Goal: Task Accomplishment & Management: Use online tool/utility

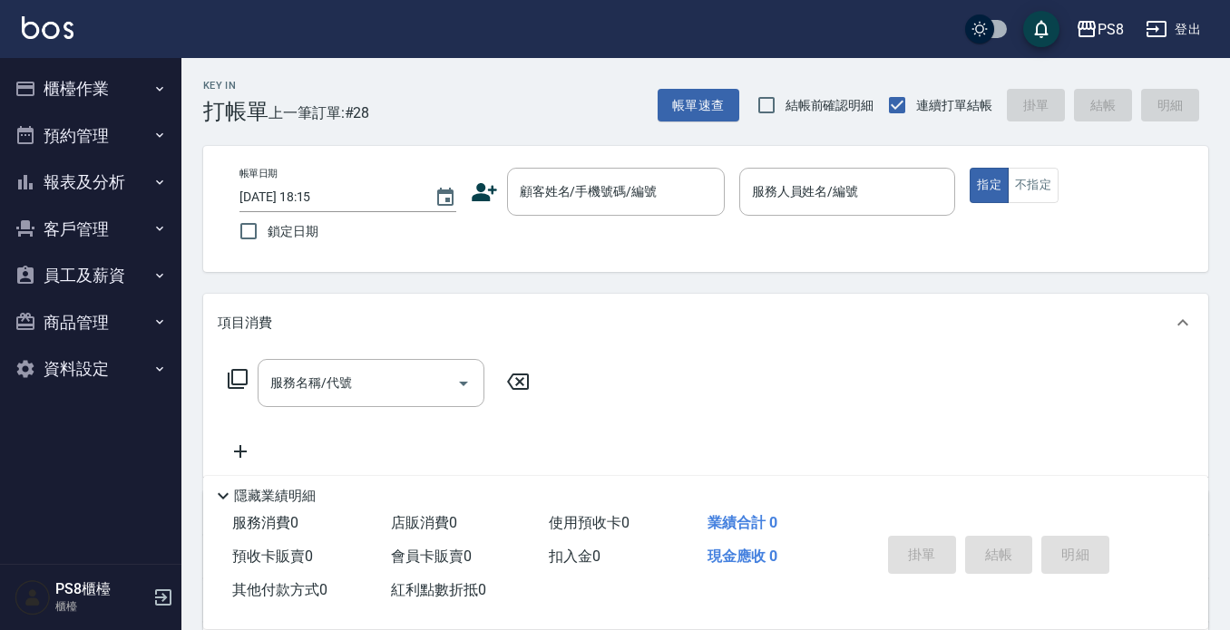
click at [82, 93] on button "櫃檯作業" at bounding box center [90, 88] width 167 height 47
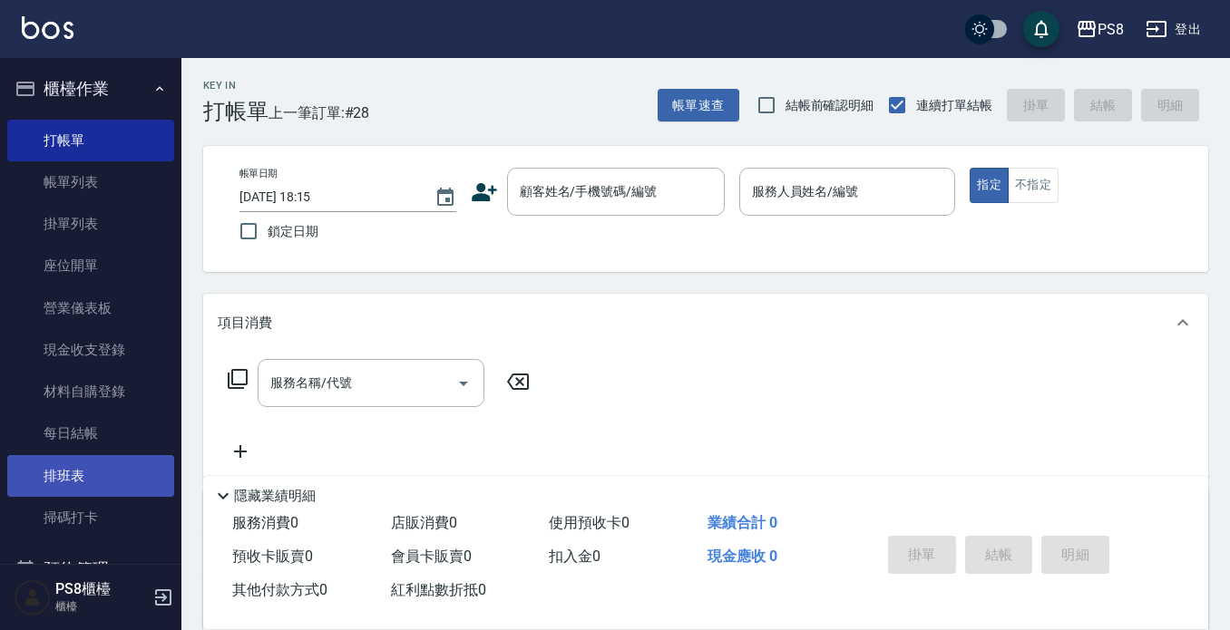
click at [48, 491] on link "排班表" at bounding box center [90, 476] width 167 height 42
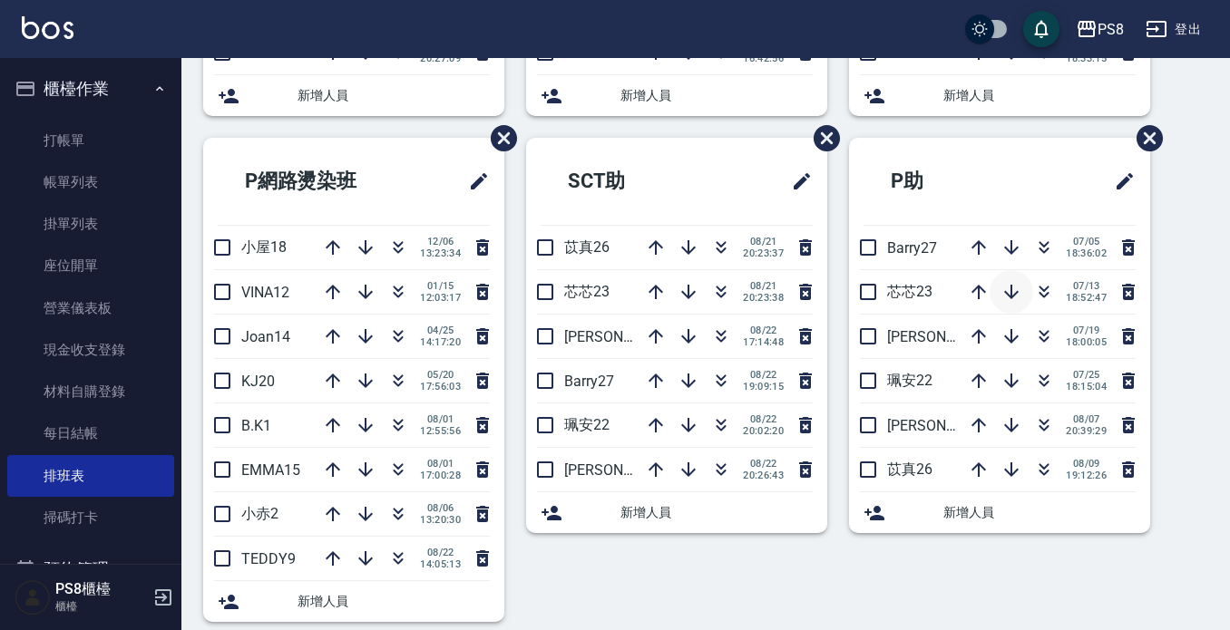
scroll to position [544, 0]
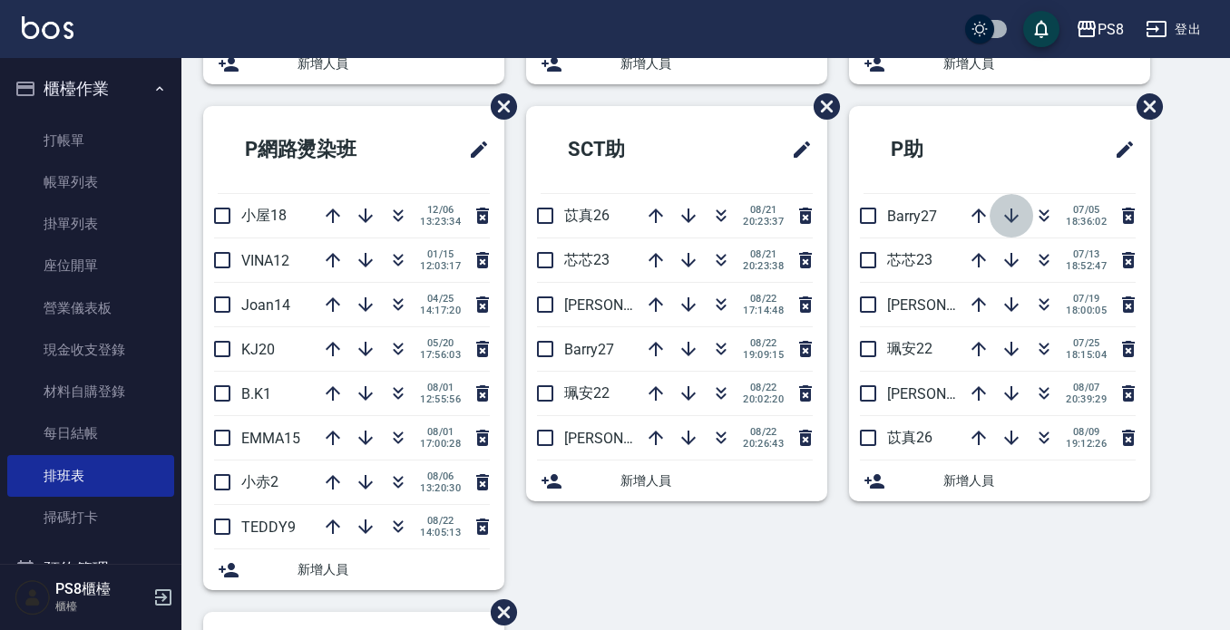
click at [1014, 217] on icon "button" at bounding box center [1011, 216] width 22 height 22
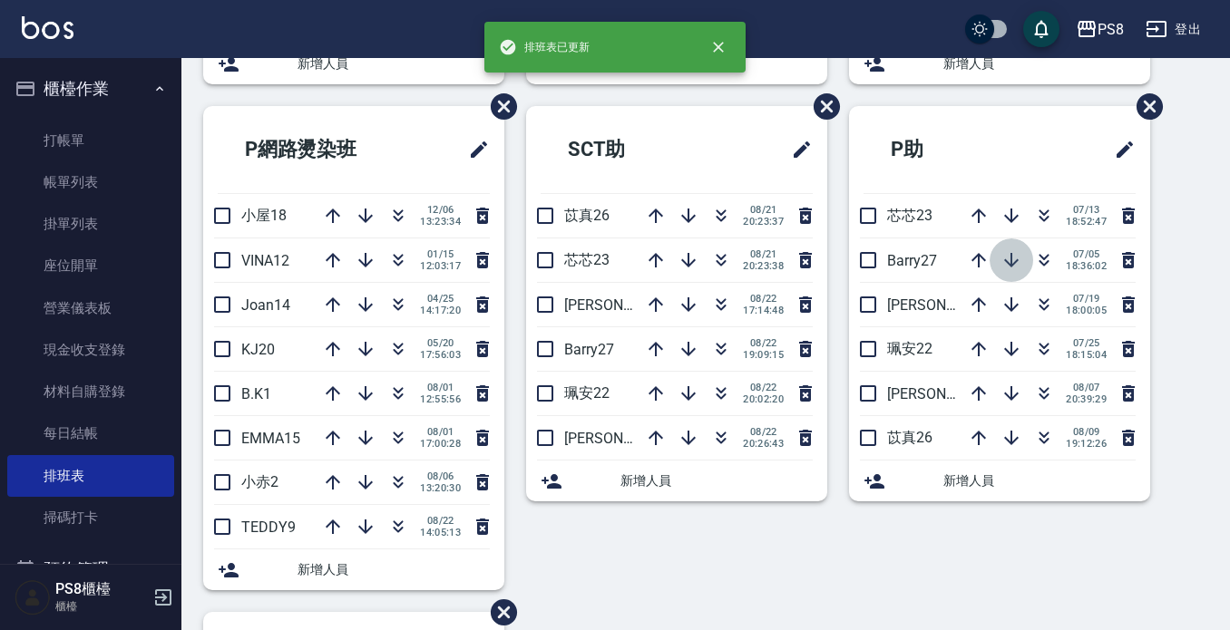
click at [1011, 258] on icon "button" at bounding box center [1011, 260] width 22 height 22
click at [1004, 305] on icon "button" at bounding box center [1011, 305] width 22 height 22
click at [1006, 352] on icon "button" at bounding box center [1011, 349] width 15 height 15
click at [1008, 391] on icon "button" at bounding box center [1011, 394] width 22 height 22
click at [1035, 432] on icon "button" at bounding box center [1044, 438] width 22 height 22
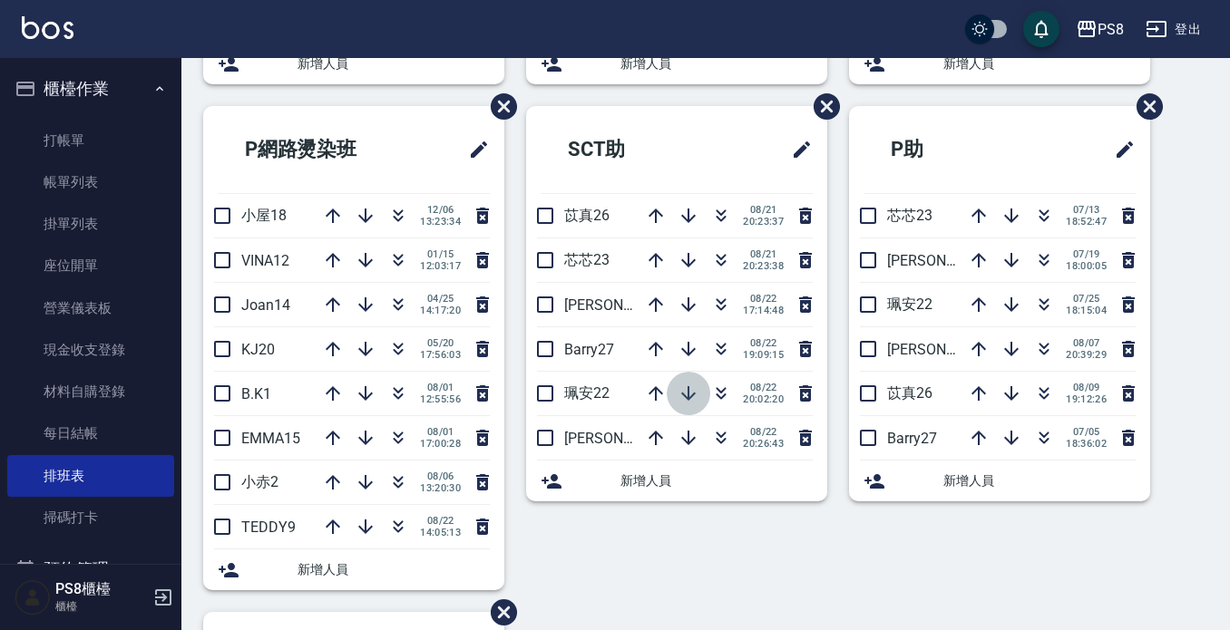
click at [688, 391] on icon "button" at bounding box center [689, 394] width 22 height 22
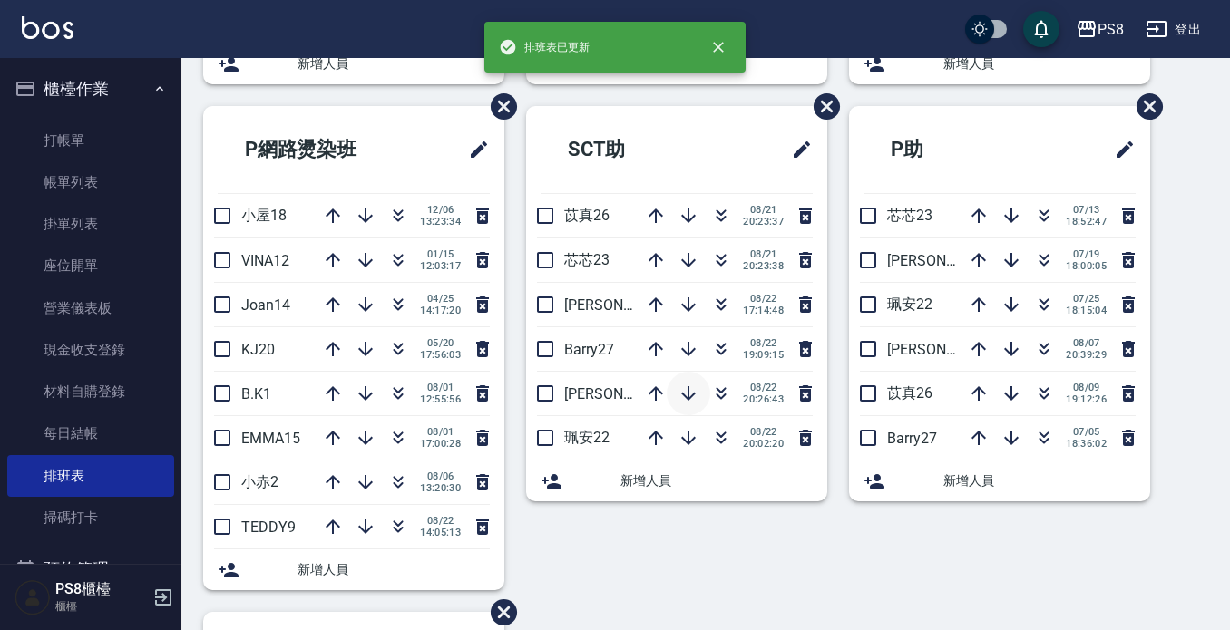
click at [687, 387] on icon "button" at bounding box center [689, 394] width 22 height 22
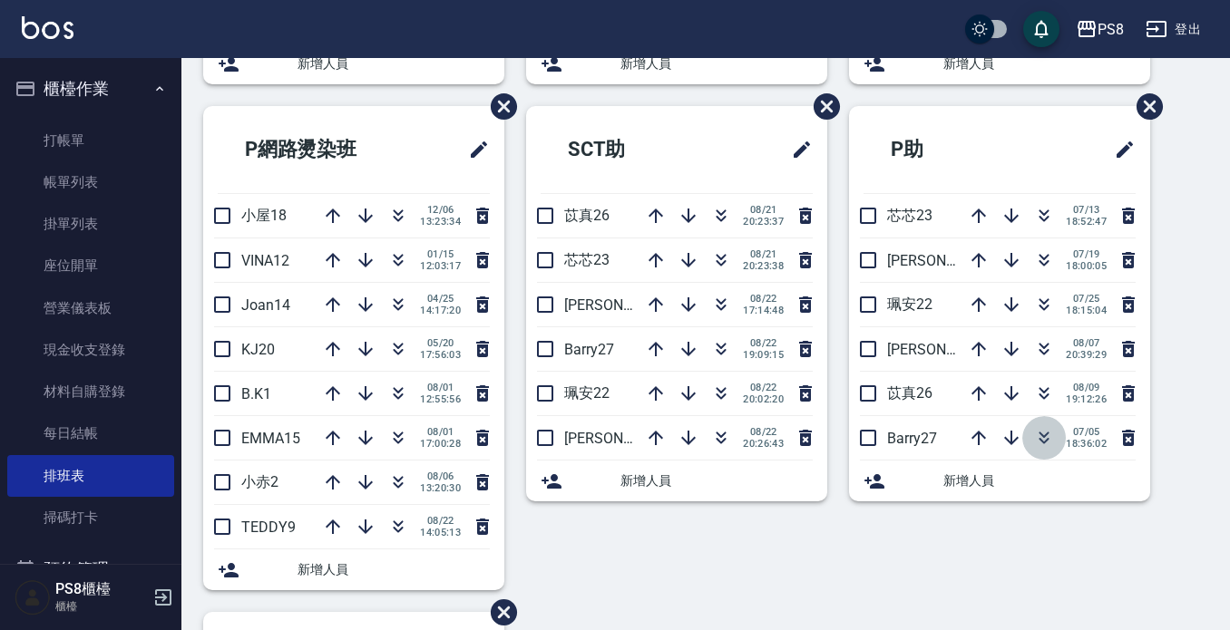
click at [1039, 434] on icon "button" at bounding box center [1044, 438] width 22 height 22
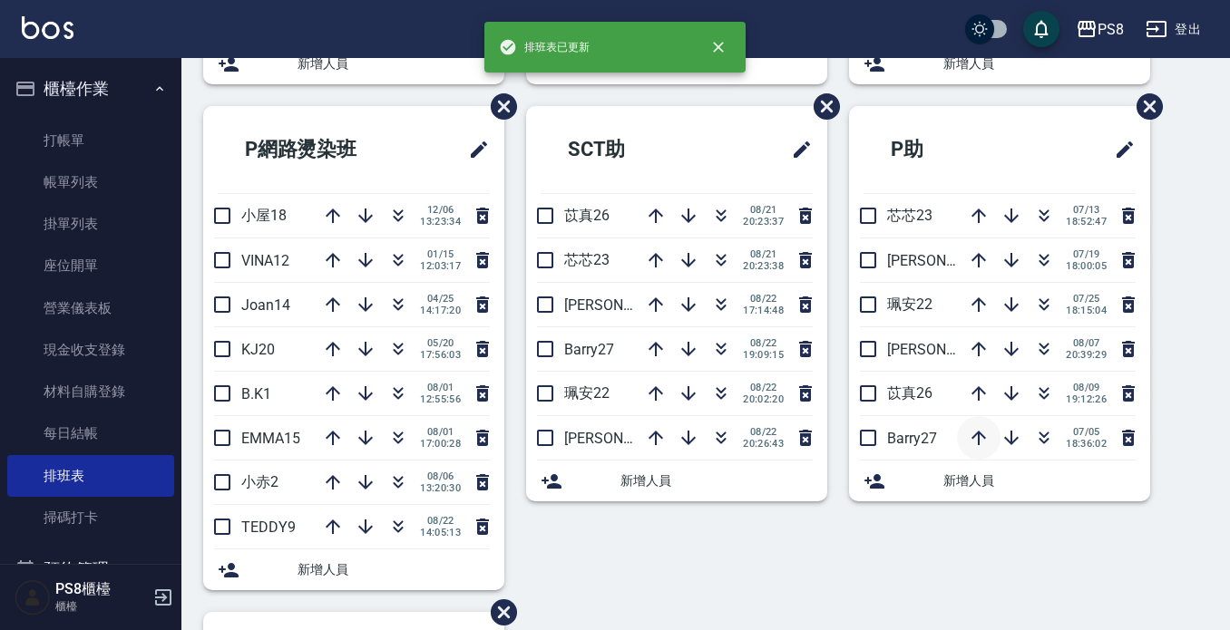
click at [969, 434] on icon "button" at bounding box center [979, 438] width 22 height 22
click at [1039, 395] on icon "button" at bounding box center [1044, 397] width 10 height 6
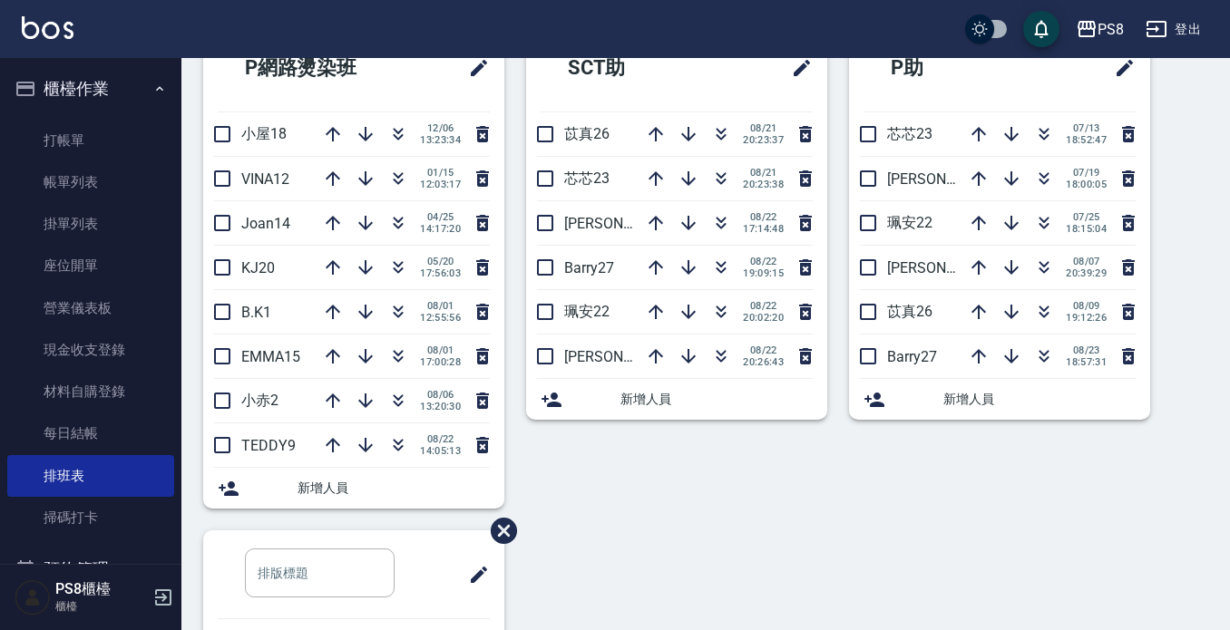
scroll to position [594, 0]
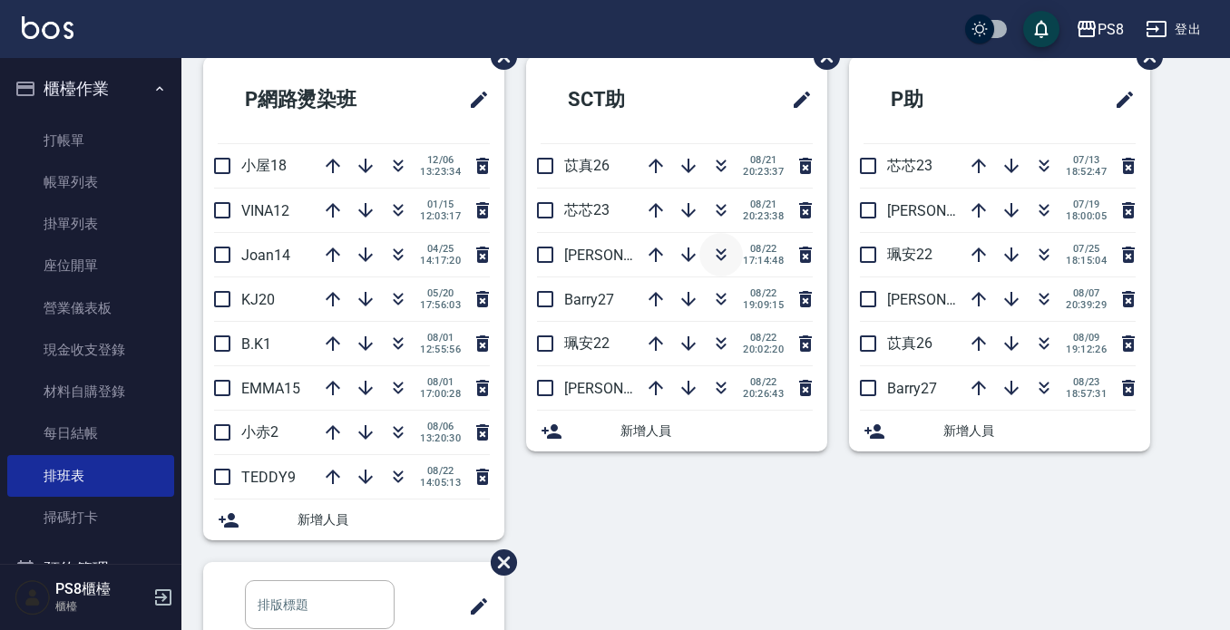
click at [710, 250] on icon "button" at bounding box center [721, 255] width 22 height 22
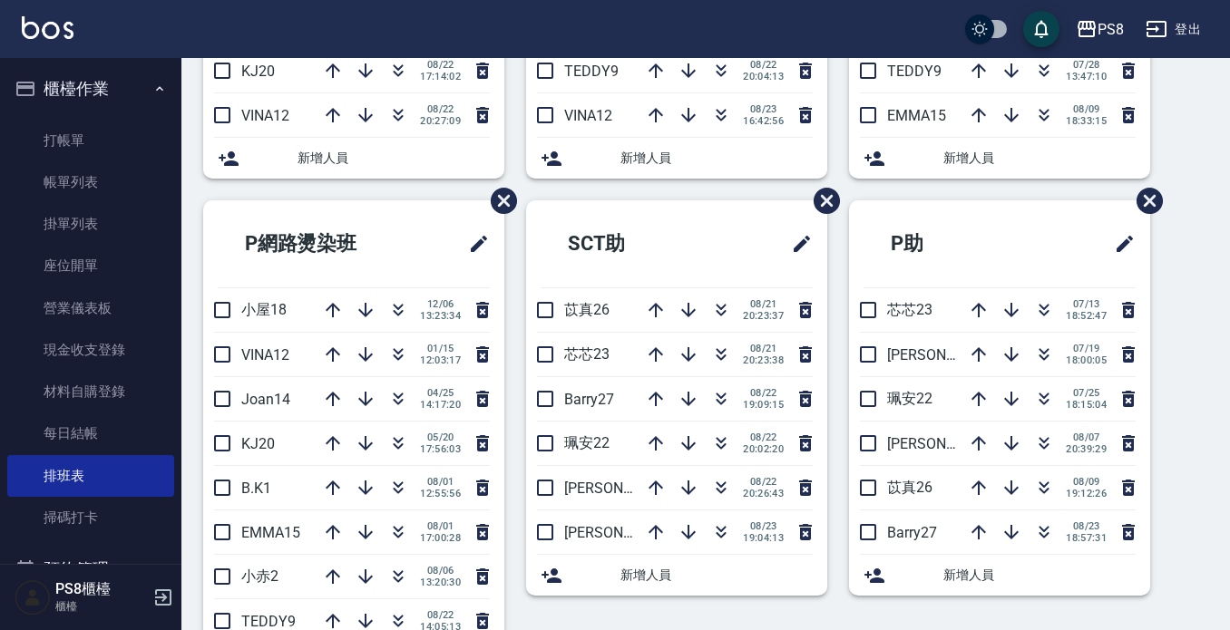
scroll to position [231, 0]
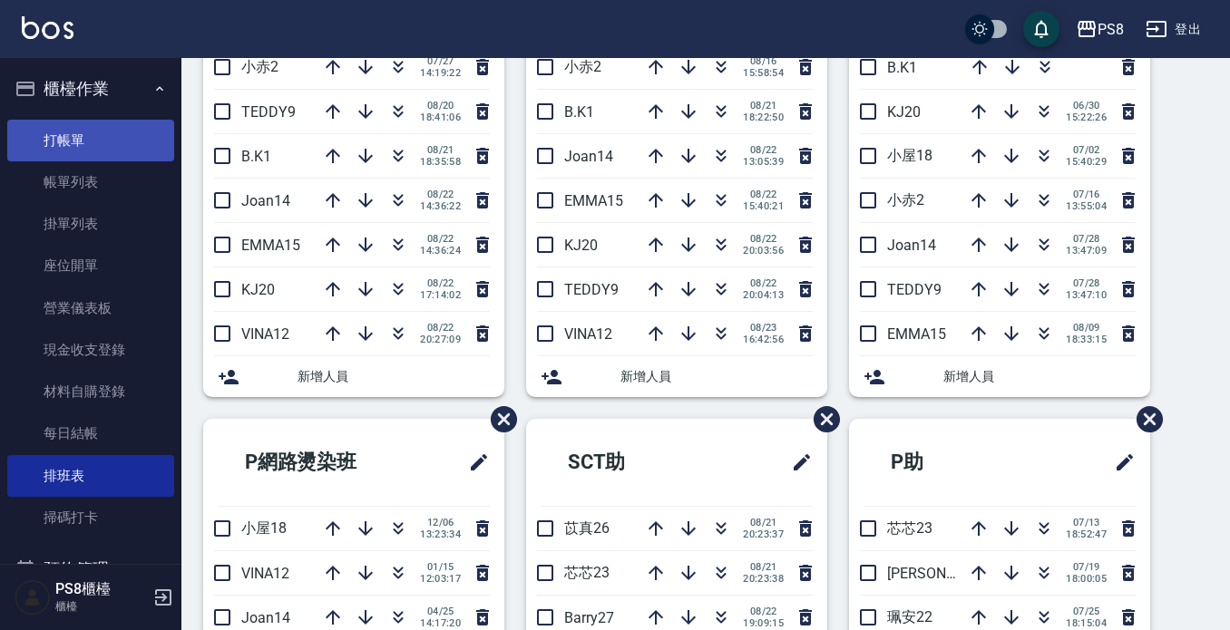
click at [95, 152] on link "打帳單" at bounding box center [90, 141] width 167 height 42
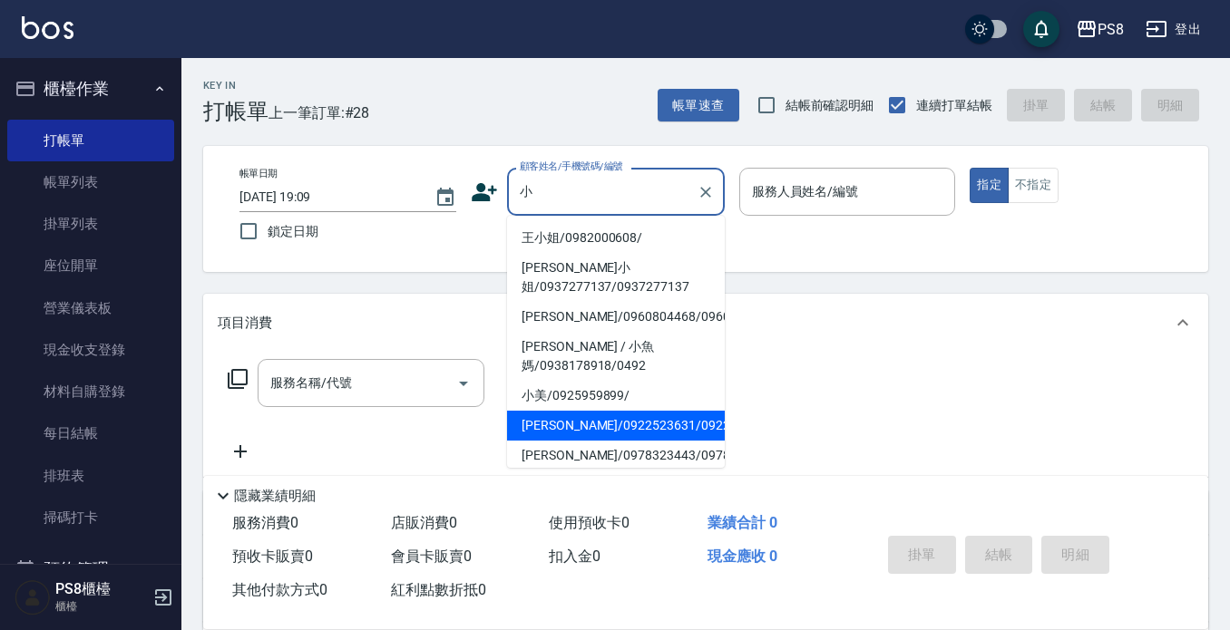
drag, startPoint x: 599, startPoint y: 447, endPoint x: 602, endPoint y: 421, distance: 26.6
click at [599, 441] on li "彭千蓉 小龍包/0922523631/0922523631" at bounding box center [616, 426] width 218 height 30
type input "彭千蓉 小龍包/0922523631/0922523631"
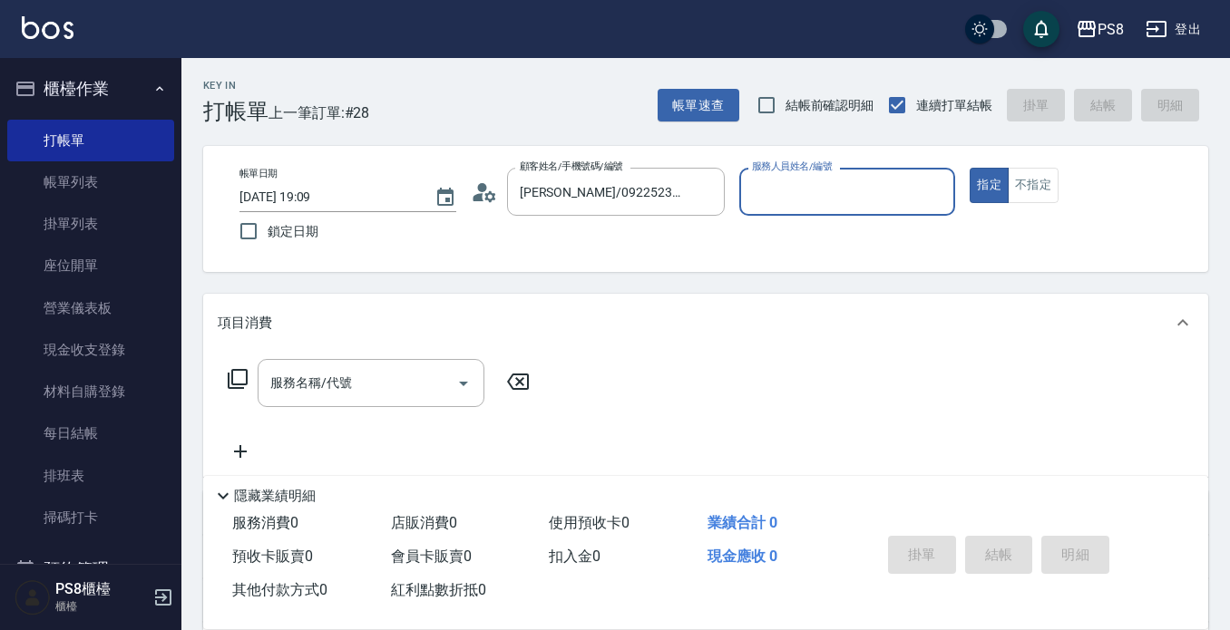
type input "KJ-20"
click at [347, 370] on input "服務名稱/代號" at bounding box center [357, 383] width 183 height 32
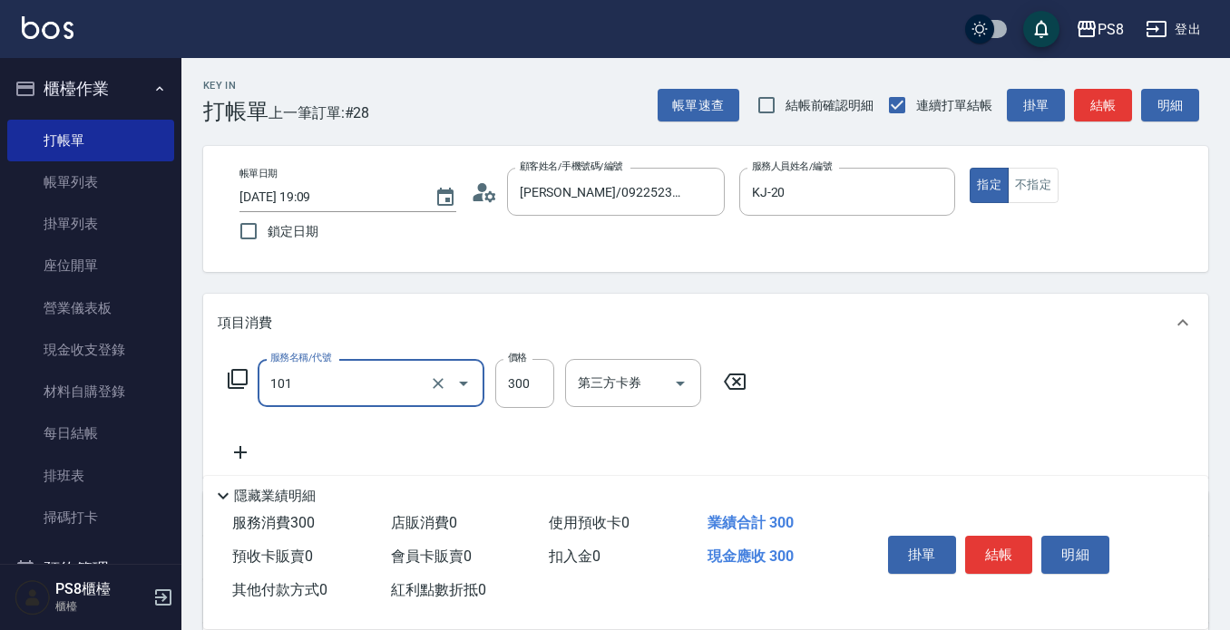
type input "洗髮(101)"
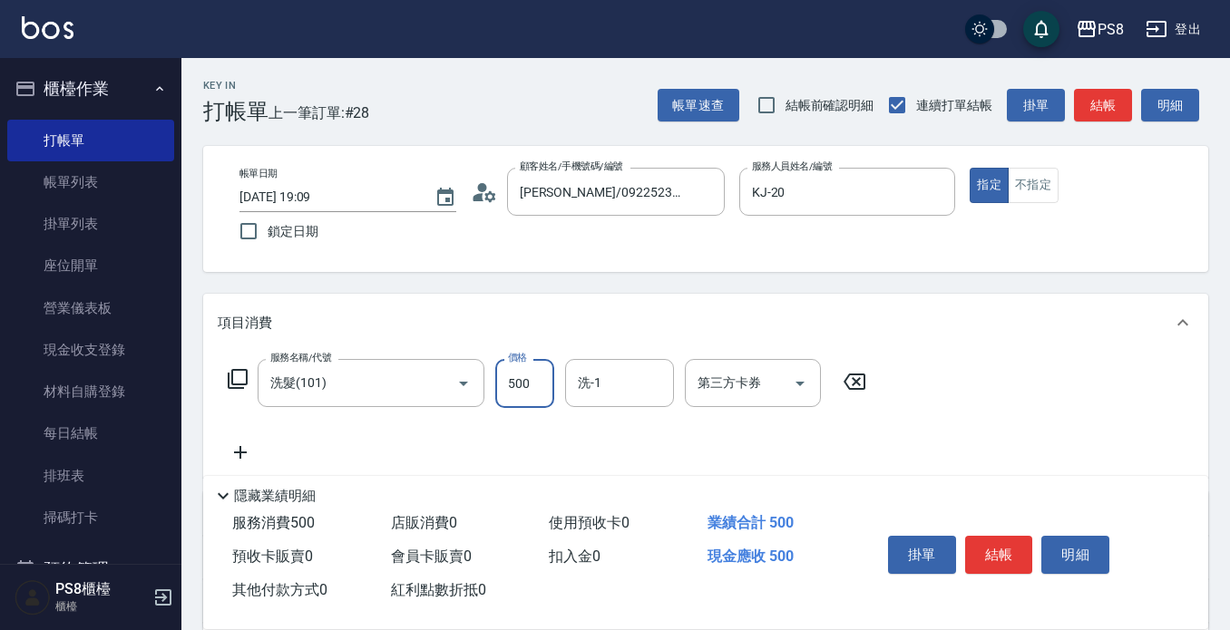
type input "500"
click at [988, 551] on button "結帳" at bounding box center [999, 555] width 68 height 38
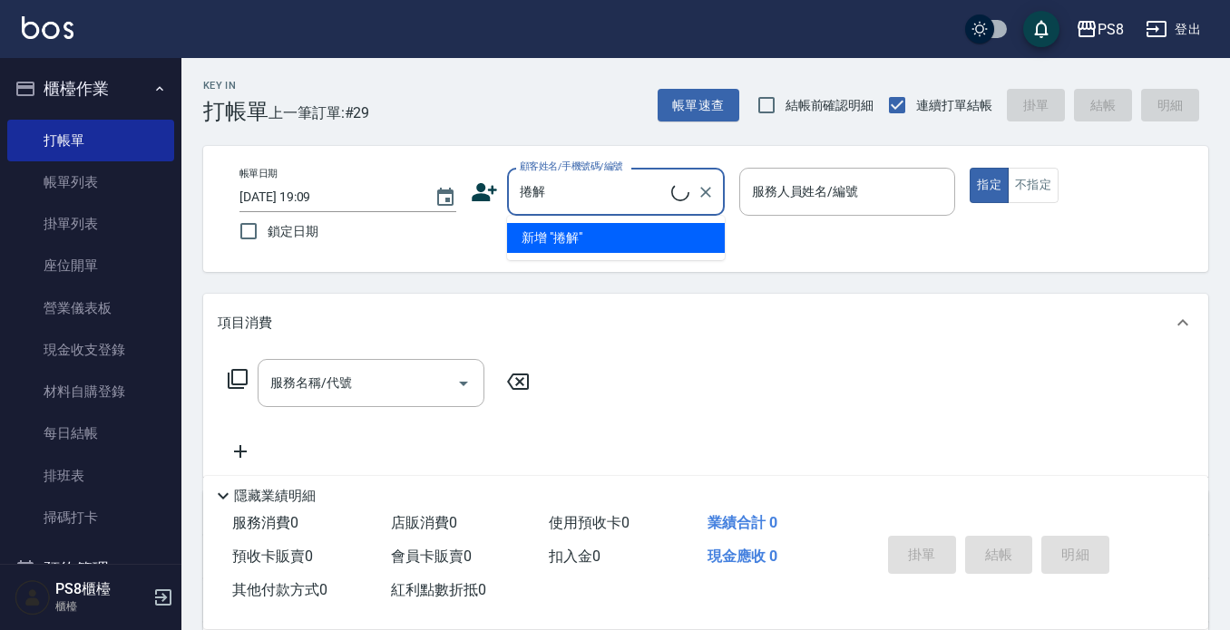
type input "捲"
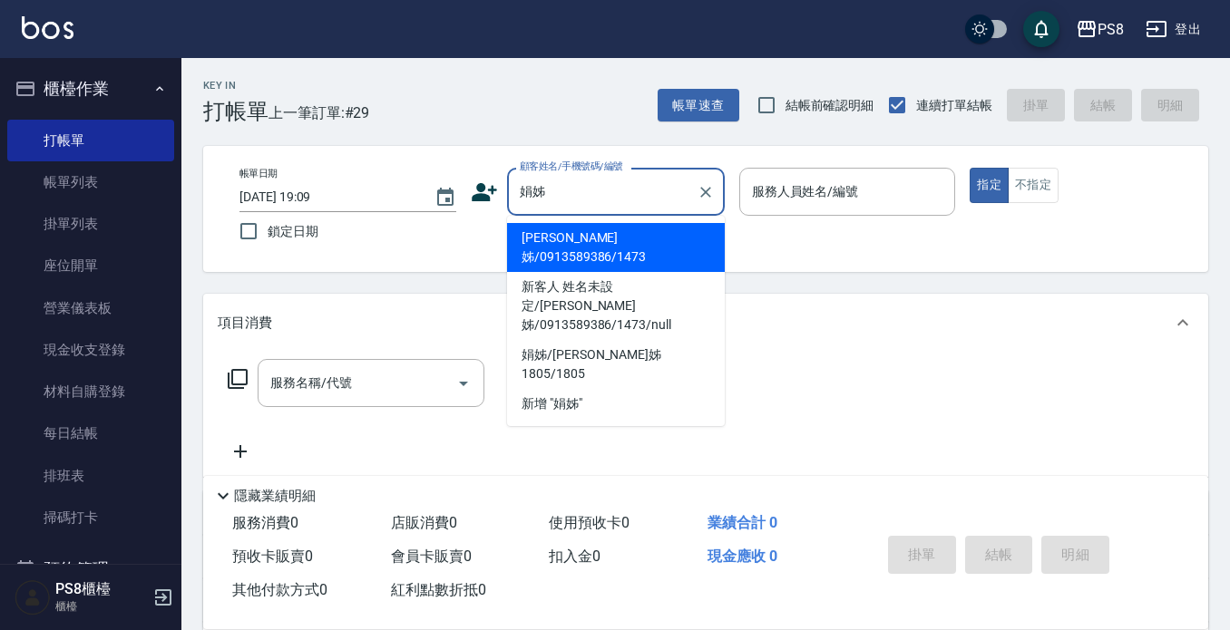
click at [638, 237] on li "娟姊/0913589386/1473" at bounding box center [616, 247] width 218 height 49
type input "娟姊/0913589386/1473"
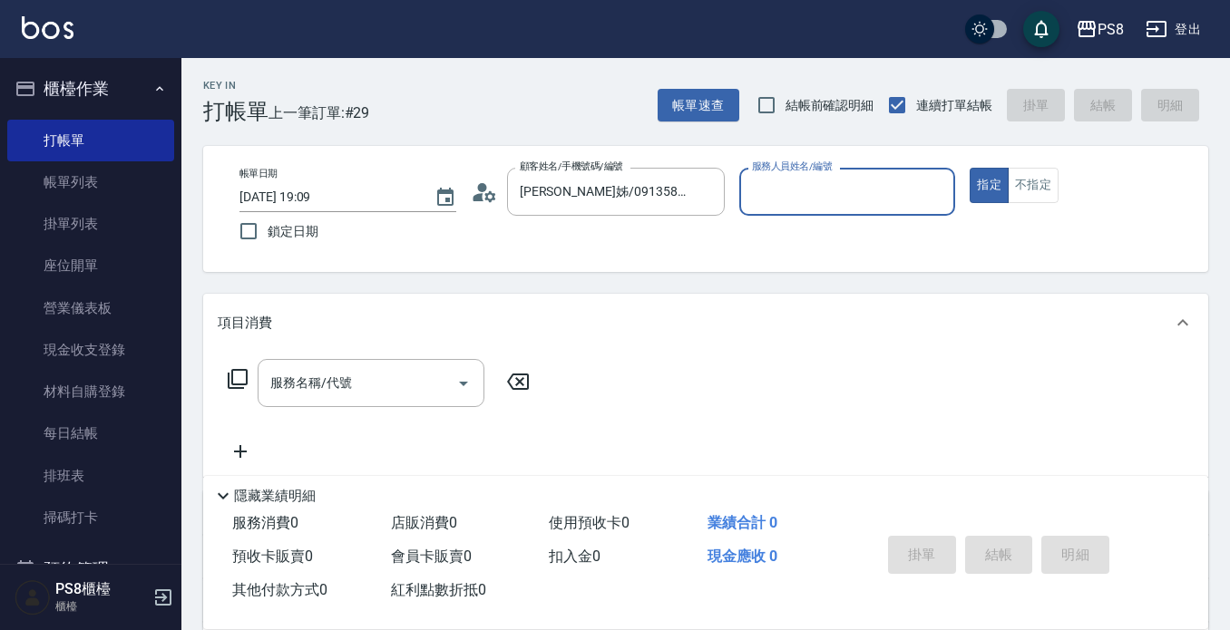
type input "佳亭-8"
click at [490, 192] on icon at bounding box center [489, 195] width 11 height 11
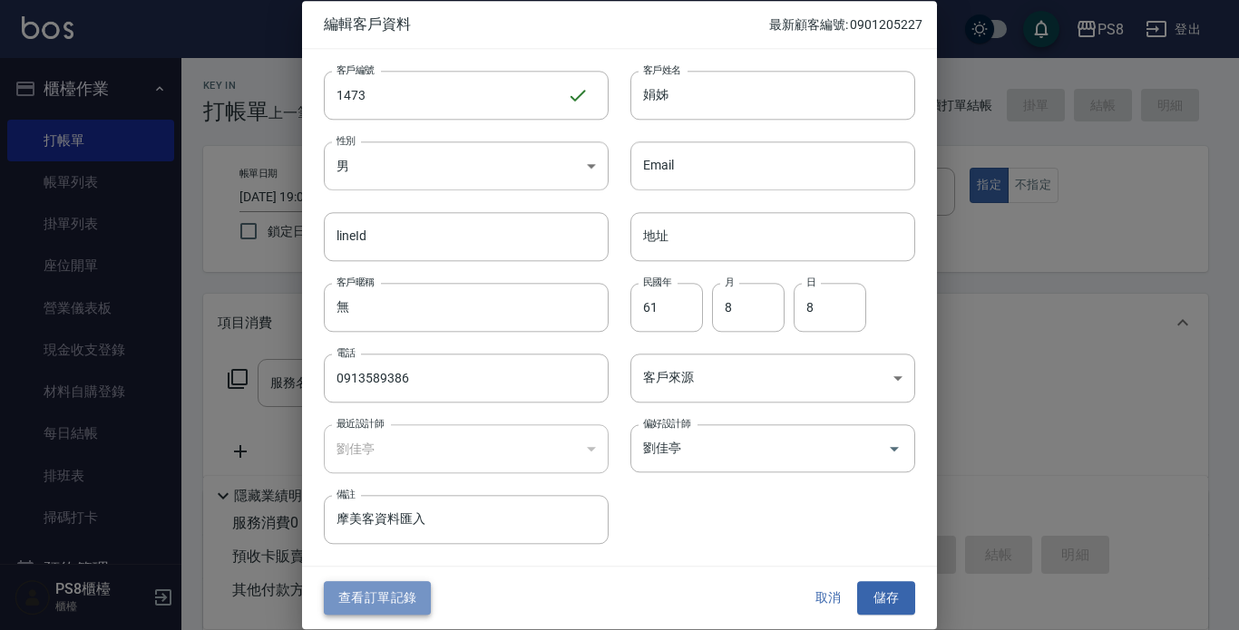
click at [389, 599] on button "查看訂單記錄" at bounding box center [377, 599] width 107 height 34
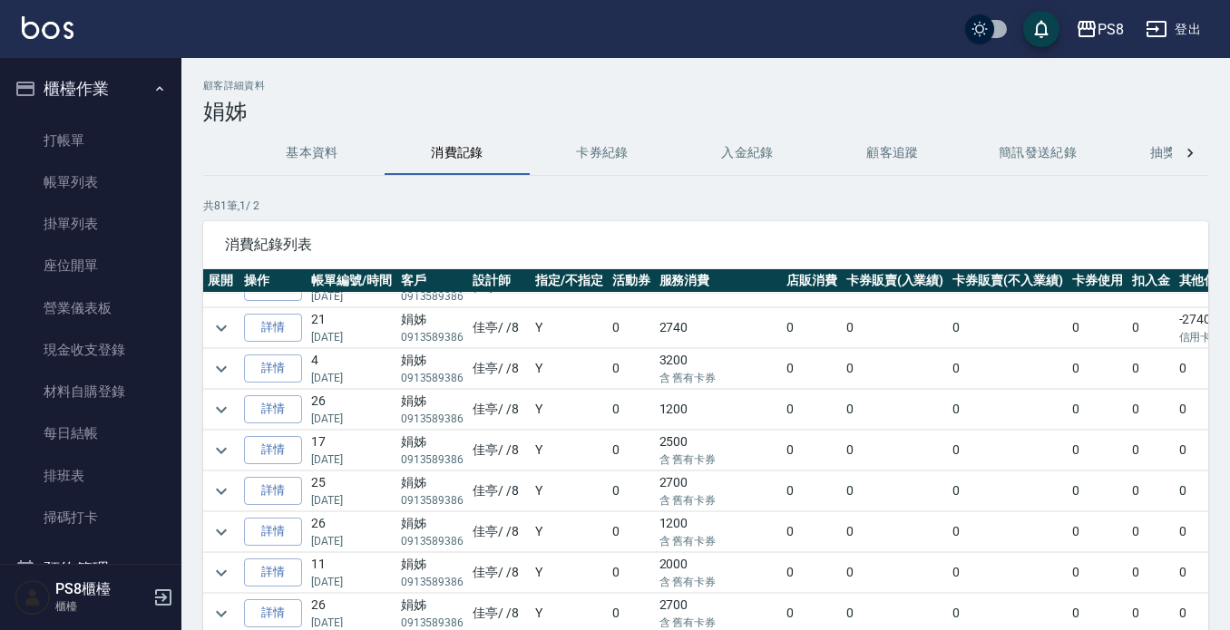
scroll to position [181, 0]
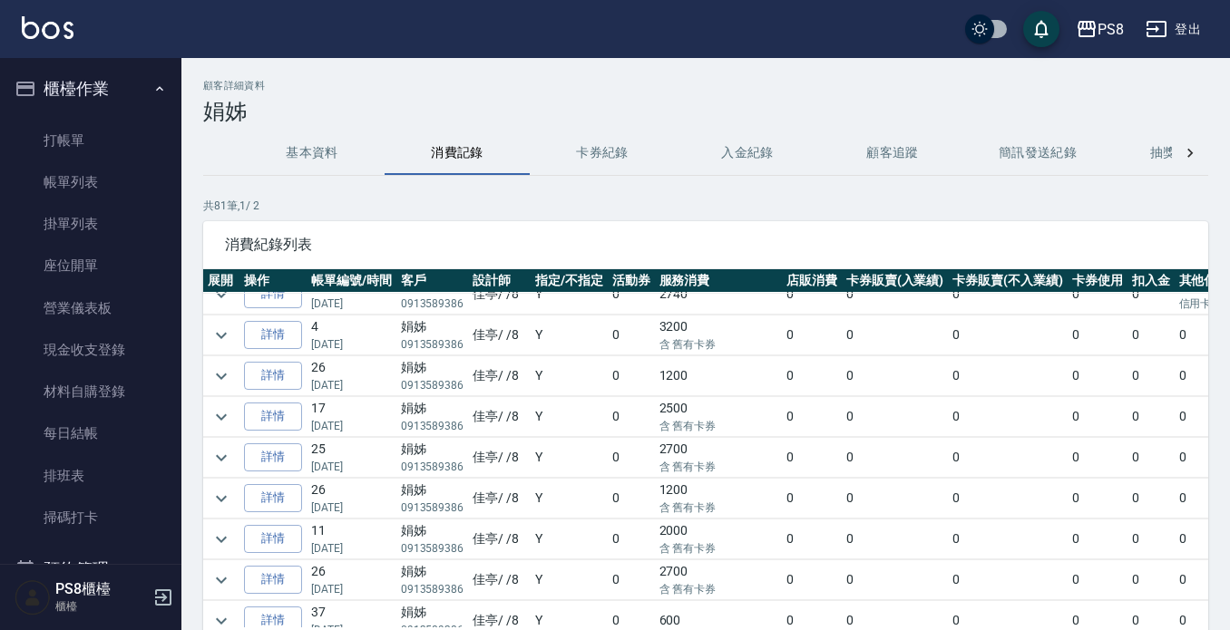
click at [33, 33] on img at bounding box center [48, 27] width 52 height 23
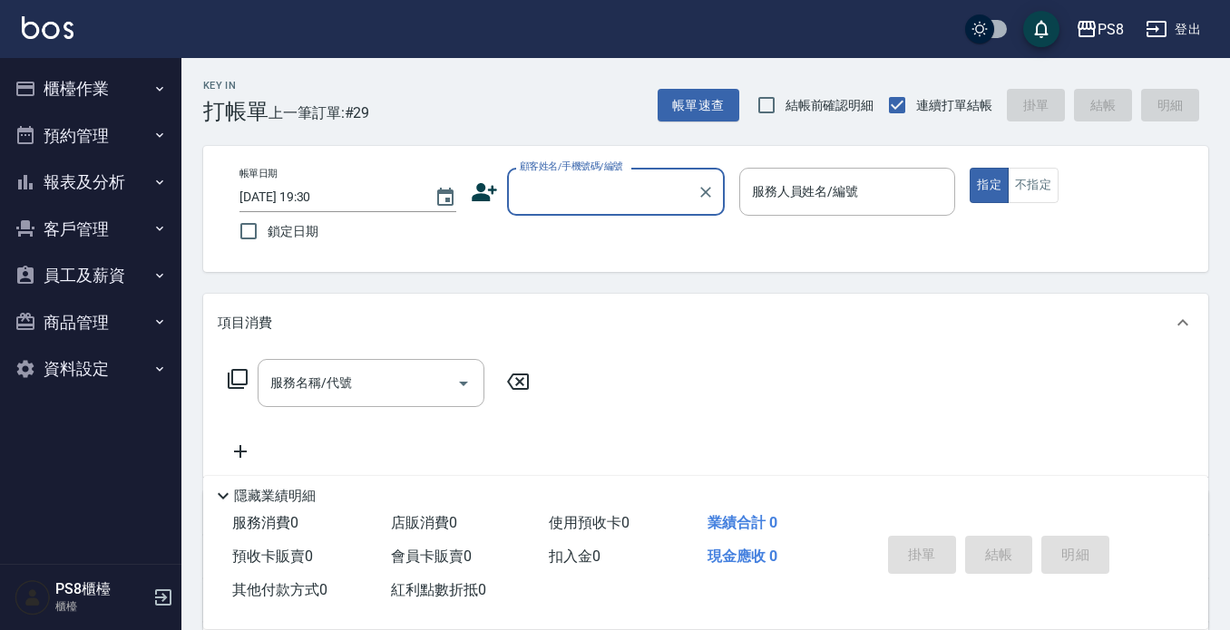
click at [560, 174] on div "顧客姓名/手機號碼/編號" at bounding box center [616, 192] width 218 height 48
type input "噘"
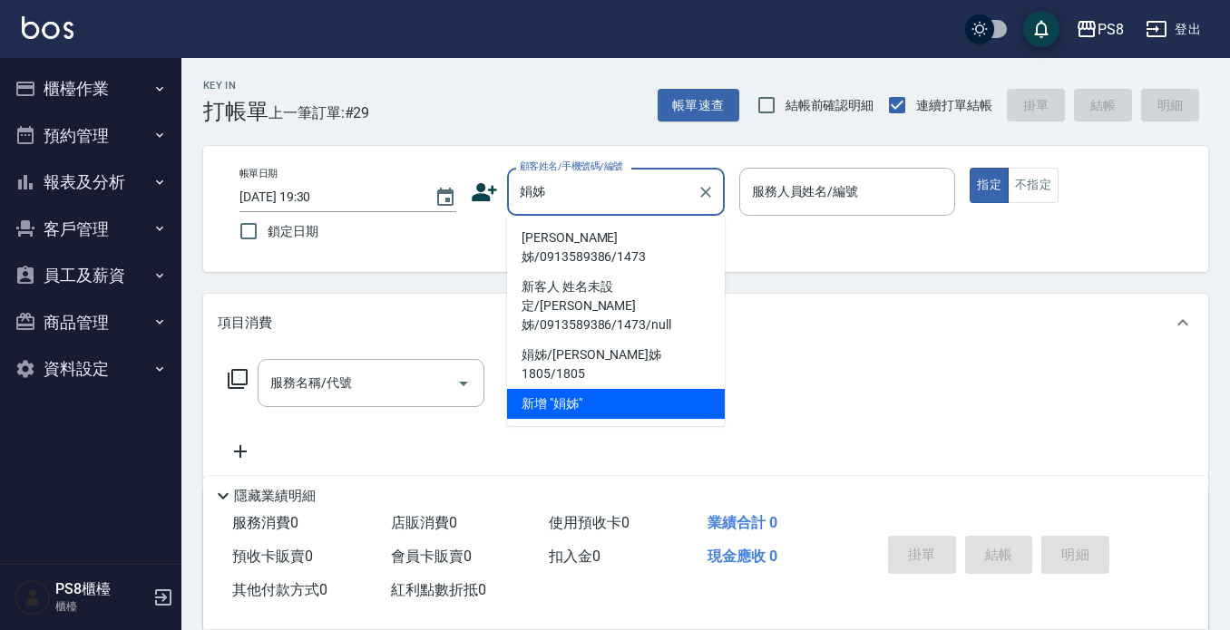
click at [551, 231] on li "娟姊/0913589386/1473" at bounding box center [616, 247] width 218 height 49
type input "娟姊/0913589386/1473"
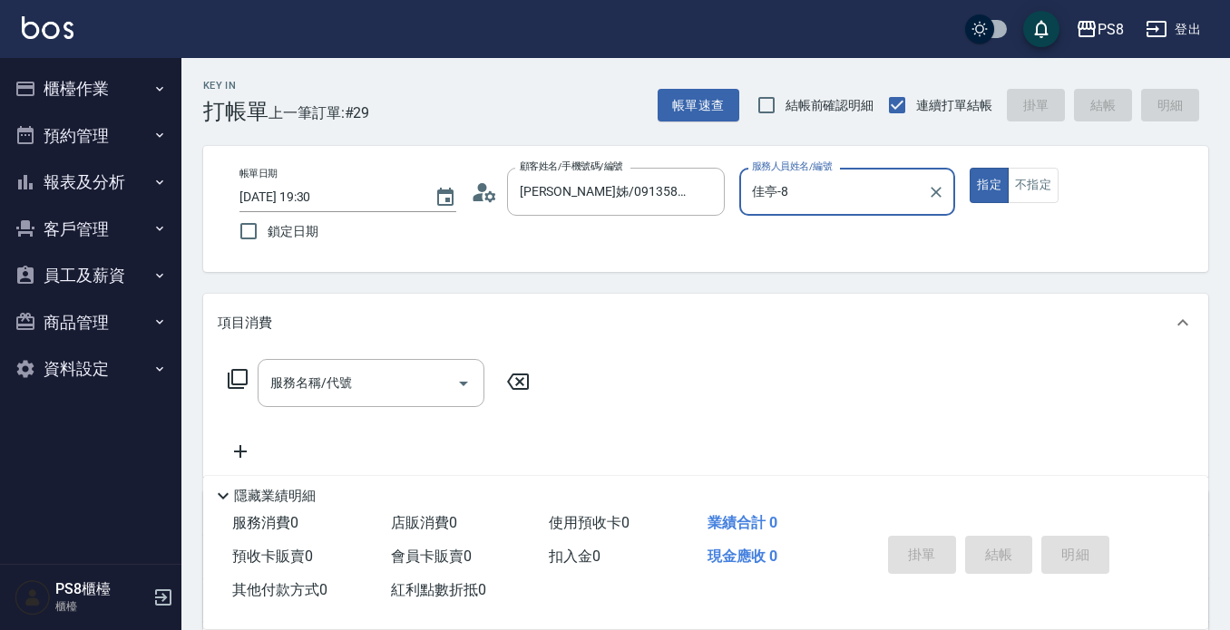
type input "佳亭-8"
click at [702, 189] on icon "Clear" at bounding box center [705, 192] width 11 height 11
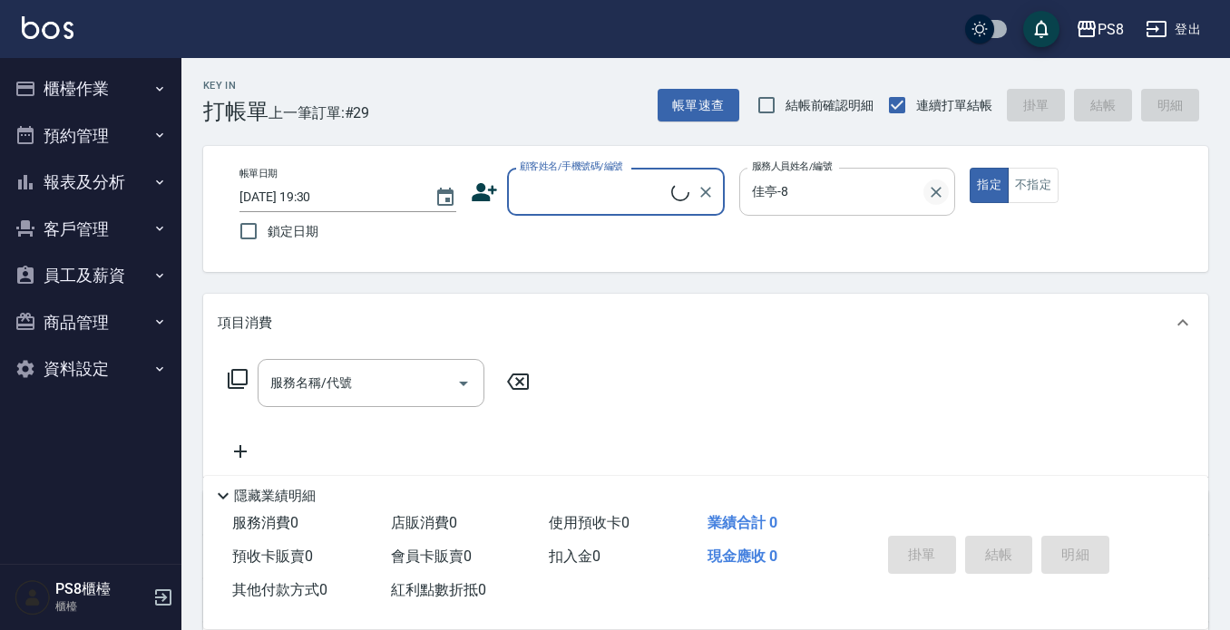
click at [935, 197] on icon "Clear" at bounding box center [936, 192] width 18 height 18
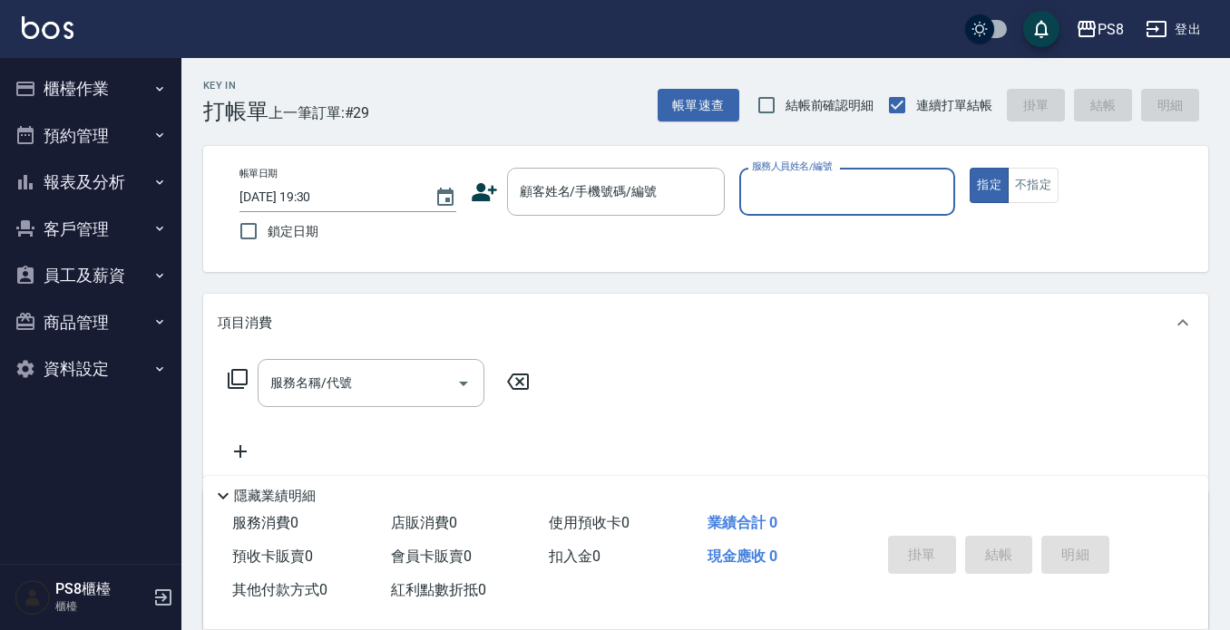
click at [118, 90] on button "櫃檯作業" at bounding box center [90, 88] width 167 height 47
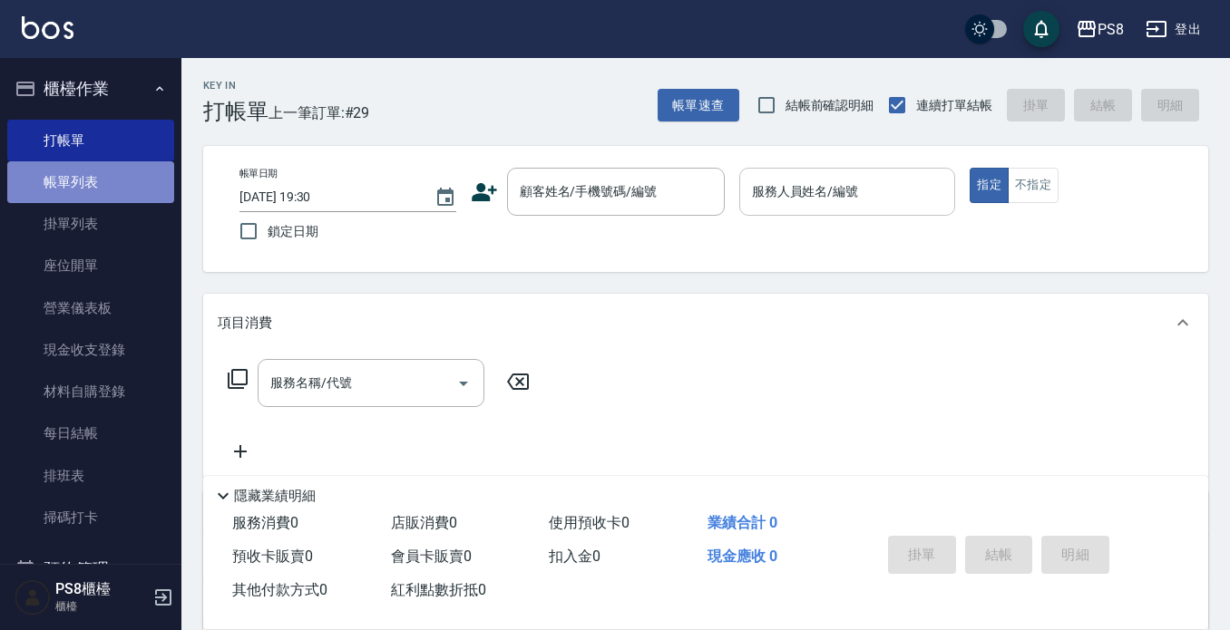
click at [107, 190] on link "帳單列表" at bounding box center [90, 182] width 167 height 42
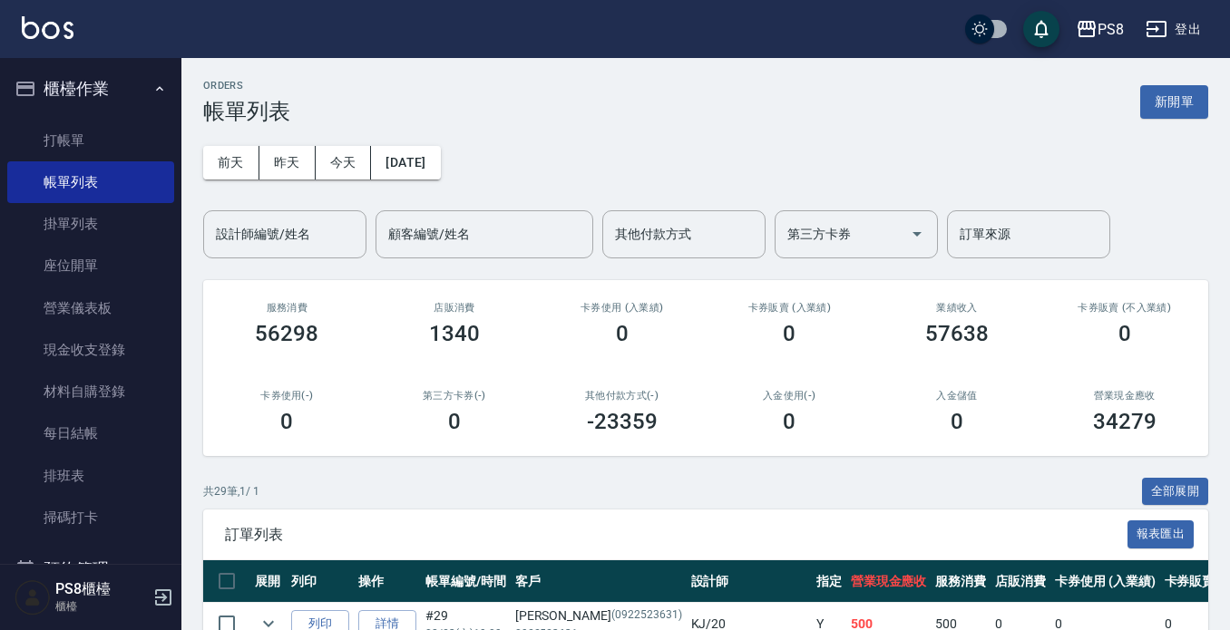
click at [109, 86] on button "櫃檯作業" at bounding box center [90, 88] width 167 height 47
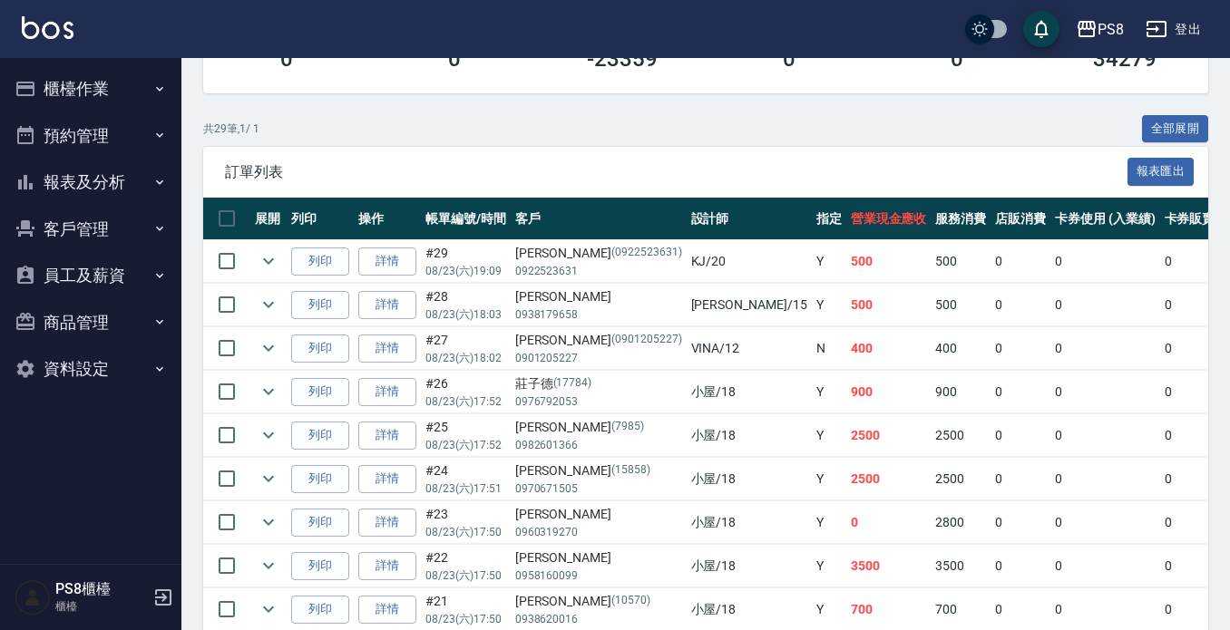
scroll to position [453, 0]
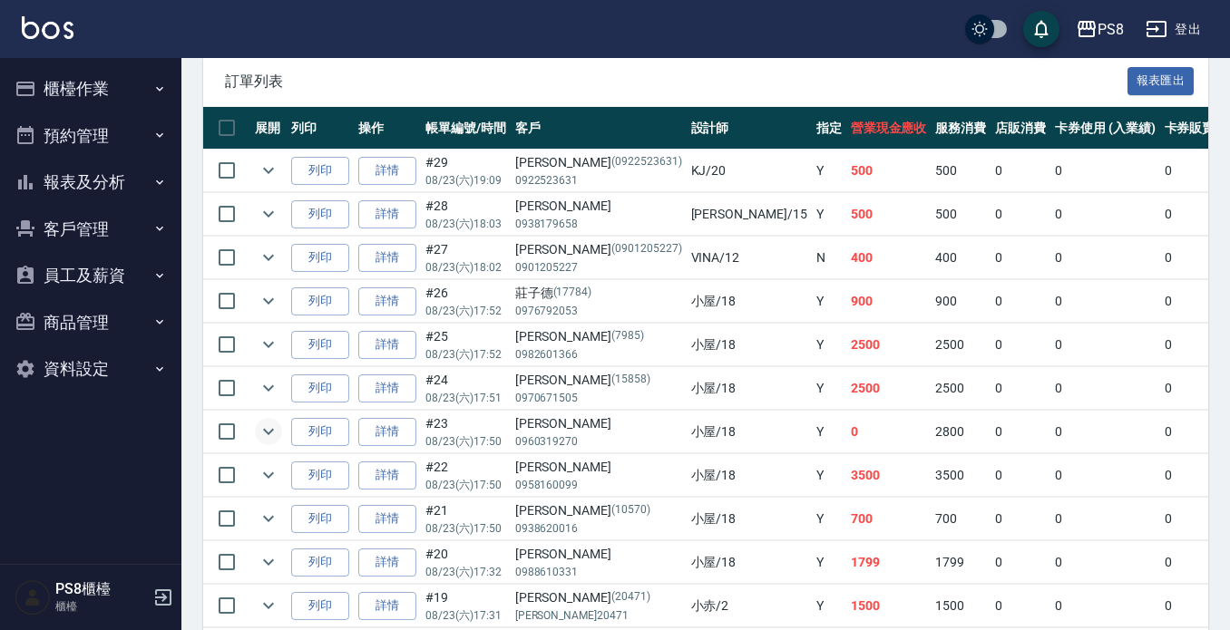
click at [268, 434] on icon "expand row" at bounding box center [268, 432] width 11 height 6
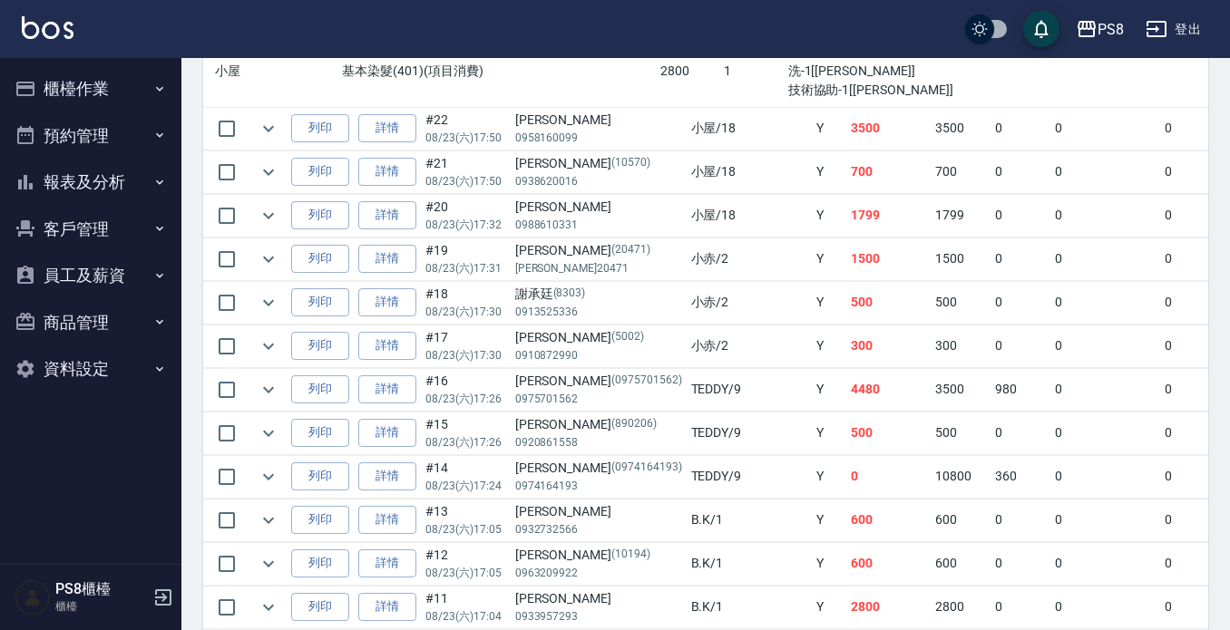
scroll to position [907, 0]
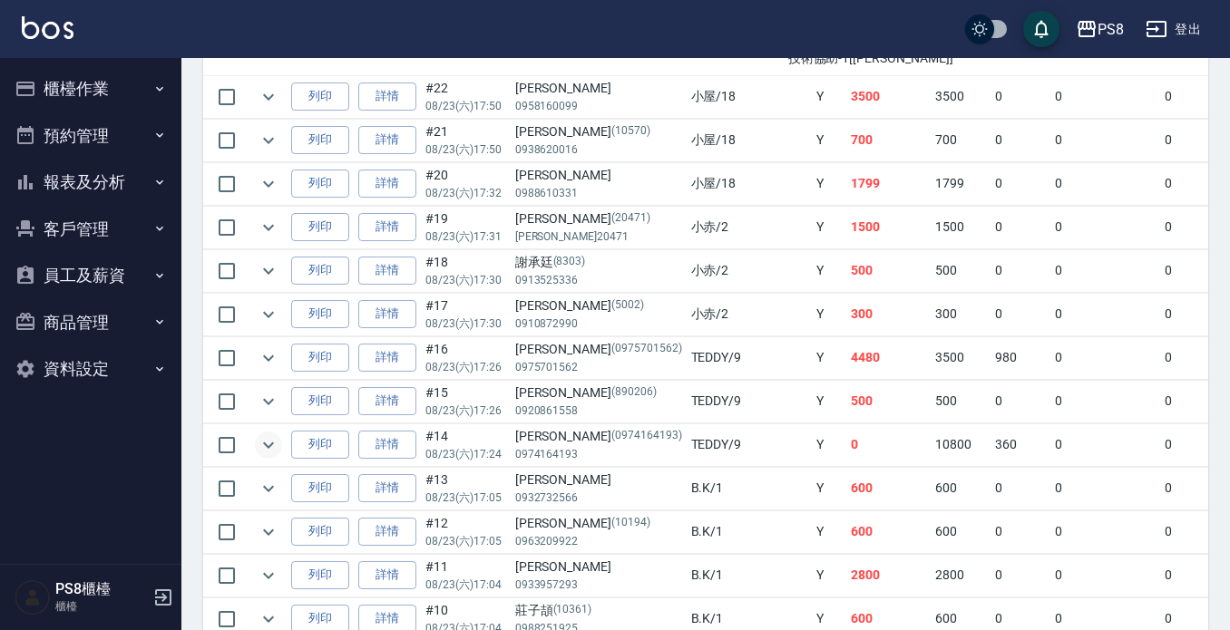
click at [268, 452] on icon "expand row" at bounding box center [269, 445] width 22 height 22
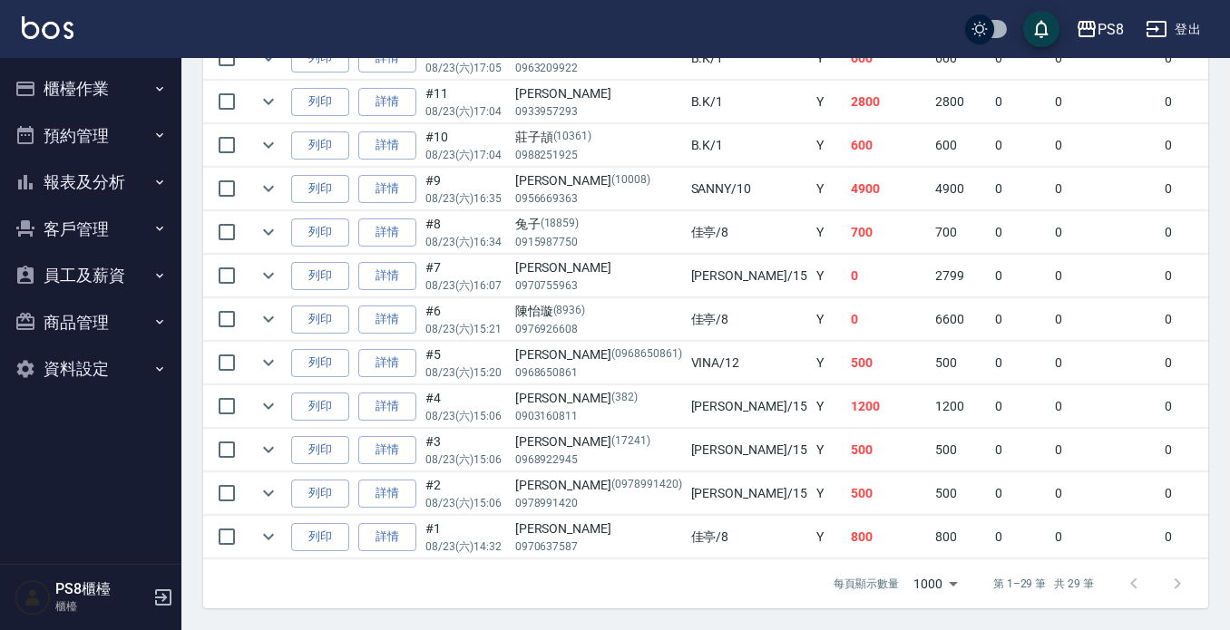
scroll to position [1566, 0]
click at [278, 265] on icon "expand row" at bounding box center [269, 276] width 22 height 22
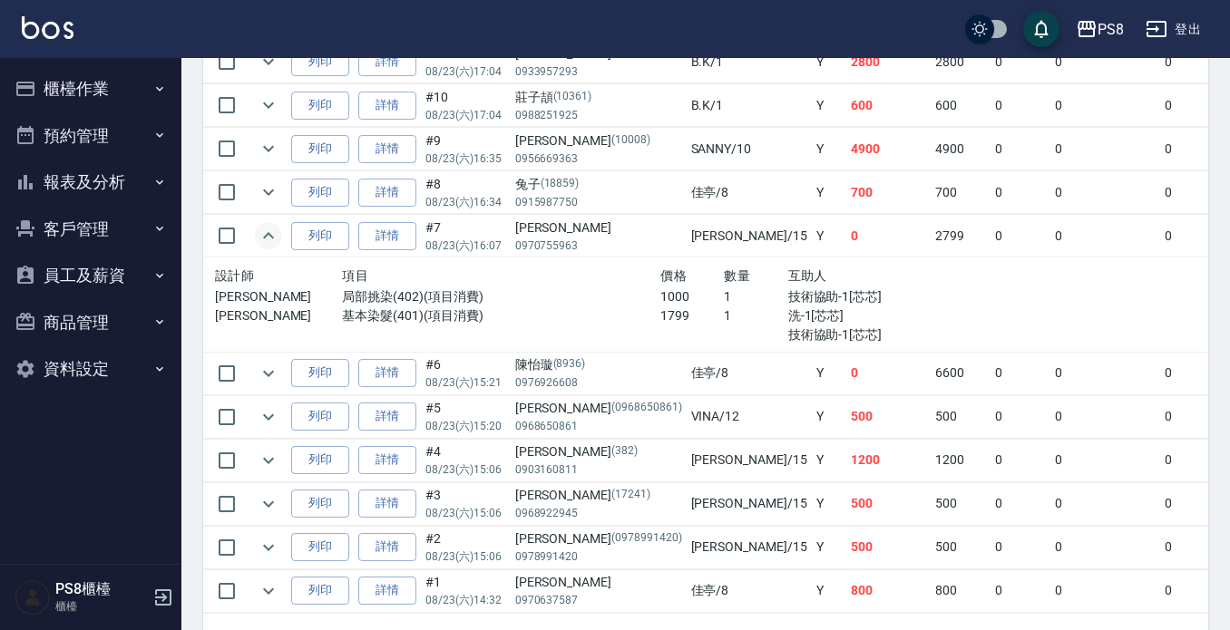
scroll to position [1595, 0]
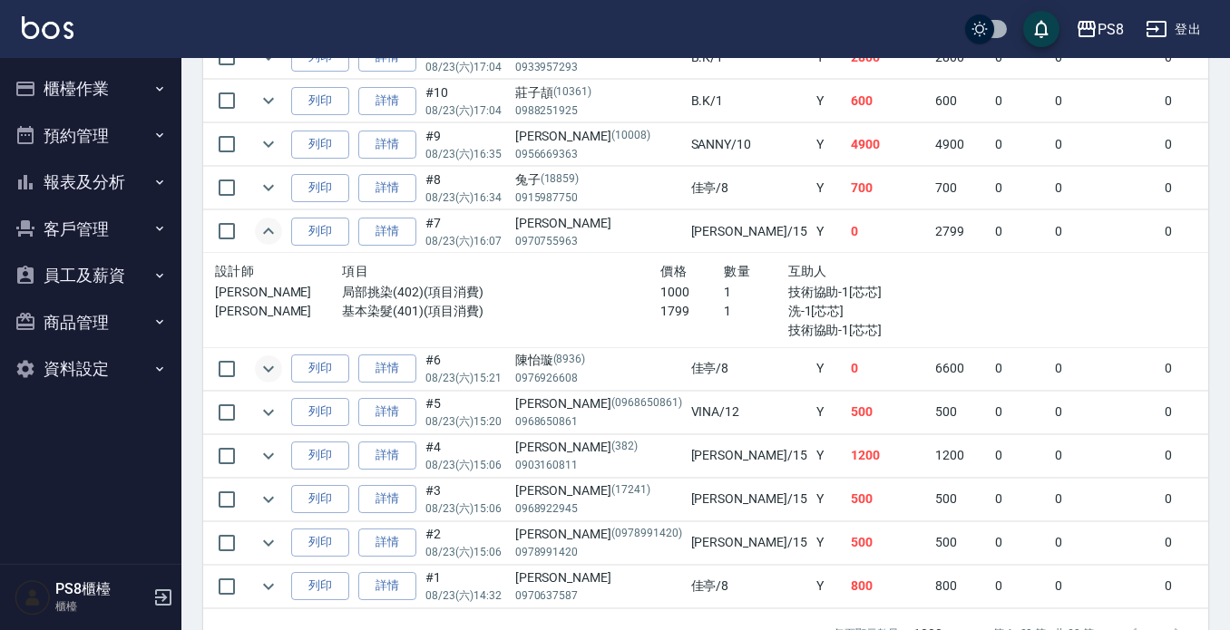
click at [269, 364] on icon "expand row" at bounding box center [269, 369] width 22 height 22
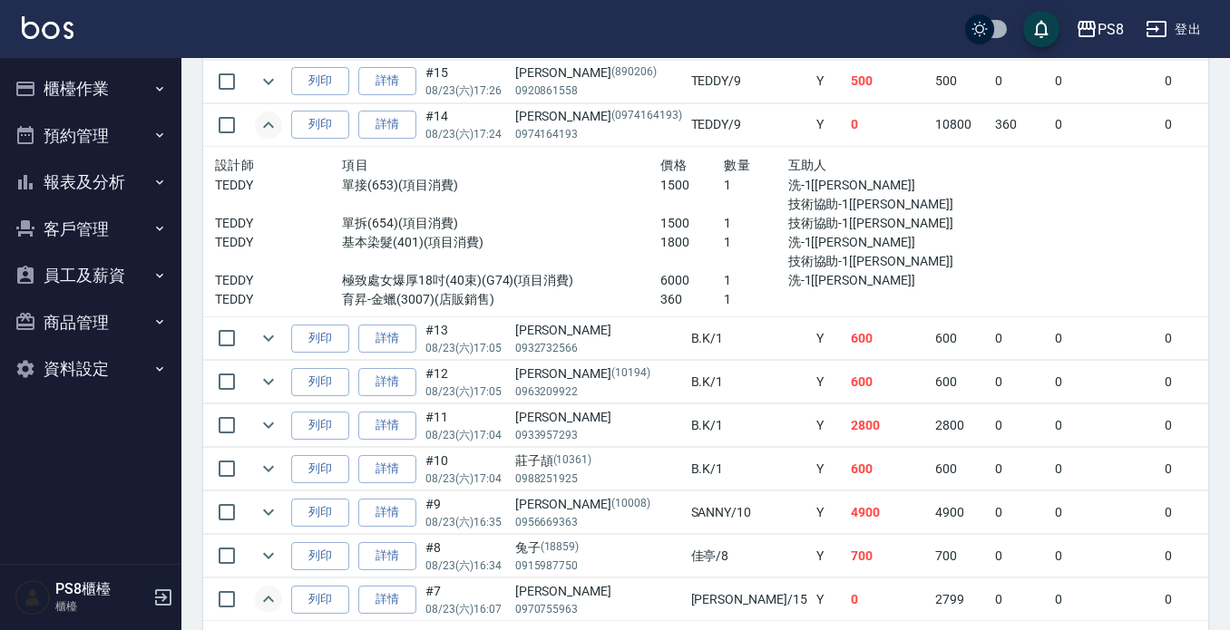
scroll to position [1229, 0]
click at [395, 418] on link "詳情" at bounding box center [387, 424] width 58 height 28
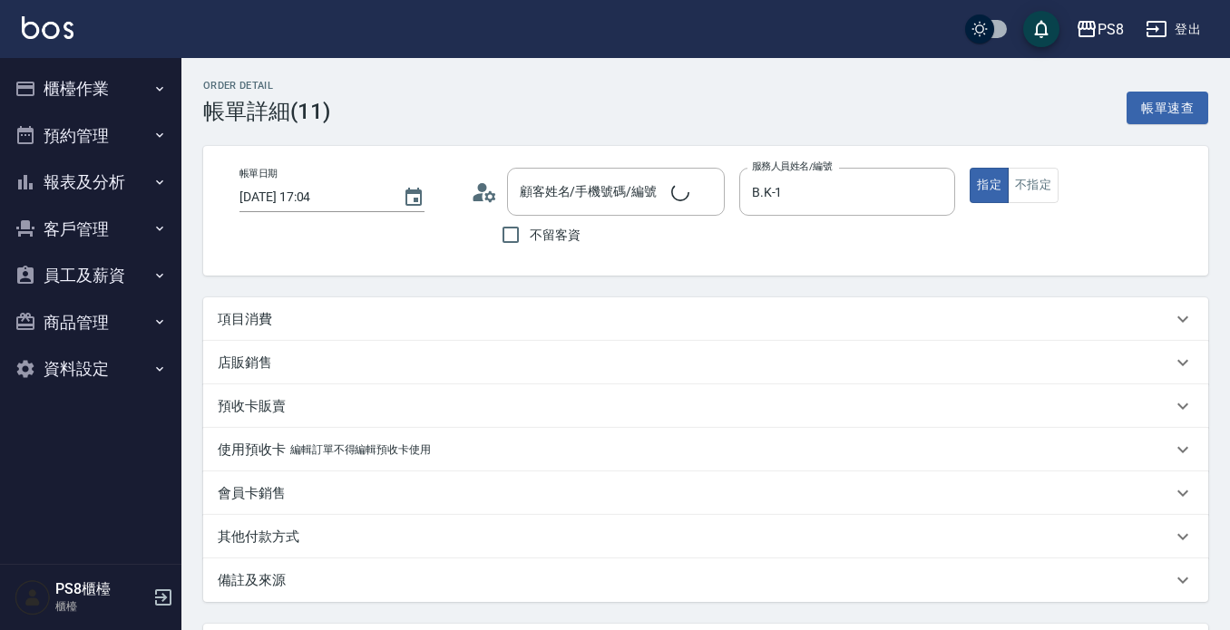
type input "2025/08/23 17:04"
type input "B.K-1"
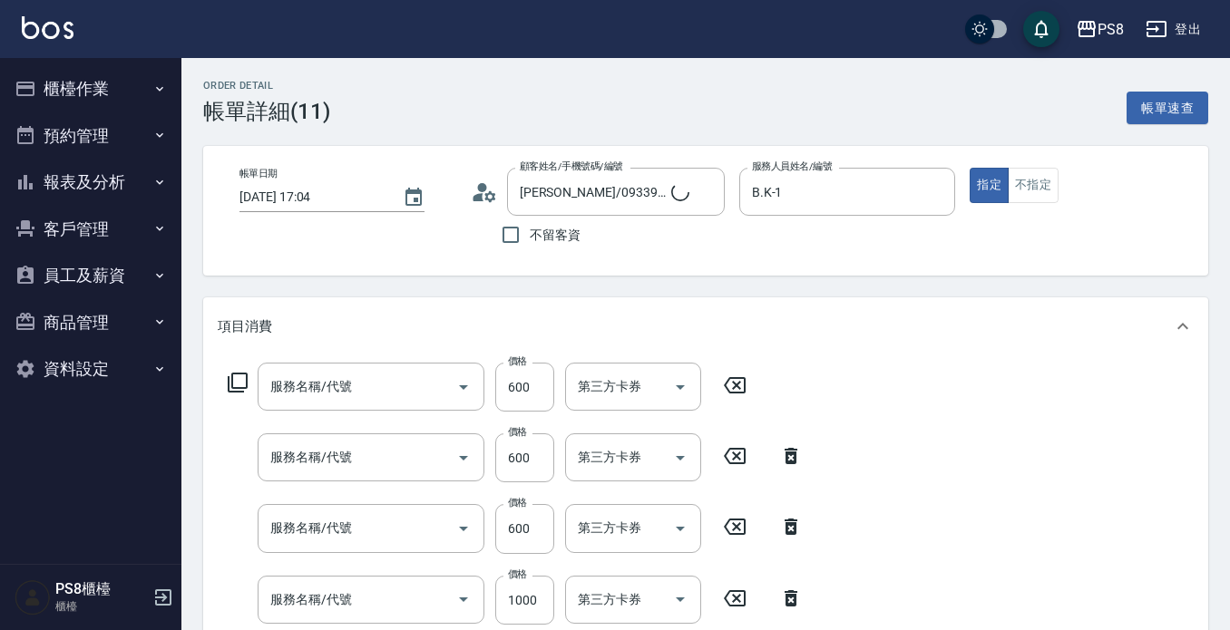
type input "盧湘淋/0933957293/"
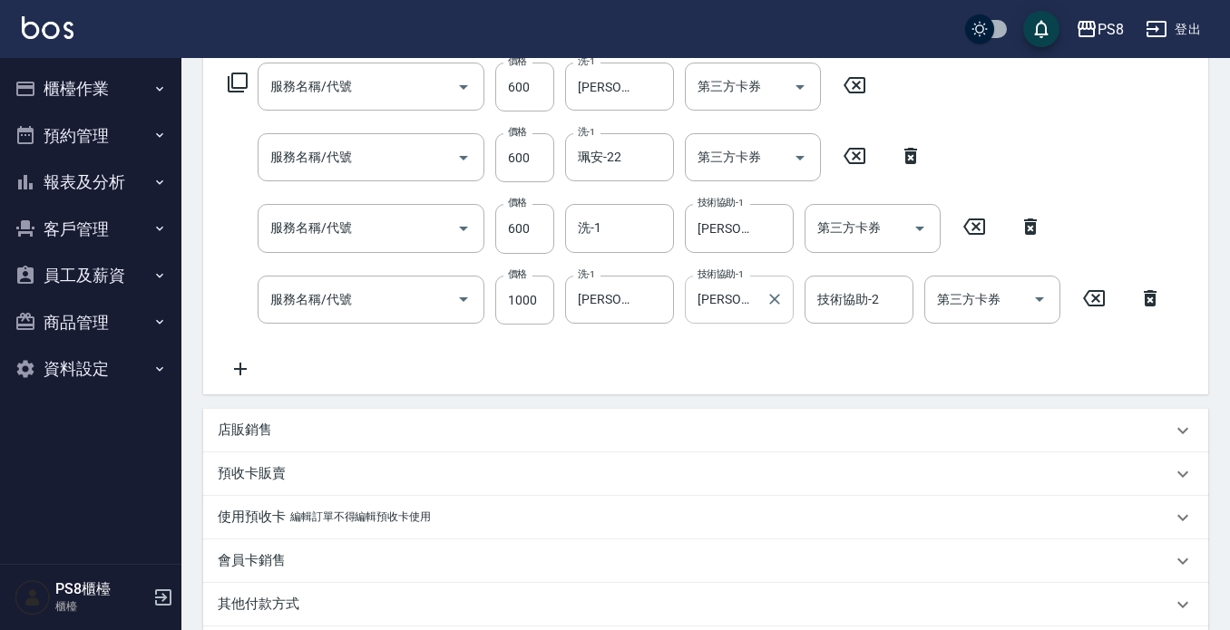
type input "A級洗剪600(205)"
type input "精油+去角質(110)"
type input "單拆(654)"
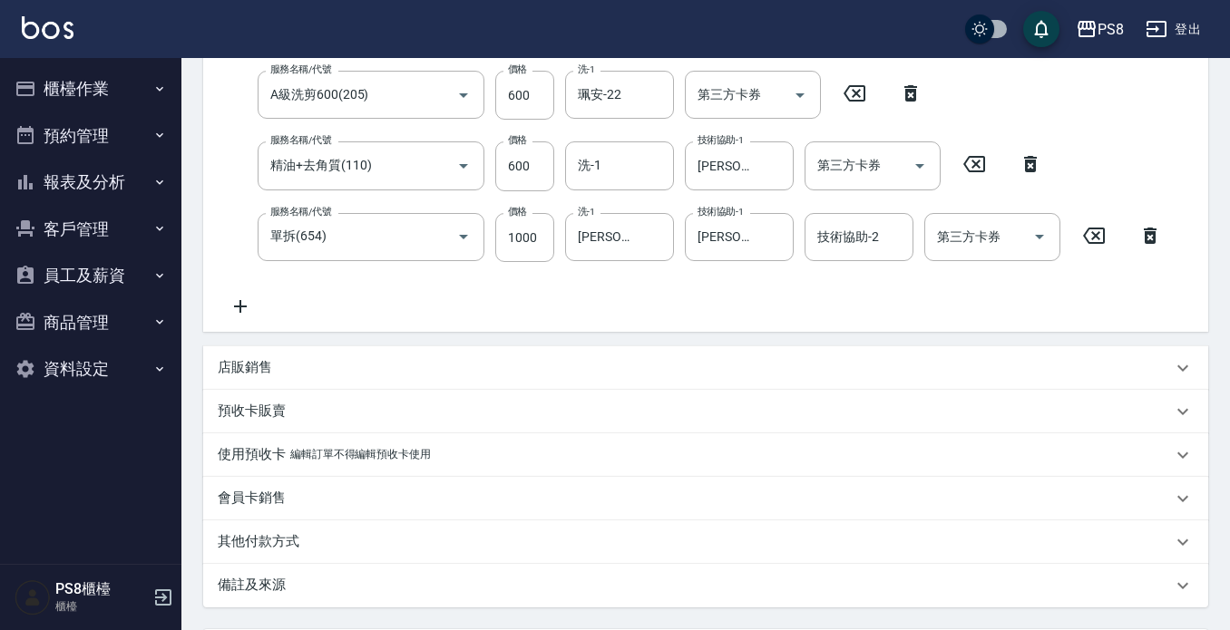
scroll to position [536, 0]
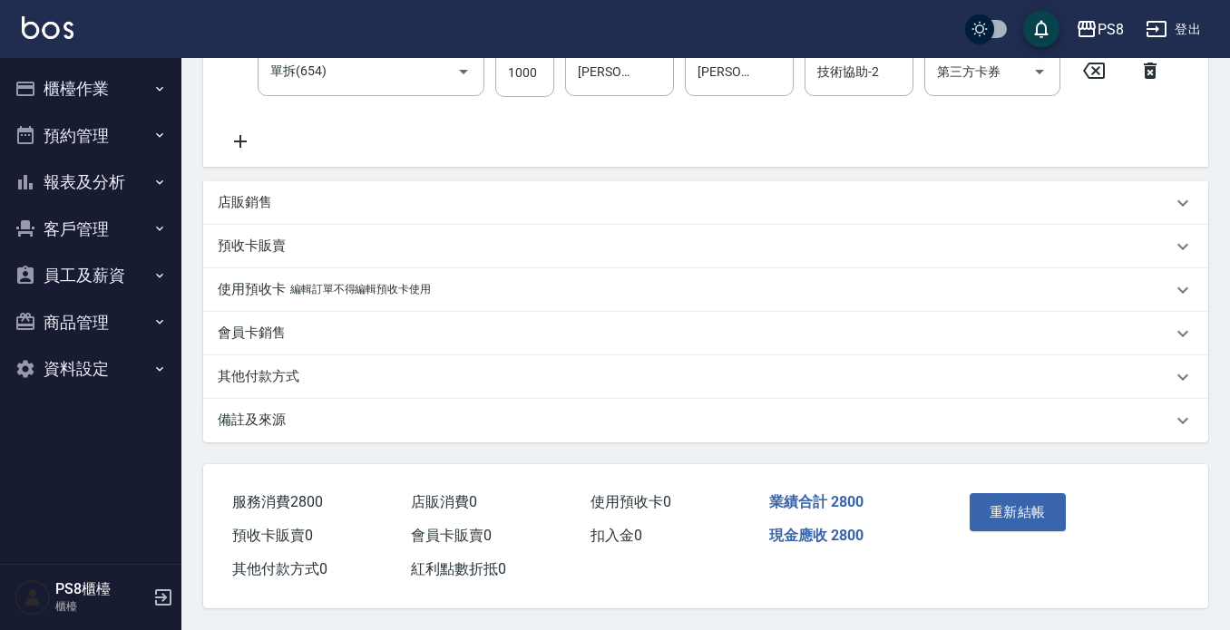
click at [228, 377] on p "其他付款方式" at bounding box center [259, 376] width 82 height 19
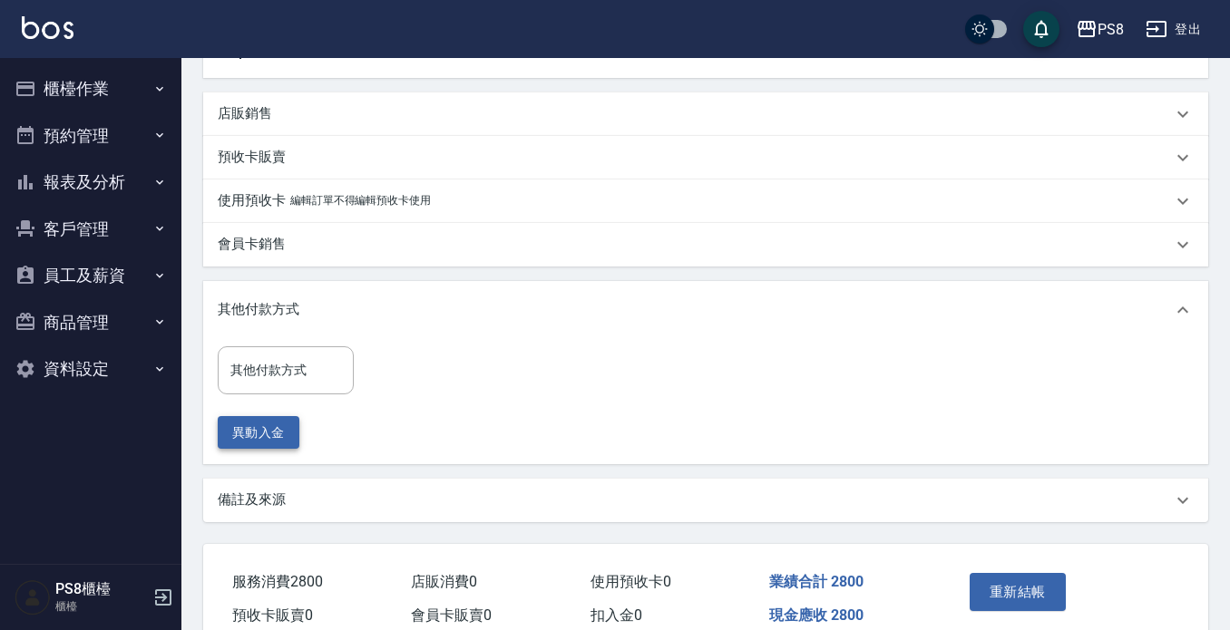
scroll to position [697, 0]
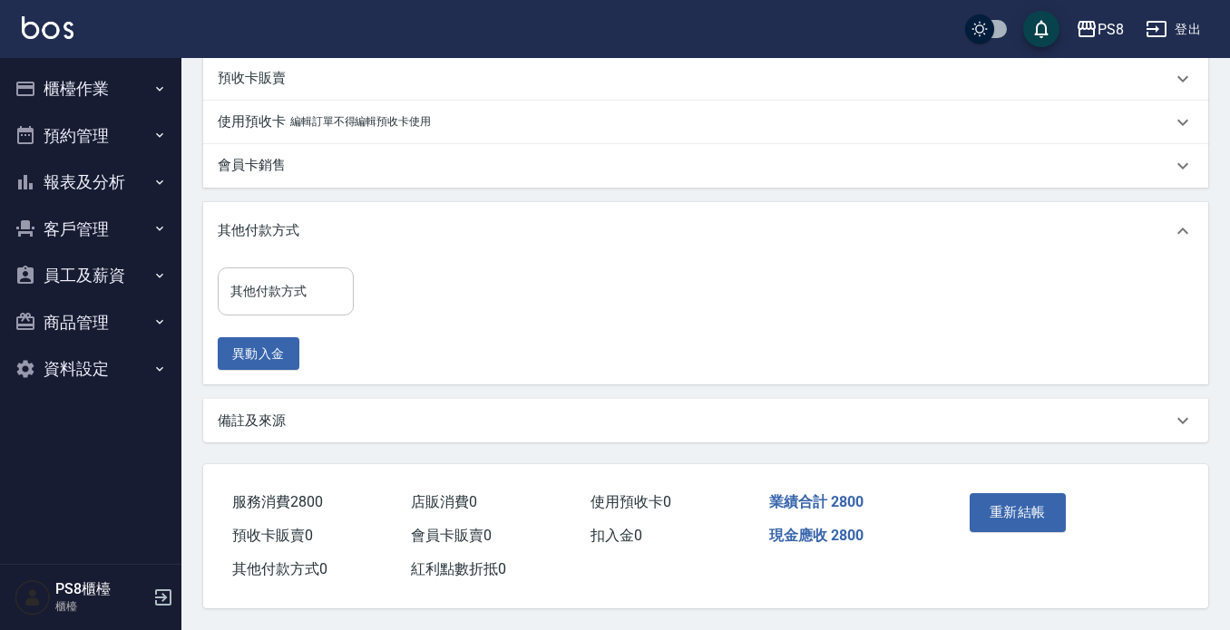
click at [260, 287] on input "其他付款方式" at bounding box center [286, 292] width 120 height 32
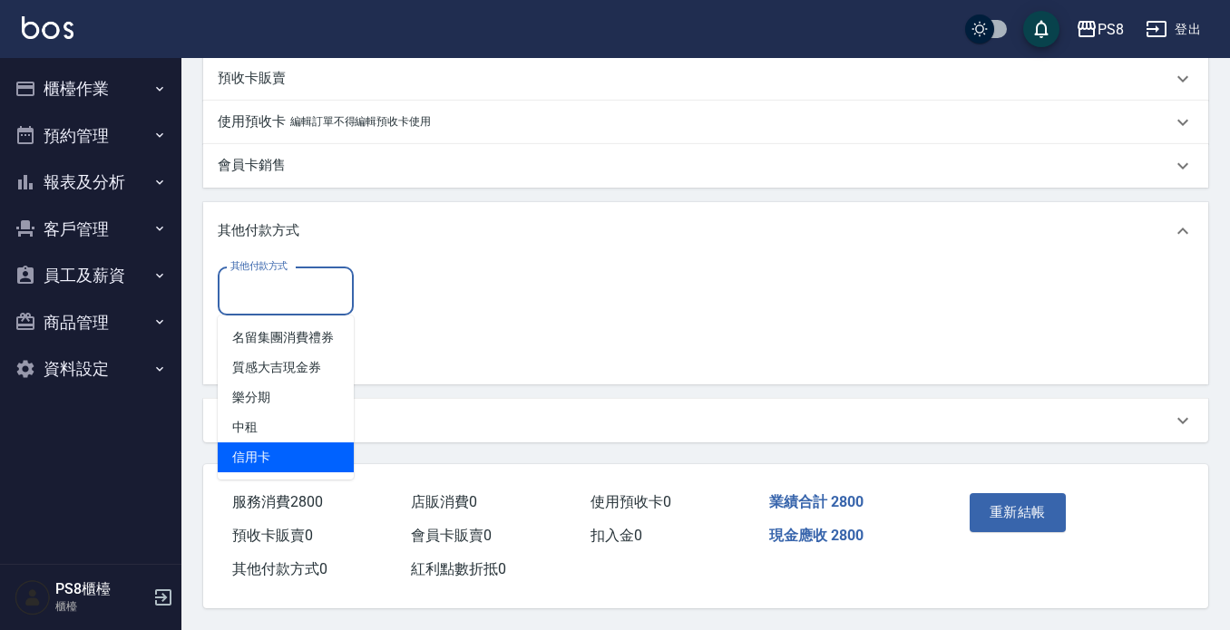
click at [288, 443] on span "信用卡" at bounding box center [286, 458] width 136 height 30
type input "信用卡"
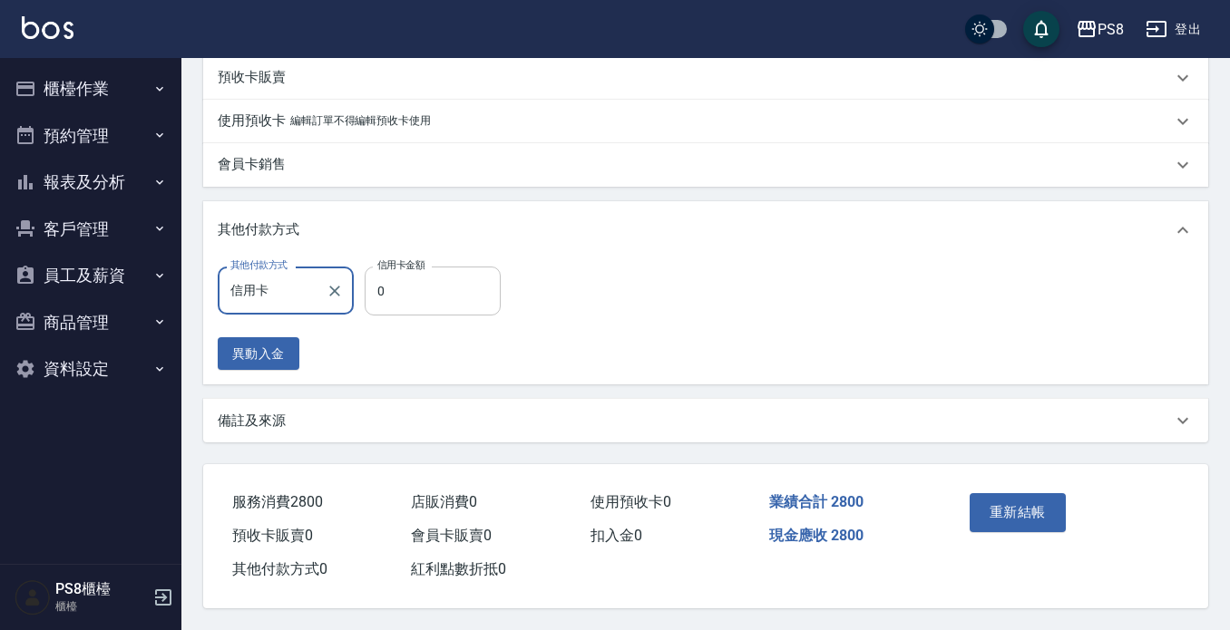
click at [445, 303] on input "0" at bounding box center [433, 291] width 136 height 49
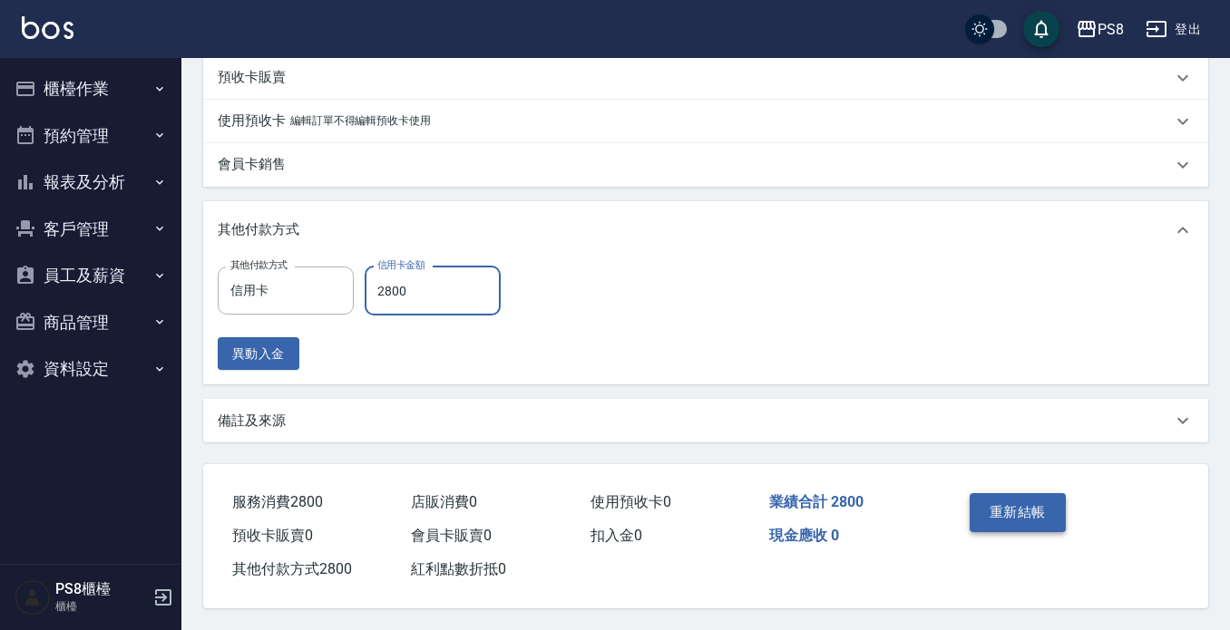
type input "2800"
click at [1019, 497] on button "重新結帳" at bounding box center [1018, 512] width 96 height 38
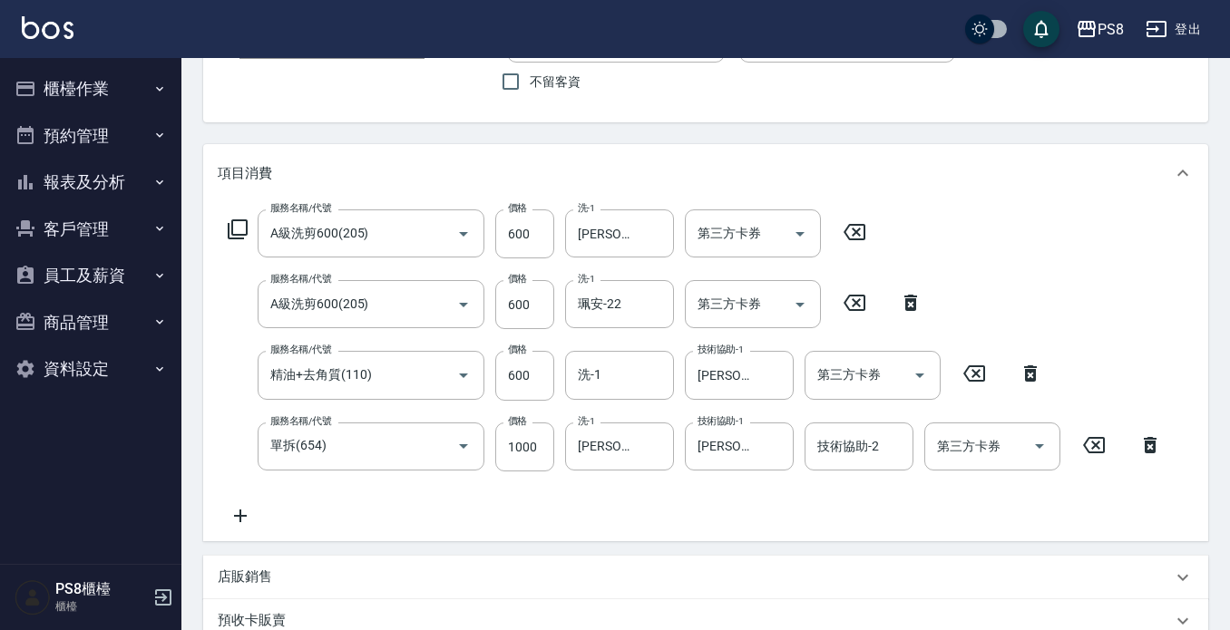
scroll to position [0, 0]
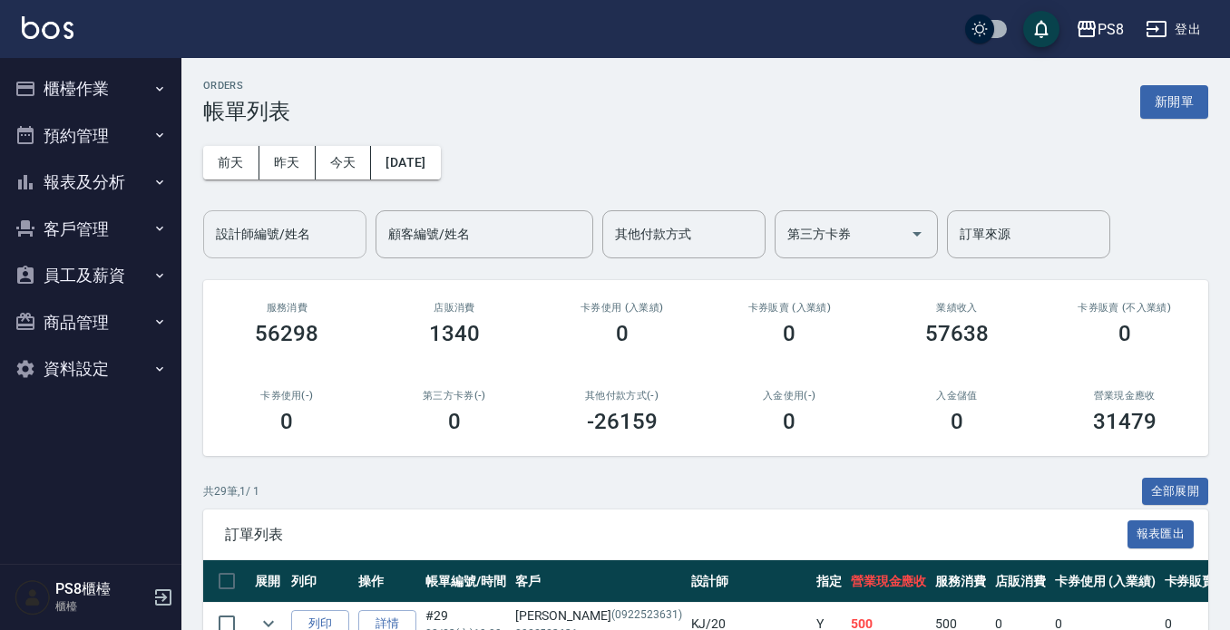
click at [296, 239] on input "設計師編號/姓名" at bounding box center [284, 235] width 147 height 32
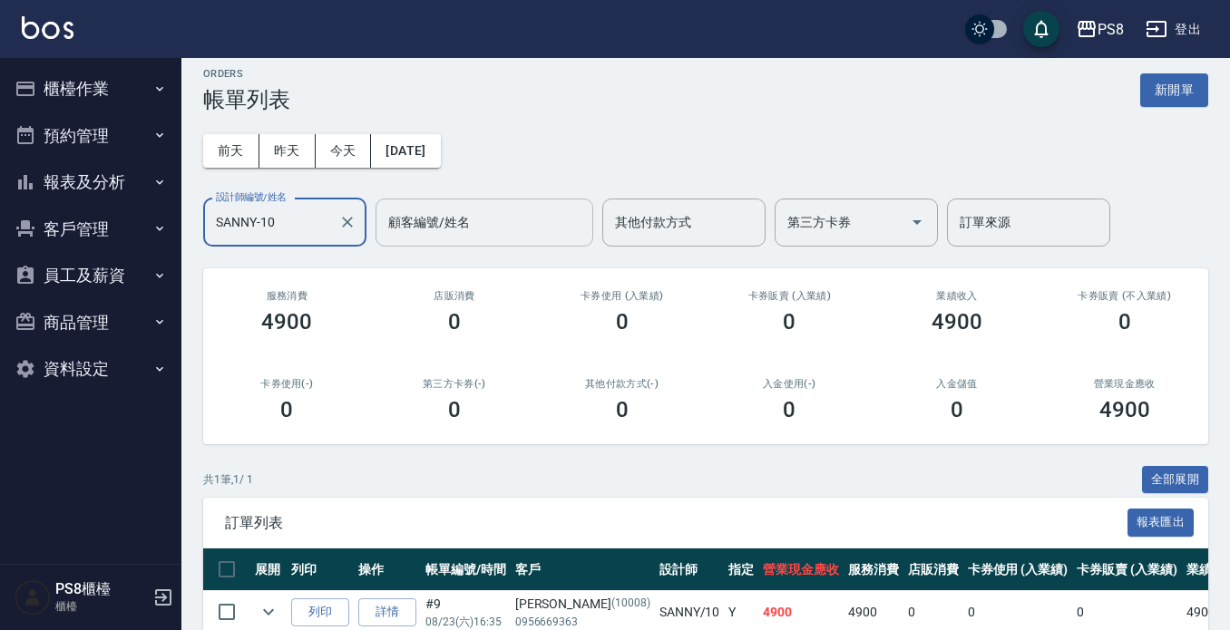
scroll to position [102, 0]
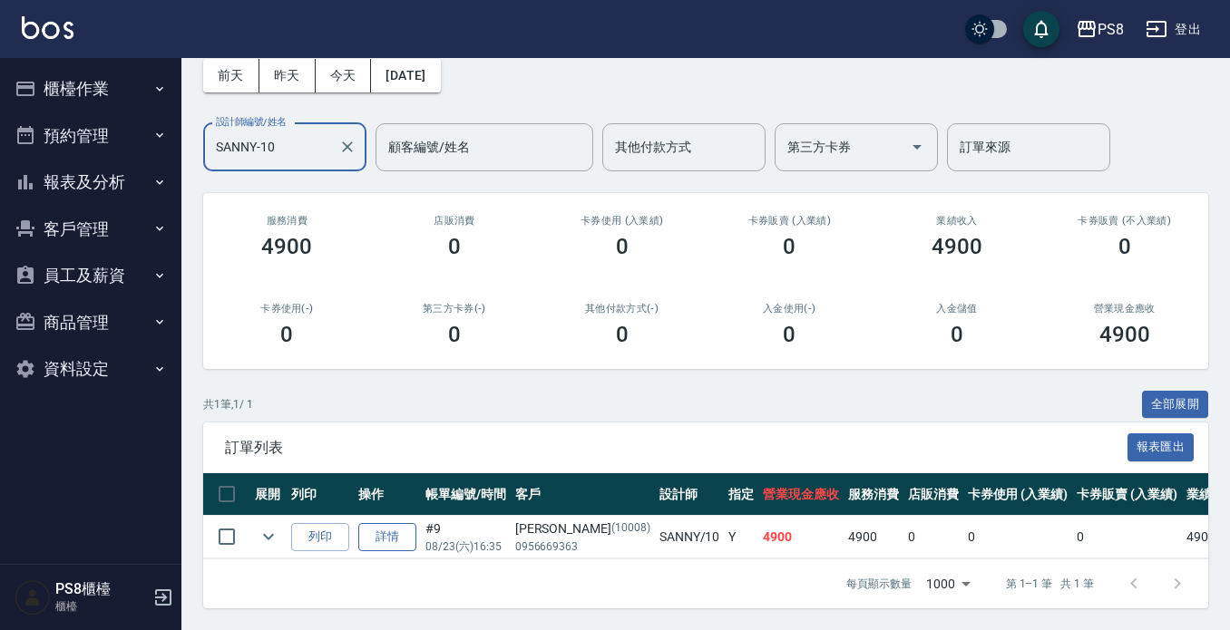
type input "SANNY-10"
click at [377, 523] on link "詳情" at bounding box center [387, 537] width 58 height 28
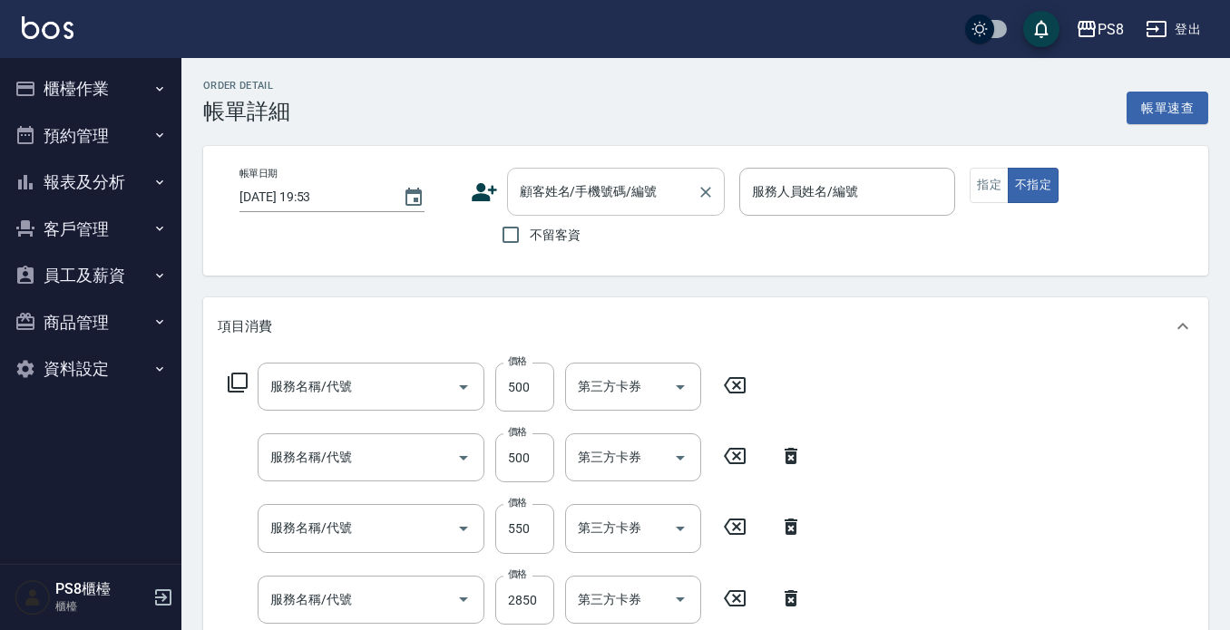
type input "2025/08/23 16:35"
type input "SANNY-10"
type input "洗剪400(201)"
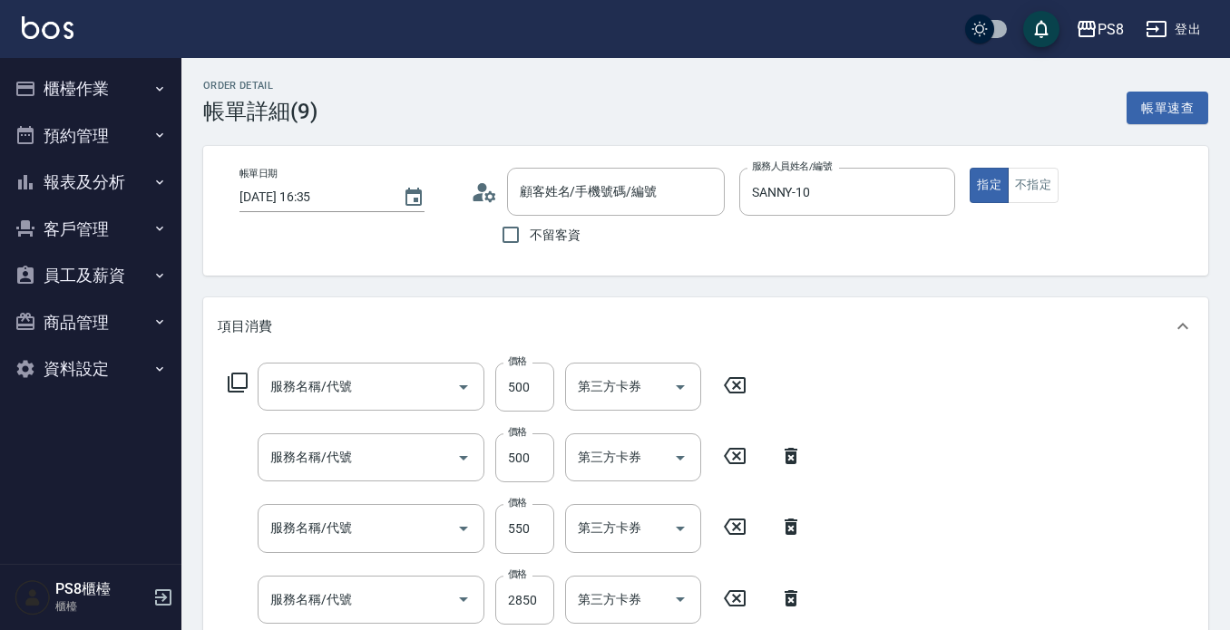
type input "基本染髮(401)"
type input "洗剪400(201)"
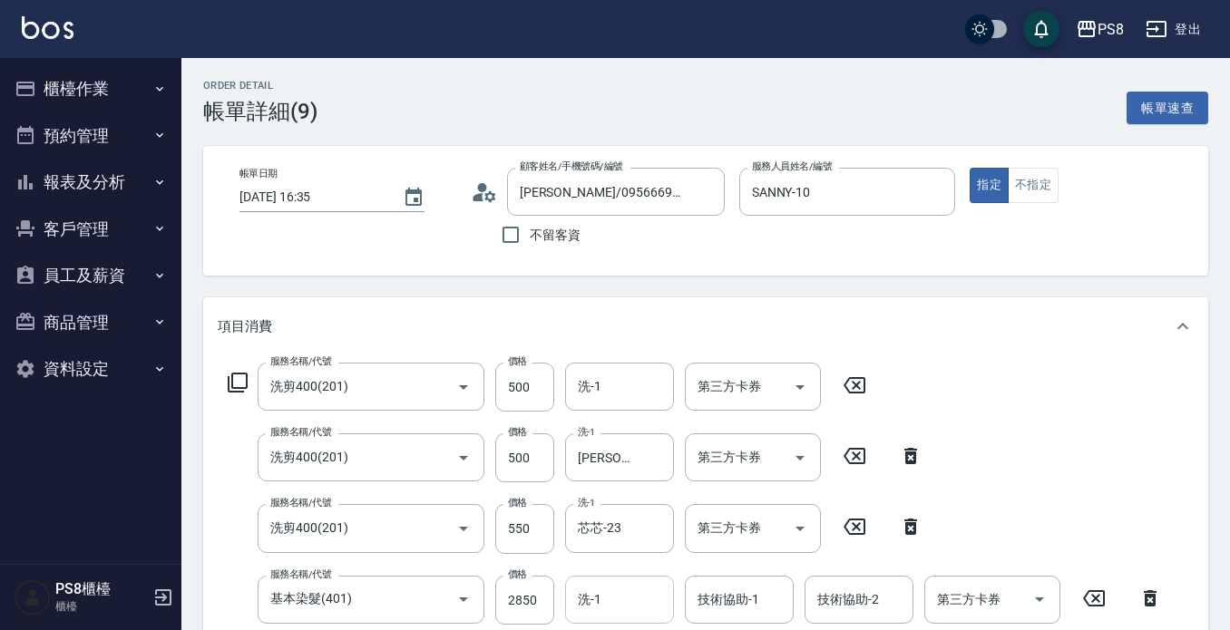
type input "潘瑞敏/0956669363/10008"
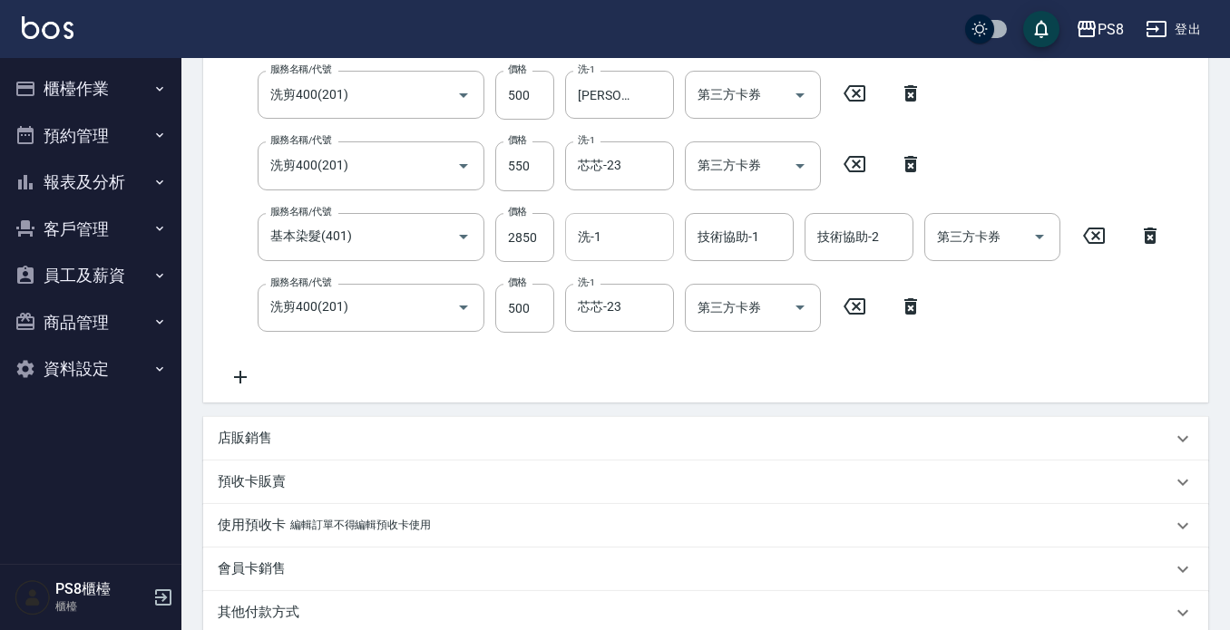
scroll to position [607, 0]
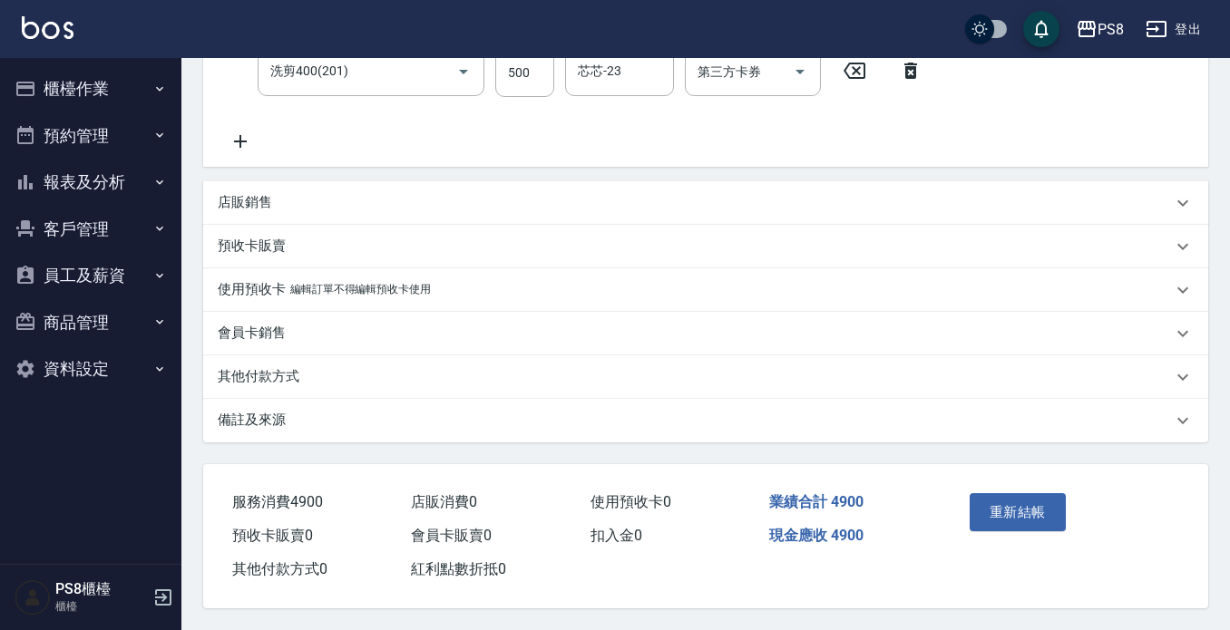
click at [276, 367] on p "其他付款方式" at bounding box center [259, 376] width 82 height 19
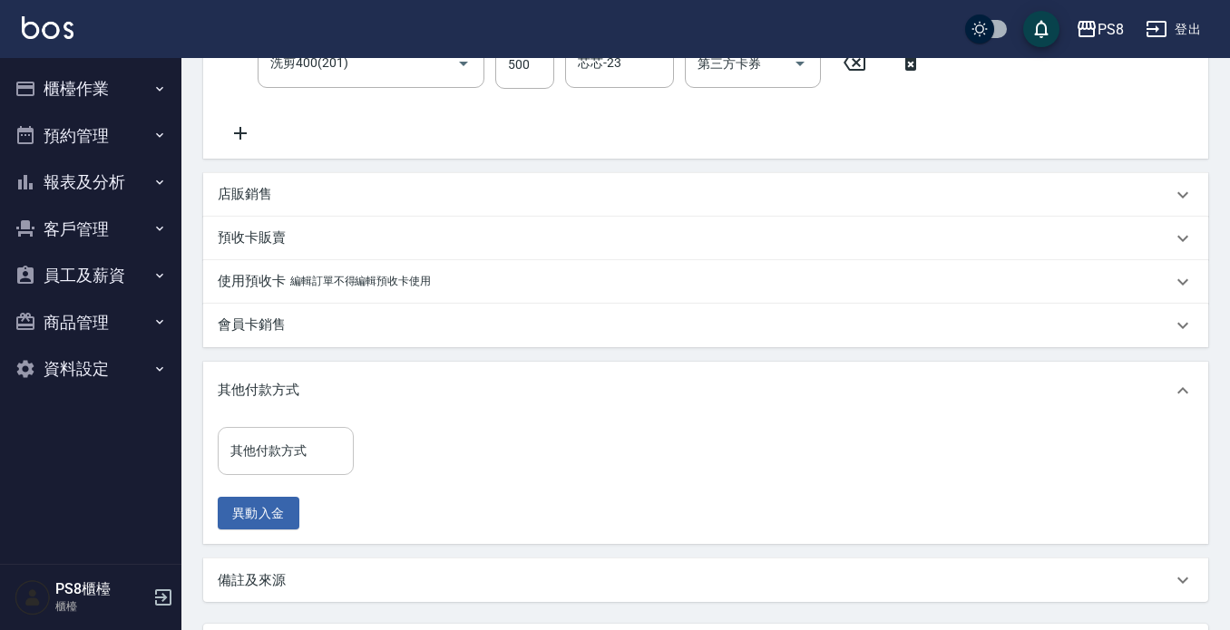
click at [288, 450] on input "其他付款方式" at bounding box center [286, 451] width 120 height 32
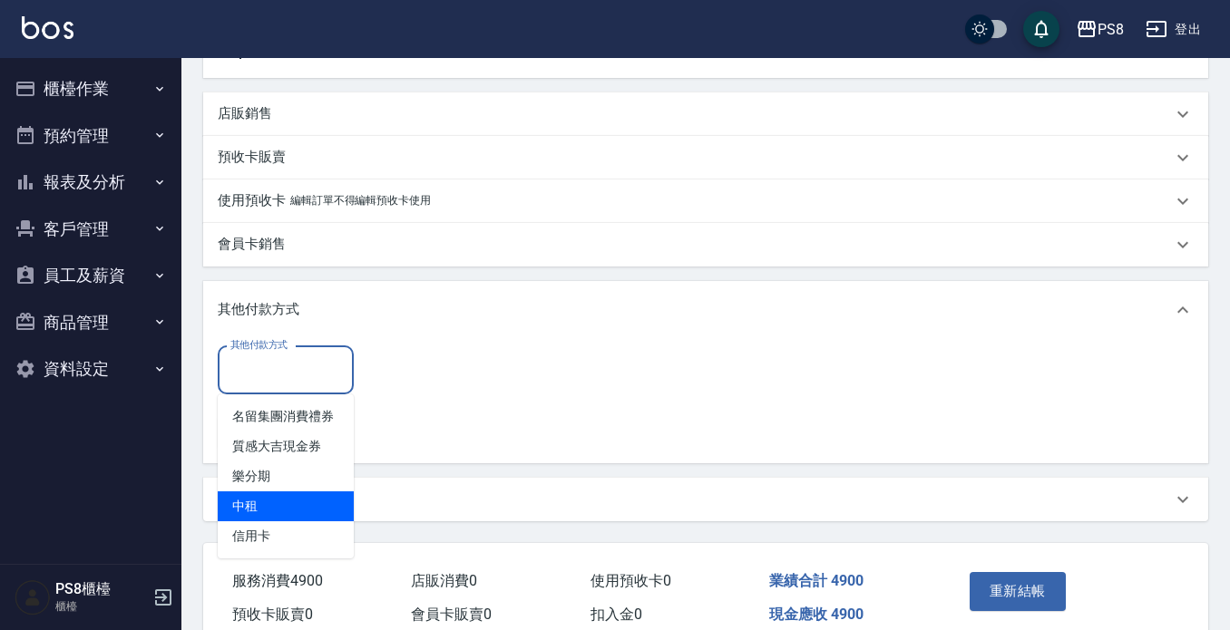
scroll to position [775, 0]
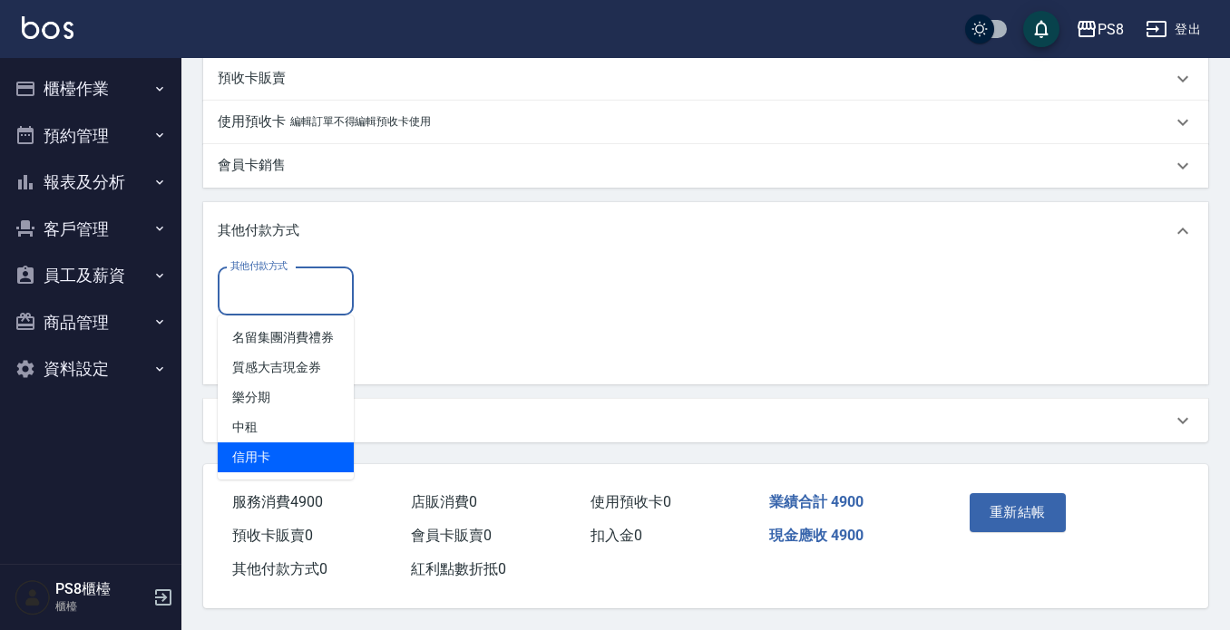
click at [281, 451] on span "信用卡" at bounding box center [286, 458] width 136 height 30
type input "信用卡"
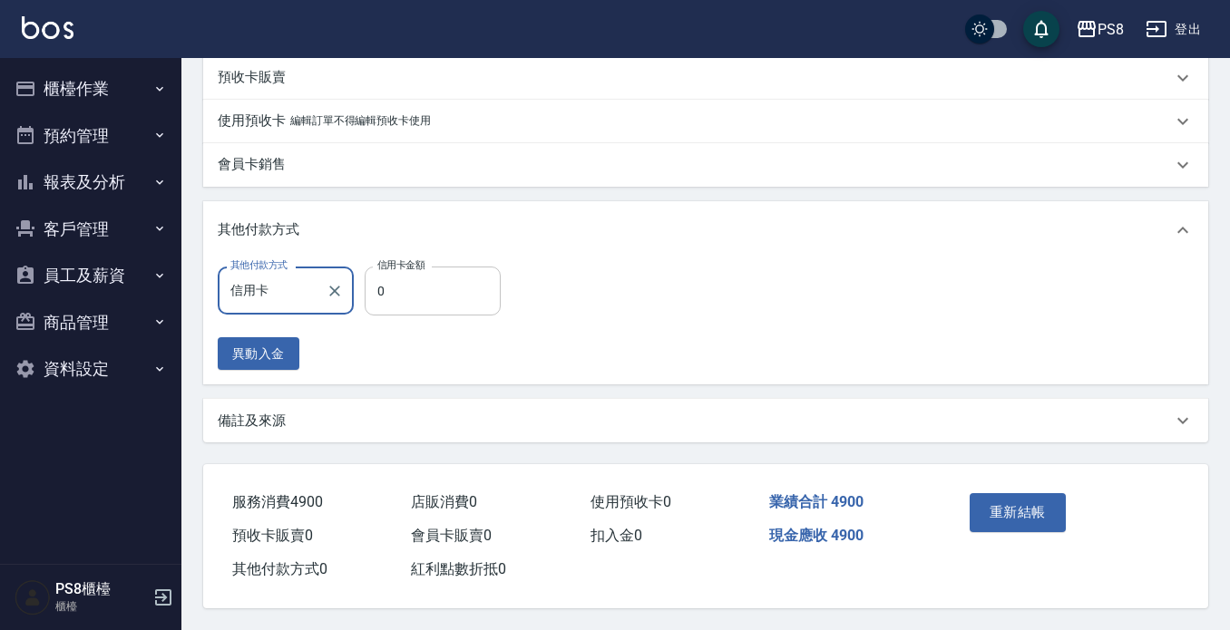
click at [420, 295] on input "0" at bounding box center [433, 291] width 136 height 49
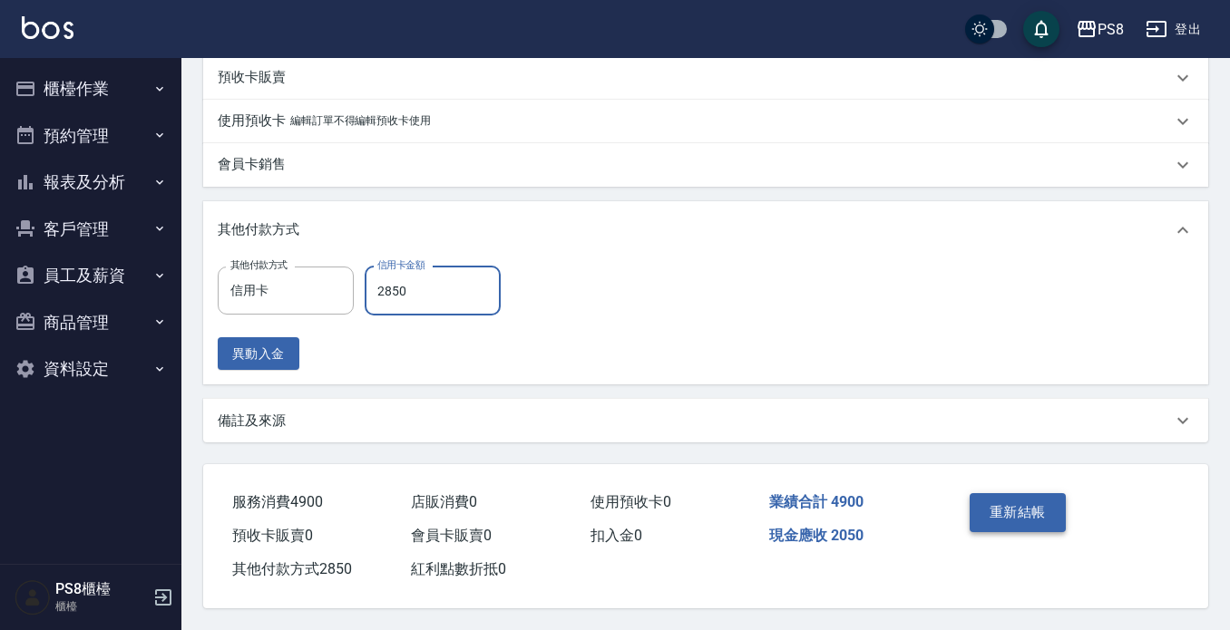
type input "2850"
click at [984, 510] on button "重新結帳" at bounding box center [1018, 512] width 96 height 38
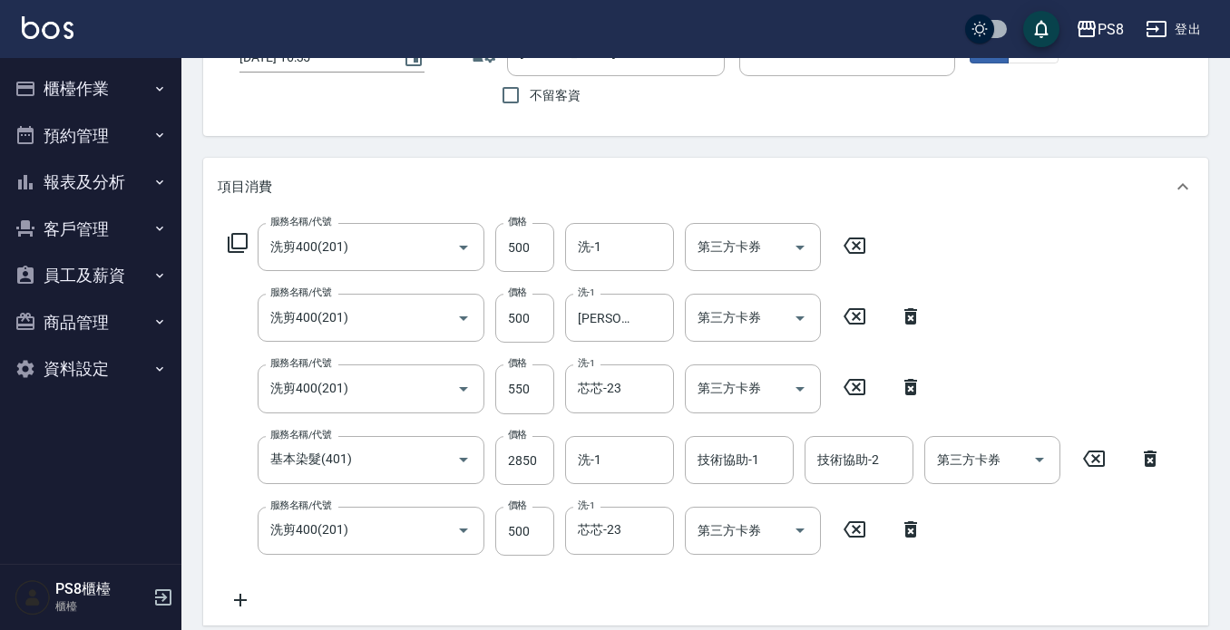
scroll to position [1, 0]
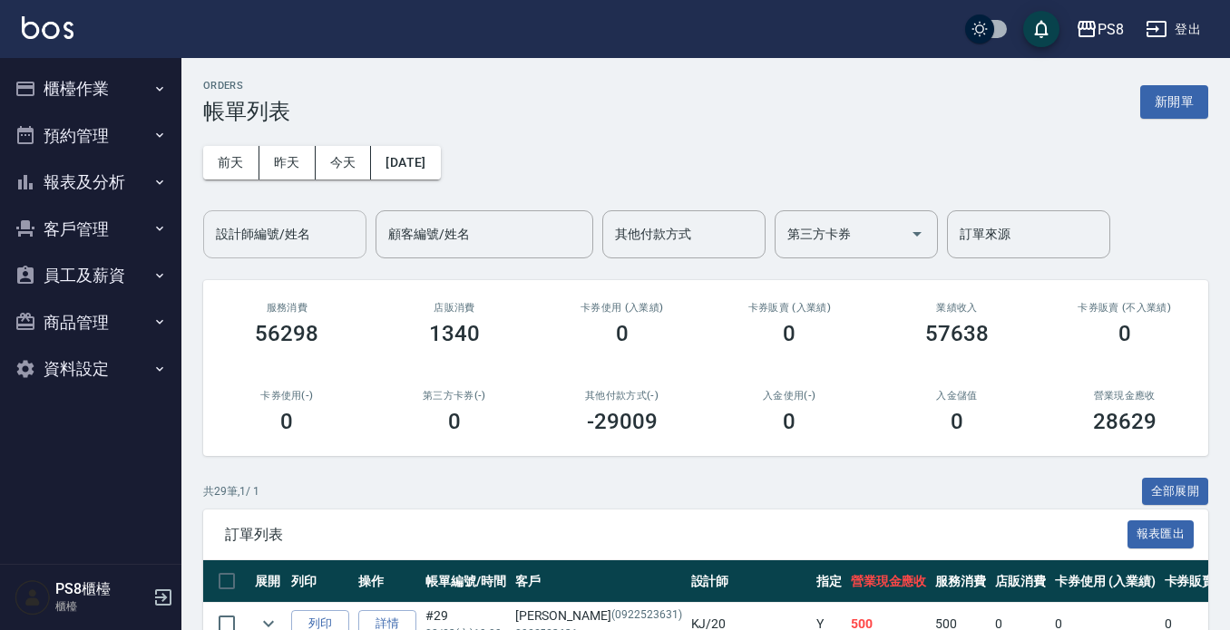
click at [330, 231] on input "設計師編號/姓名" at bounding box center [284, 235] width 147 height 32
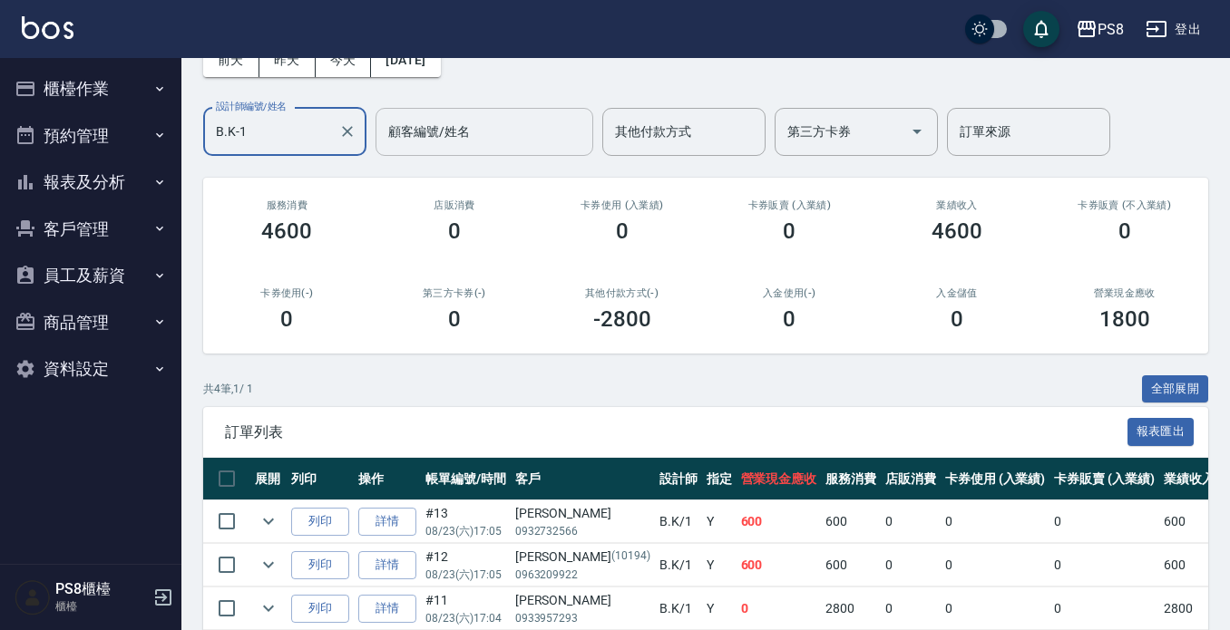
scroll to position [233, 0]
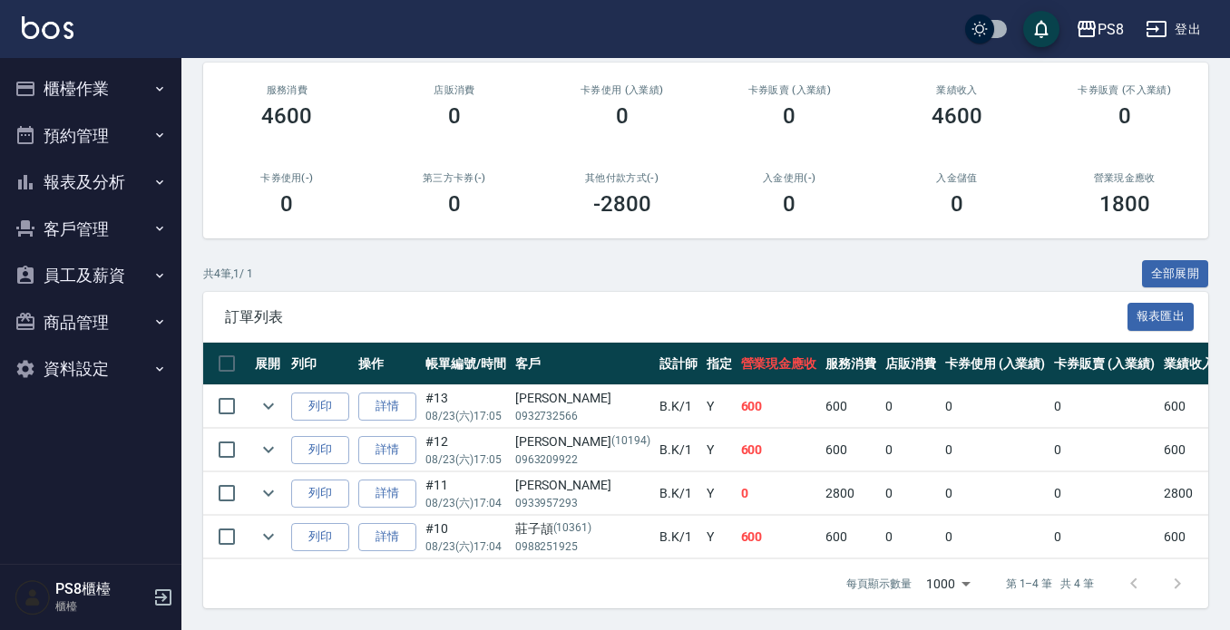
type input "B.K-1"
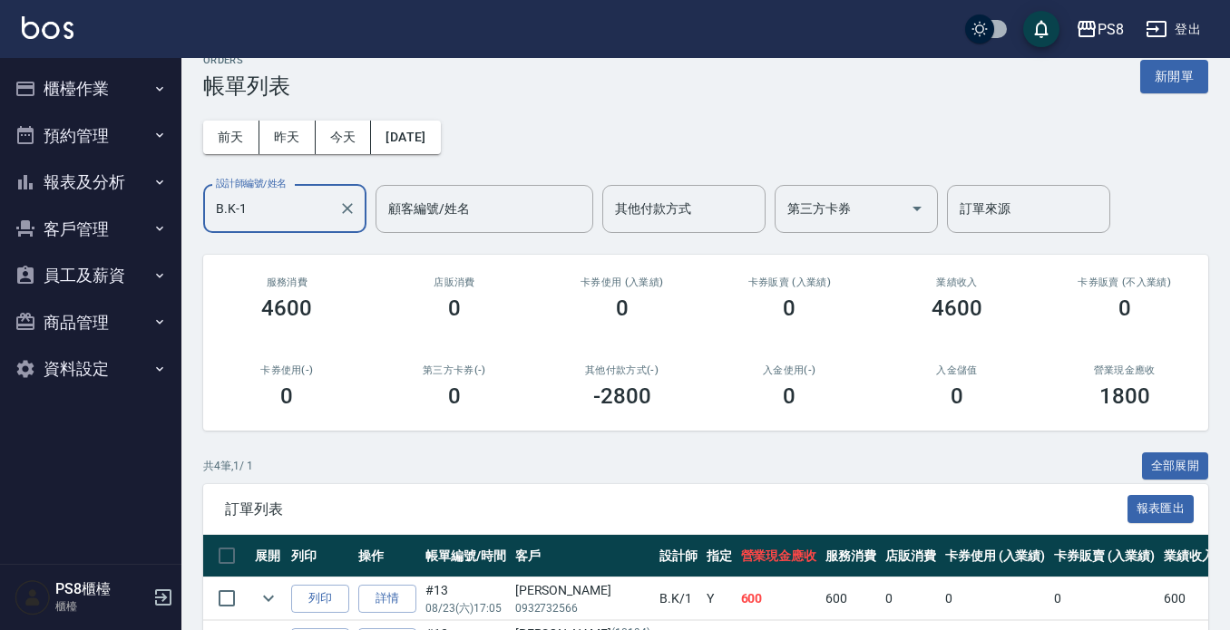
scroll to position [0, 0]
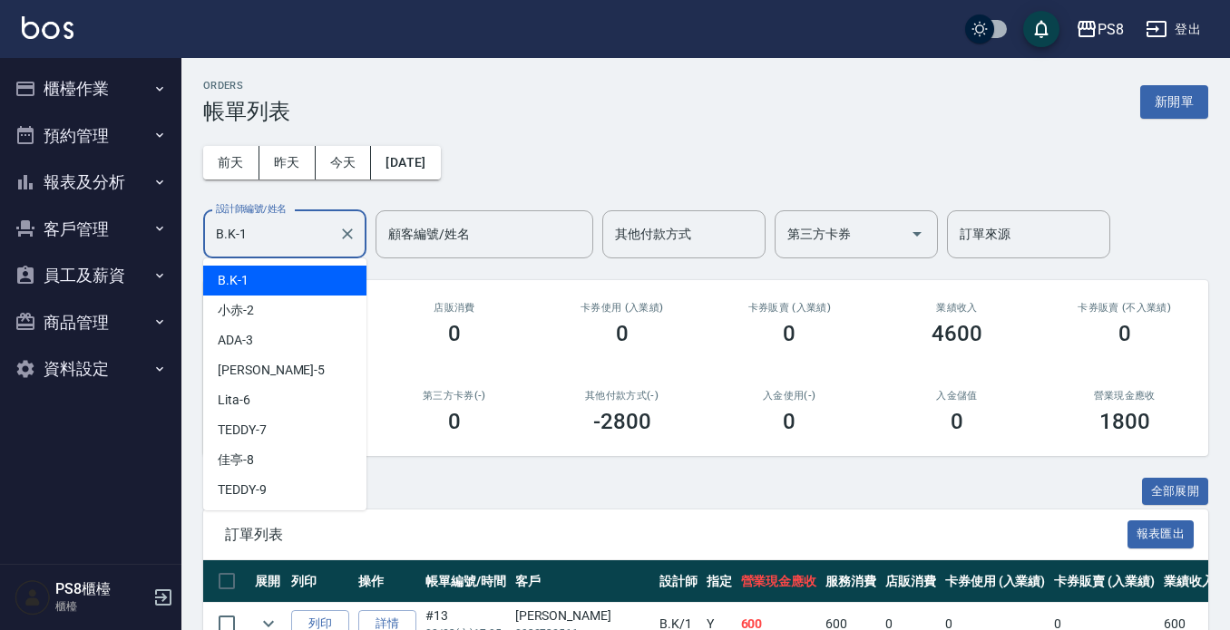
click at [334, 231] on div "B.K-1 設計師編號/姓名" at bounding box center [284, 234] width 163 height 48
click at [345, 239] on icon "Clear" at bounding box center [347, 234] width 18 height 18
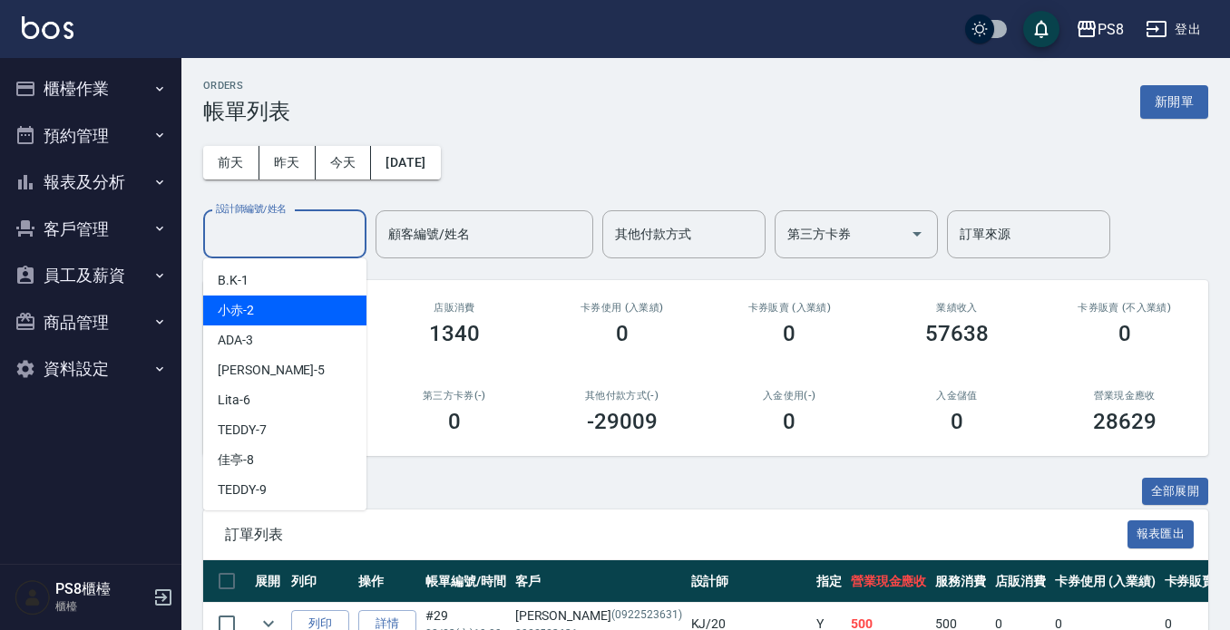
click at [296, 307] on div "小赤 -2" at bounding box center [284, 311] width 163 height 30
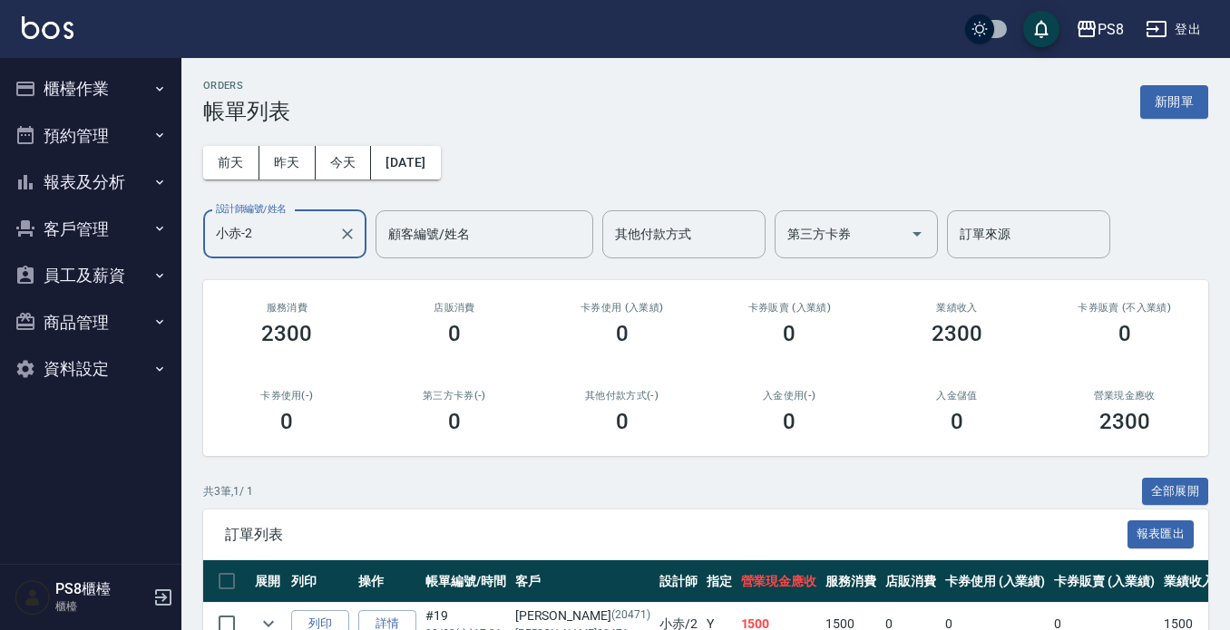
click at [255, 243] on input "小赤-2" at bounding box center [271, 235] width 120 height 32
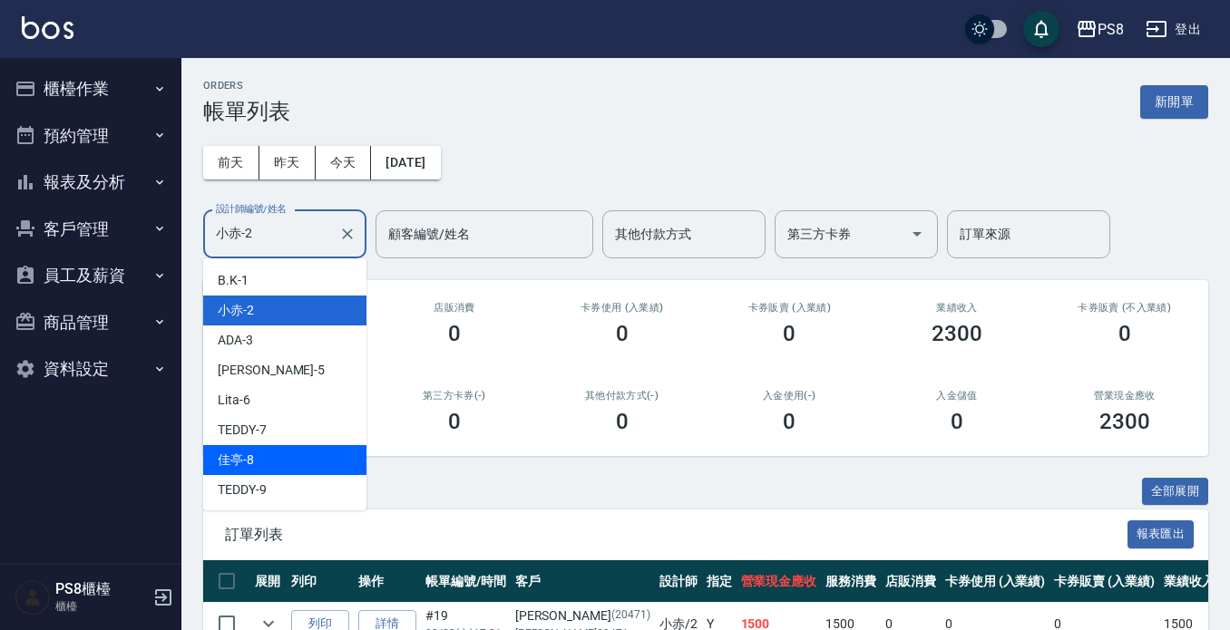
drag, startPoint x: 286, startPoint y: 459, endPoint x: 294, endPoint y: 449, distance: 12.9
click at [286, 460] on div "佳亭 -8" at bounding box center [284, 460] width 163 height 30
type input "佳亭-8"
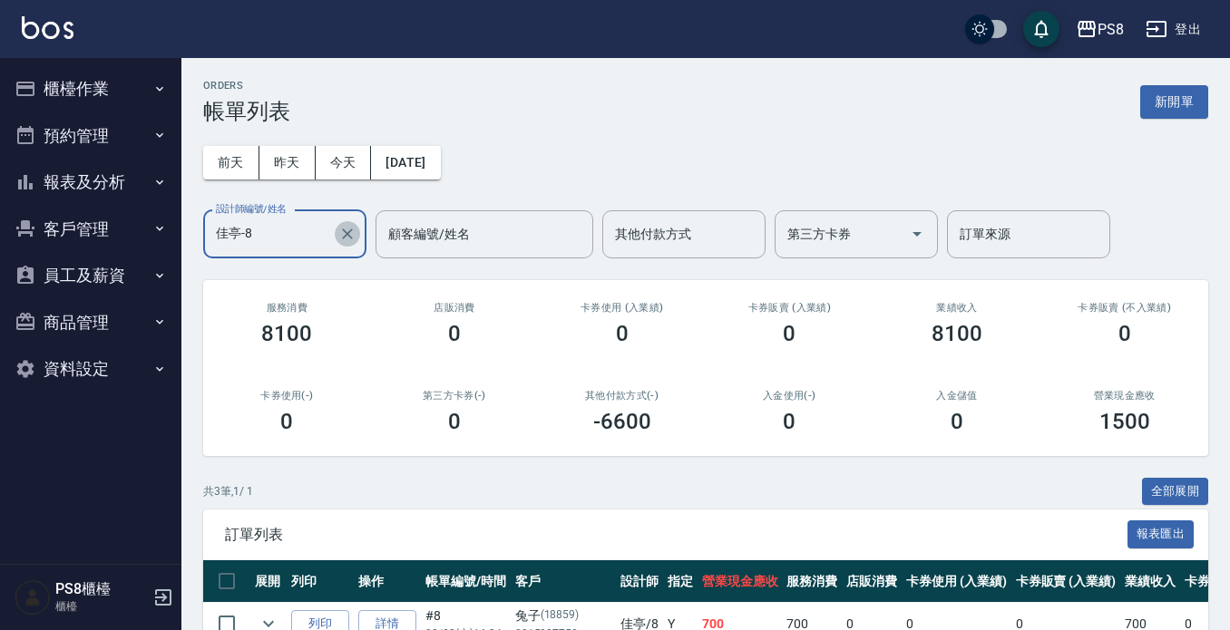
click at [351, 228] on icon "Clear" at bounding box center [347, 234] width 18 height 18
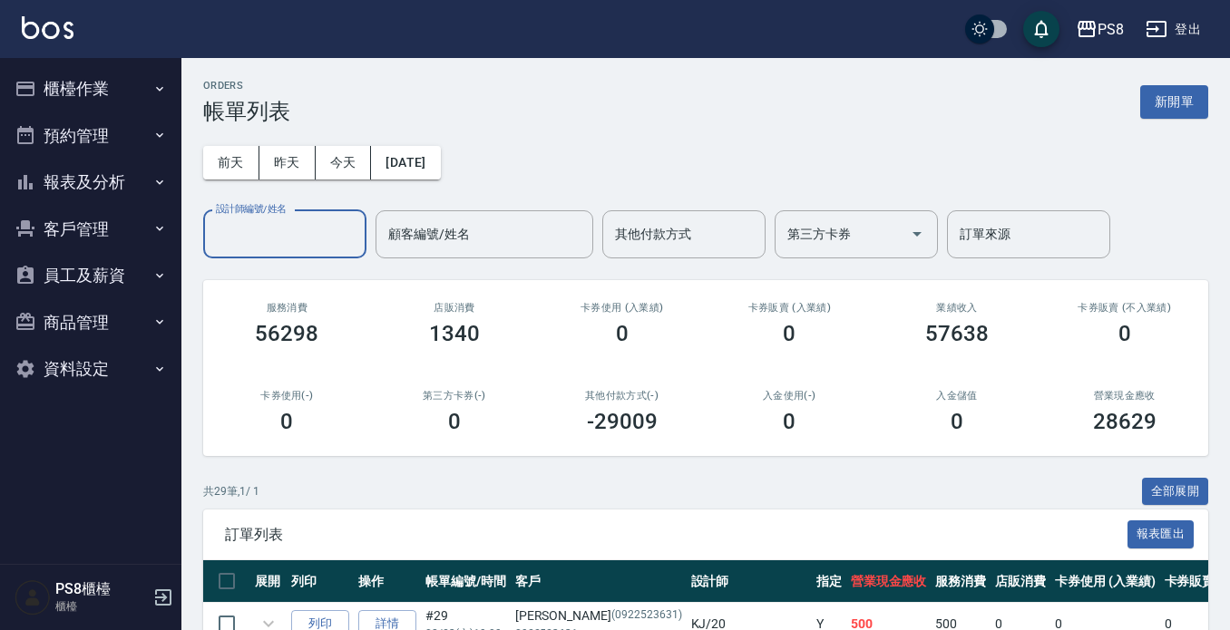
click at [312, 246] on input "設計師編號/姓名" at bounding box center [284, 235] width 147 height 32
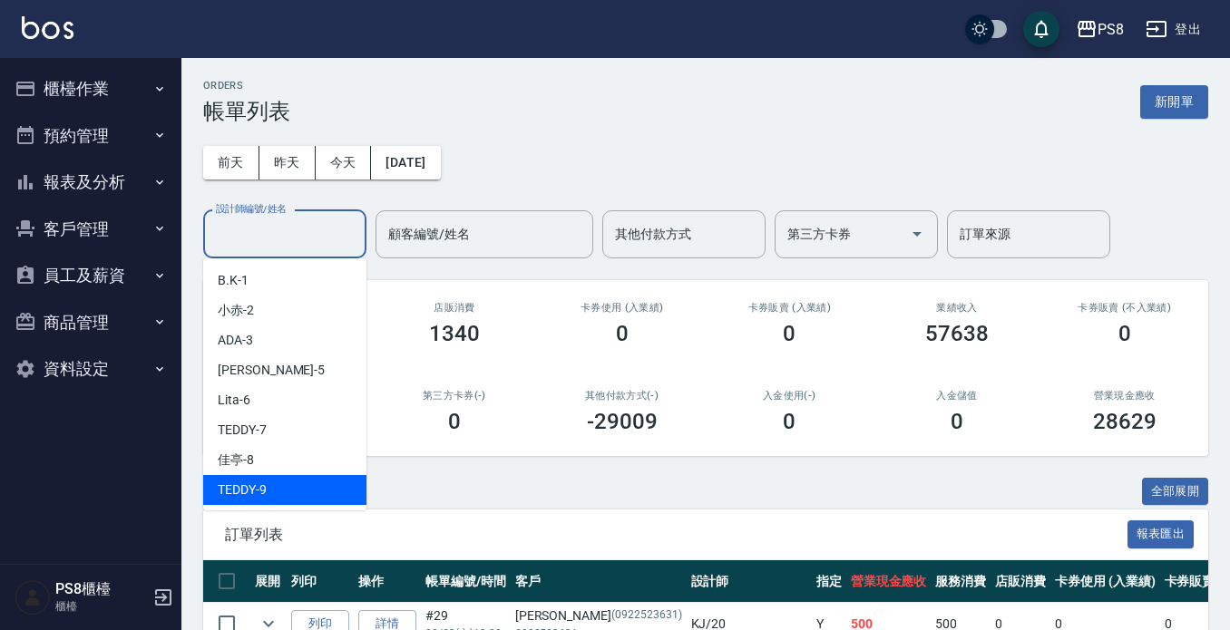
click at [286, 485] on div "TEDDY -9" at bounding box center [284, 490] width 163 height 30
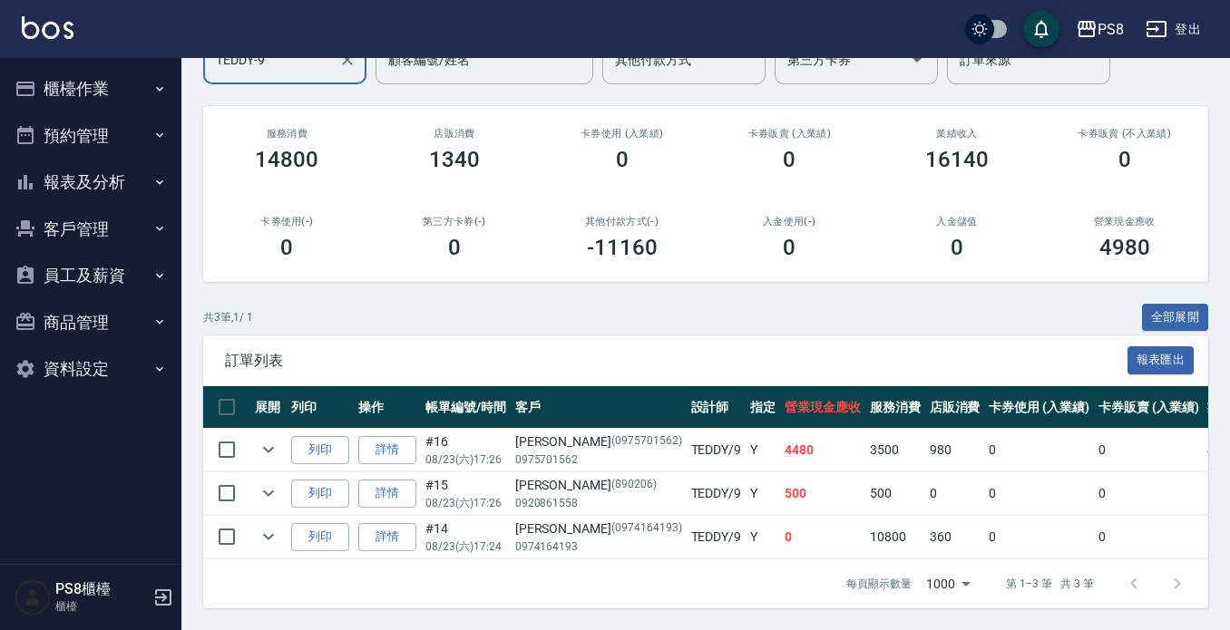
scroll to position [99, 0]
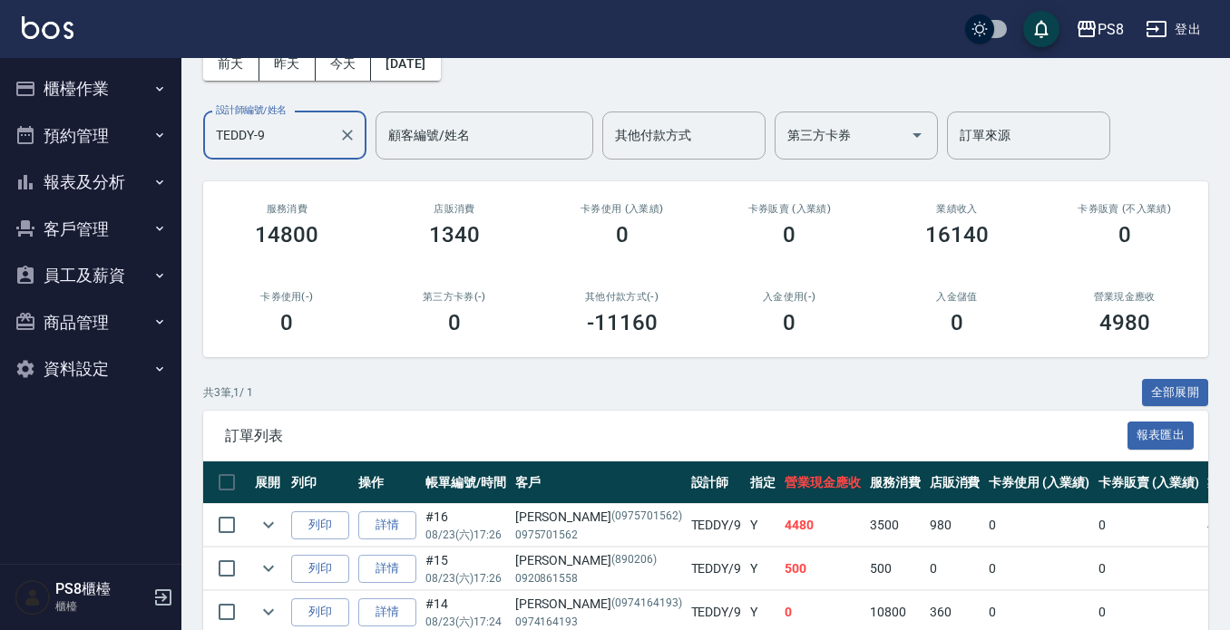
click at [267, 132] on input "TEDDY-9" at bounding box center [271, 136] width 120 height 32
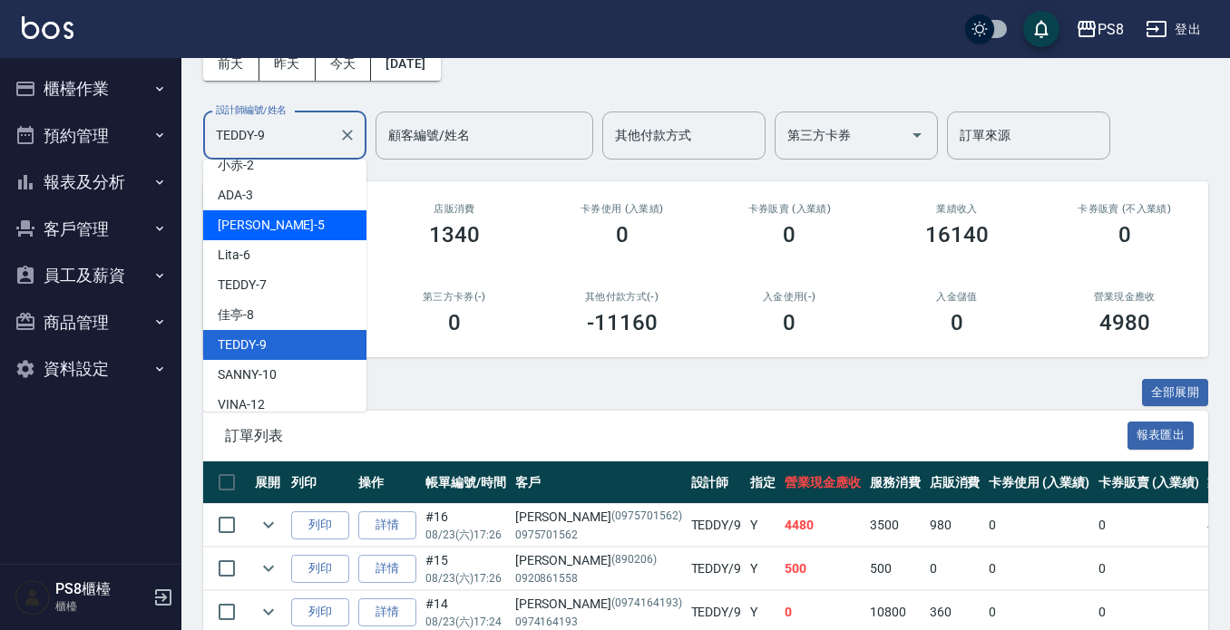
scroll to position [91, 0]
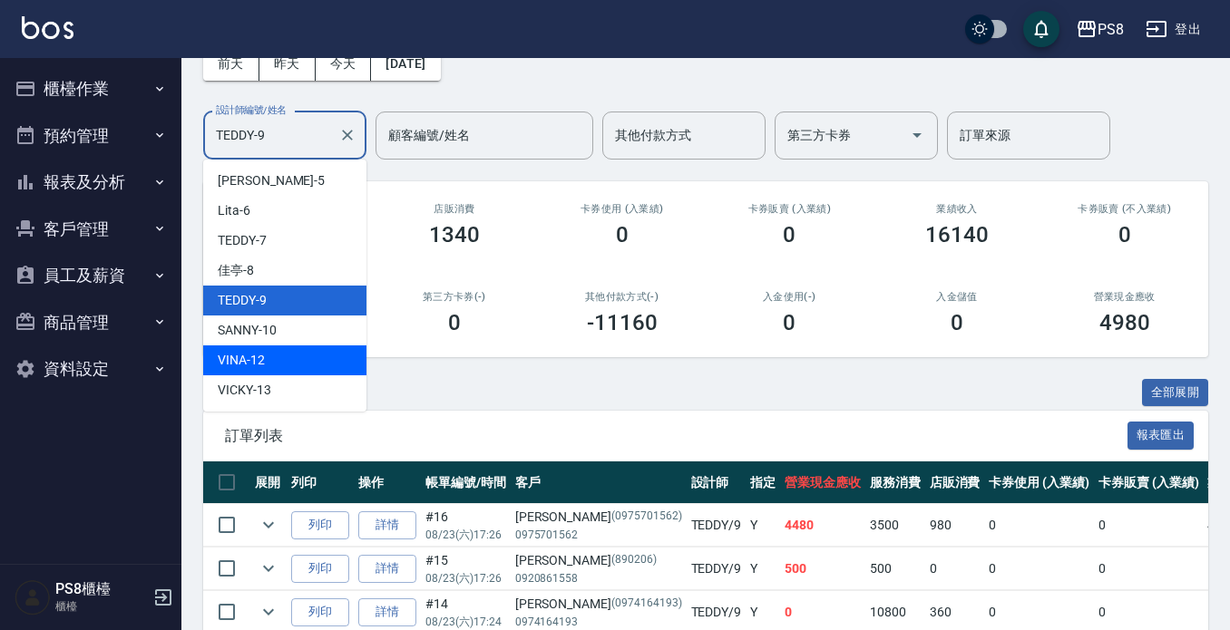
click at [278, 366] on div "VINA -12" at bounding box center [284, 361] width 163 height 30
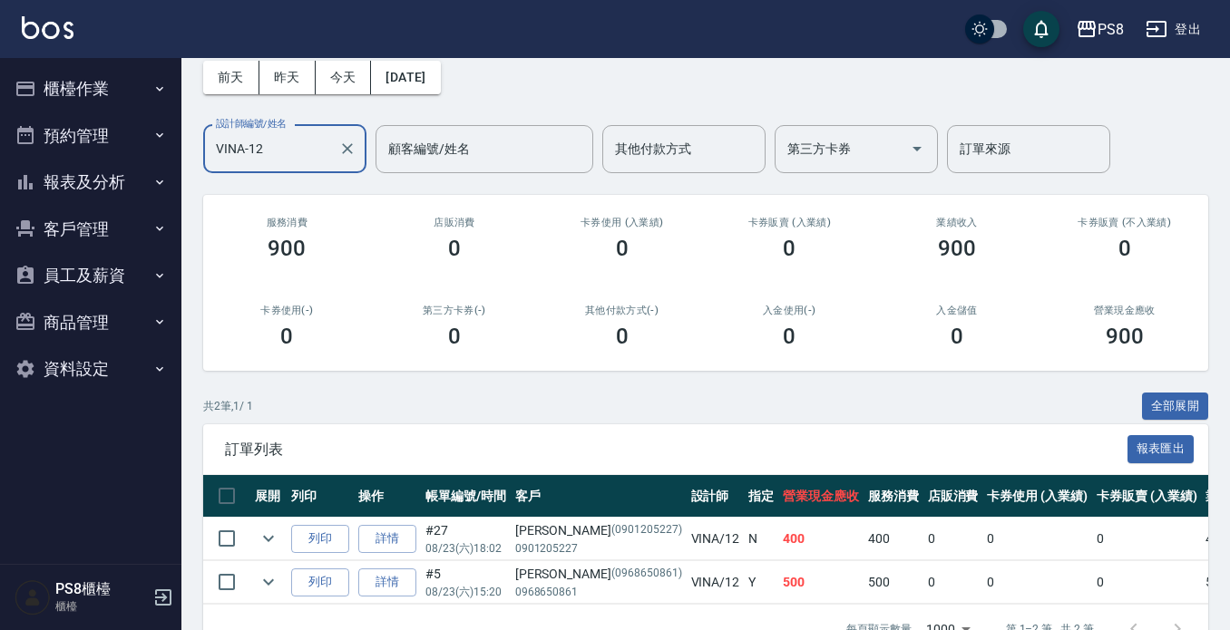
scroll to position [0, 0]
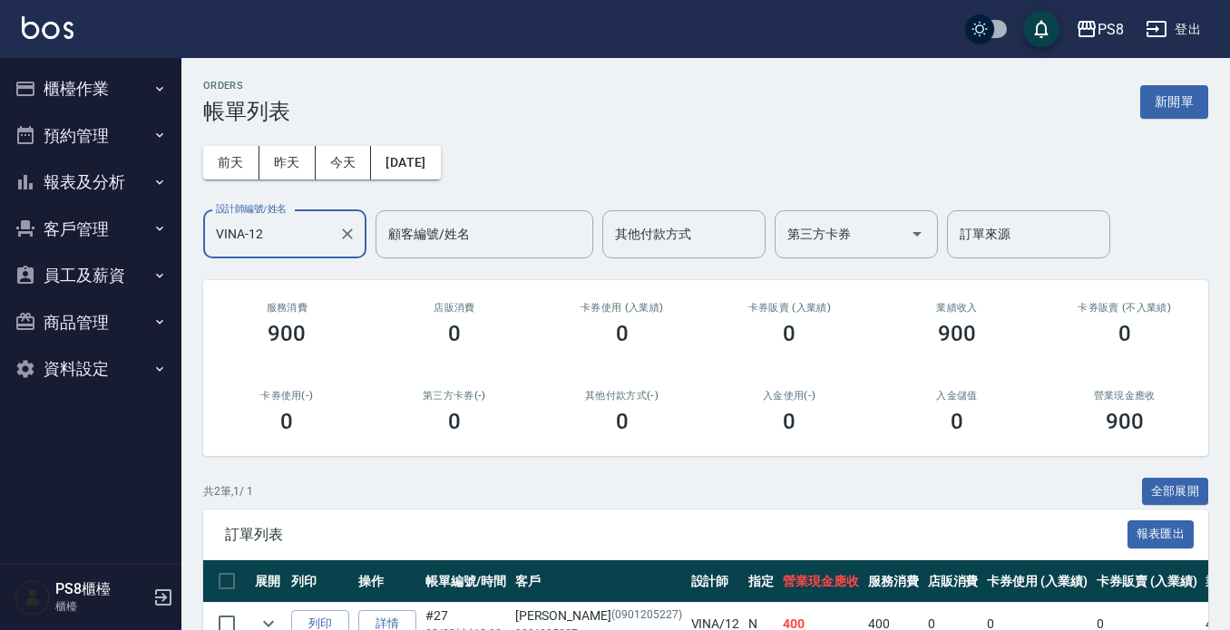
click at [288, 208] on div "前天 昨天 今天 2025/08/23 設計師編號/姓名 VINA-12 設計師編號/姓名 顧客編號/姓名 顧客編號/姓名 其他付款方式 其他付款方式 第三方…" at bounding box center [705, 191] width 1005 height 134
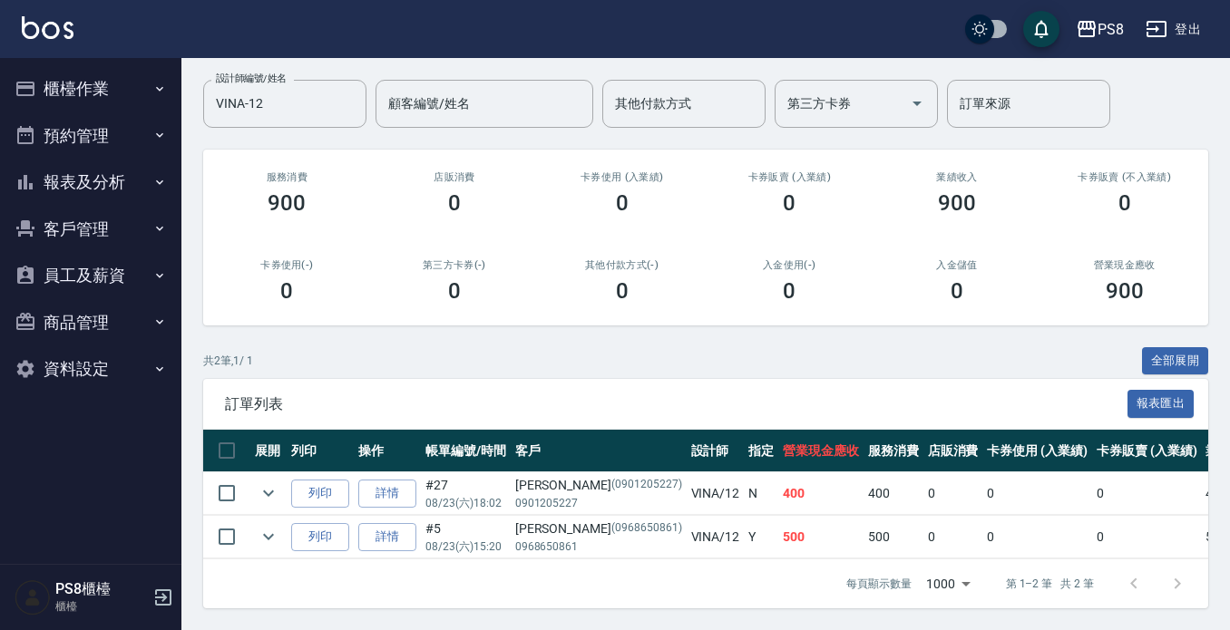
scroll to position [146, 0]
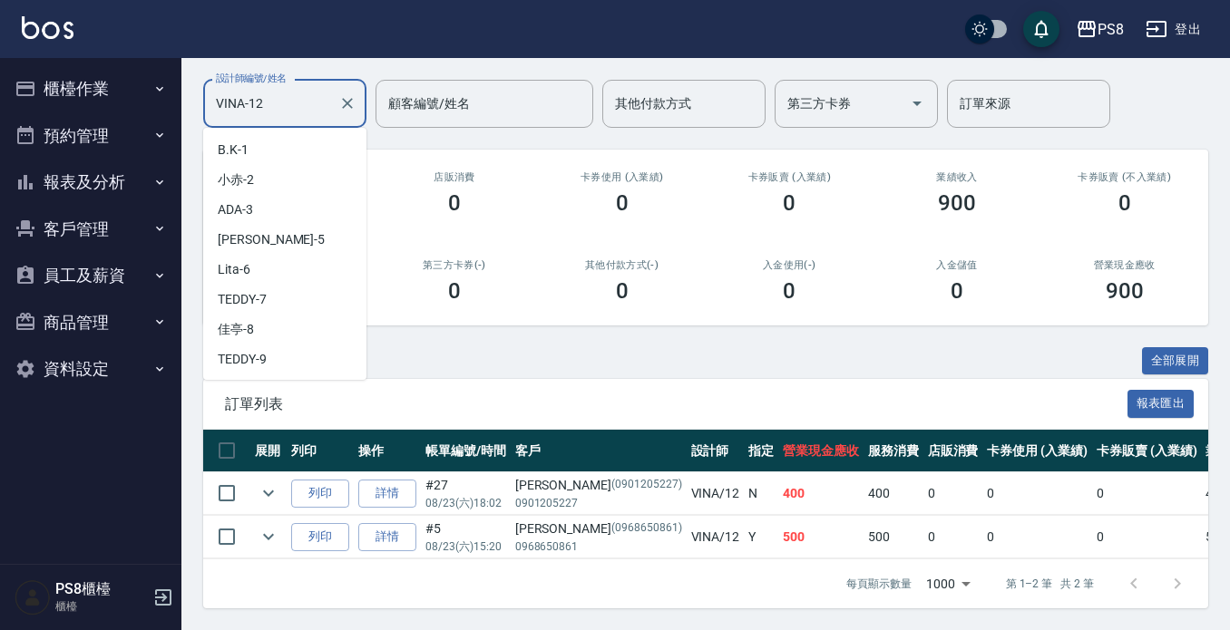
click at [301, 92] on input "VINA-12" at bounding box center [271, 104] width 120 height 32
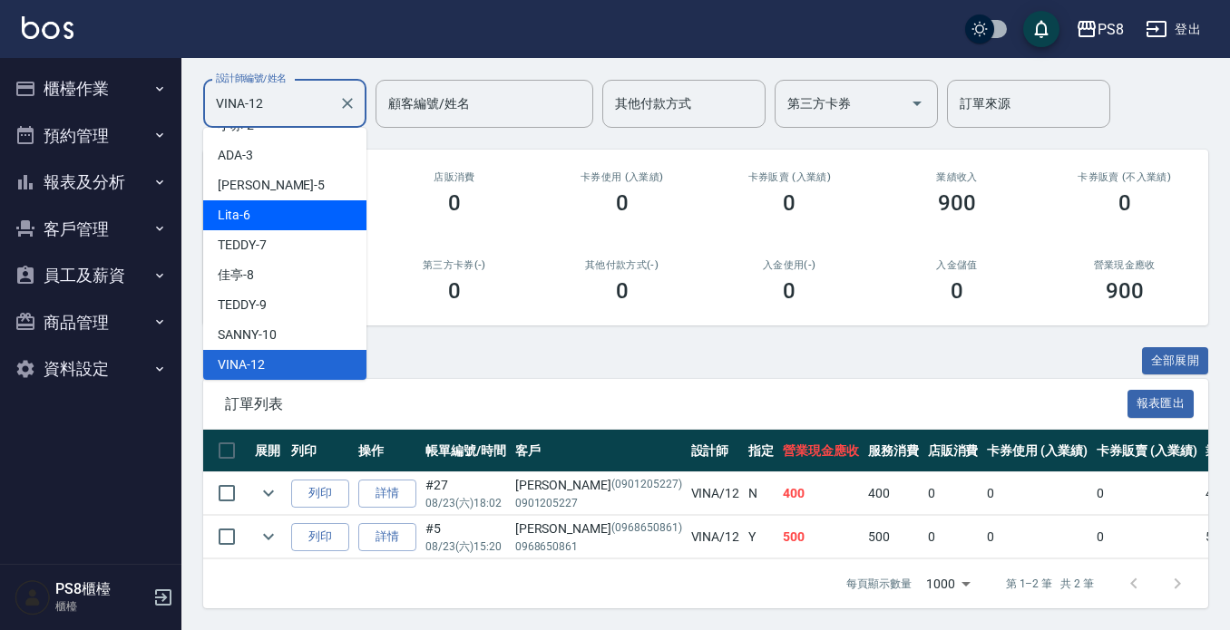
scroll to position [236, 0]
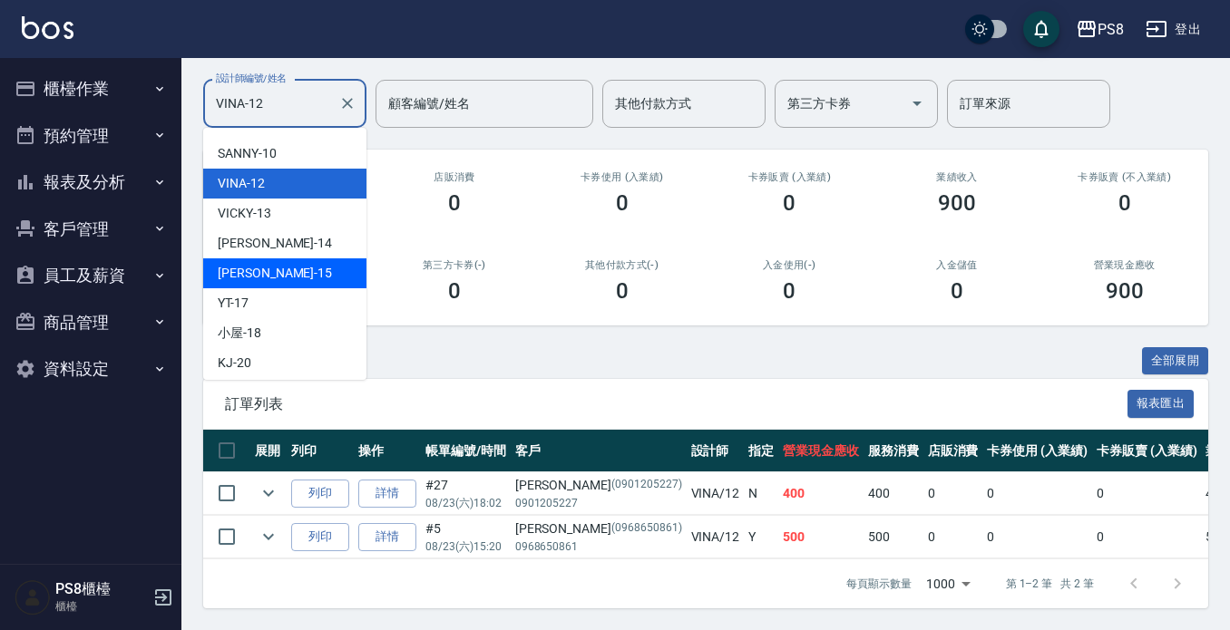
click at [283, 258] on div "EMMA -15" at bounding box center [284, 273] width 163 height 30
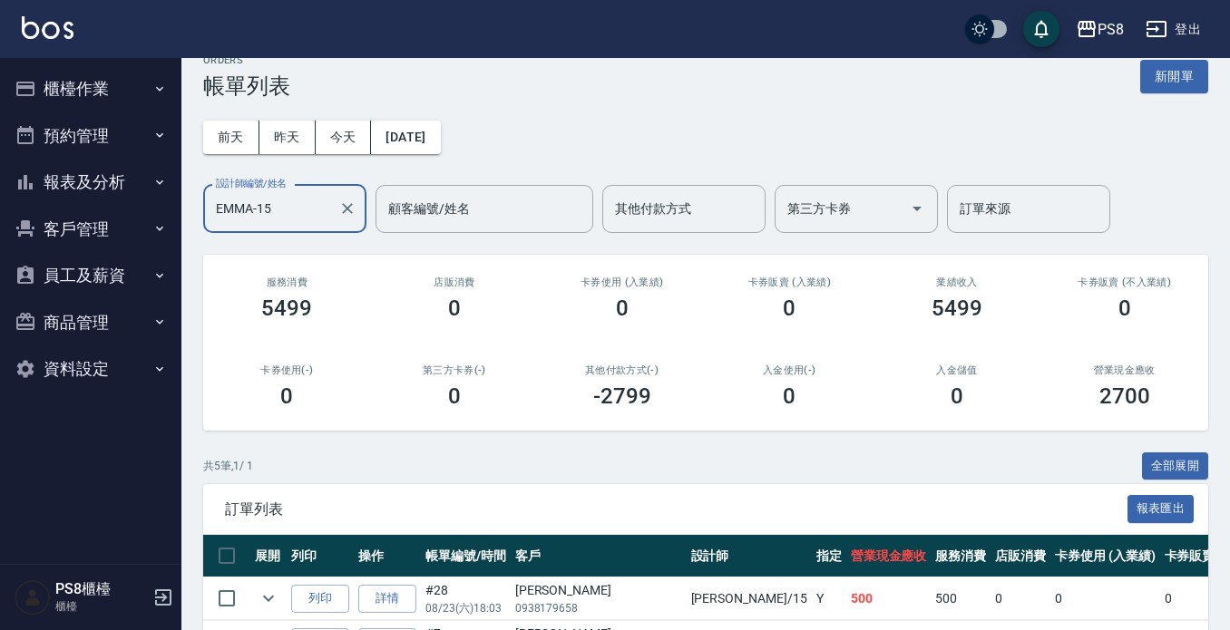
scroll to position [5, 0]
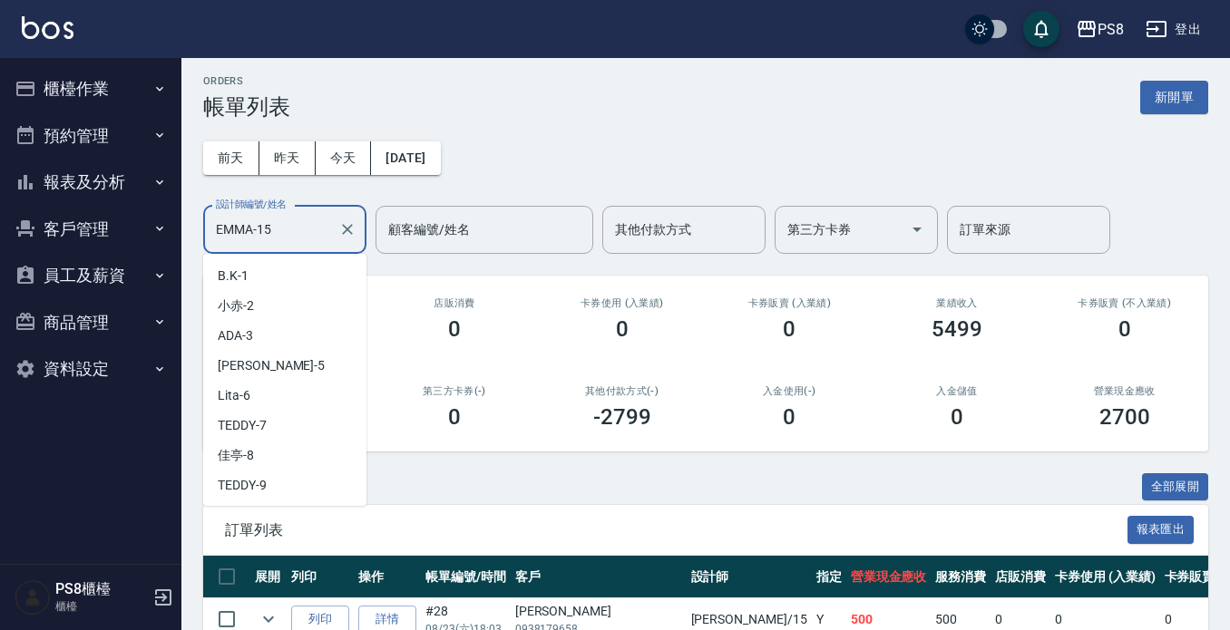
click at [281, 229] on input "EMMA-15" at bounding box center [271, 230] width 120 height 32
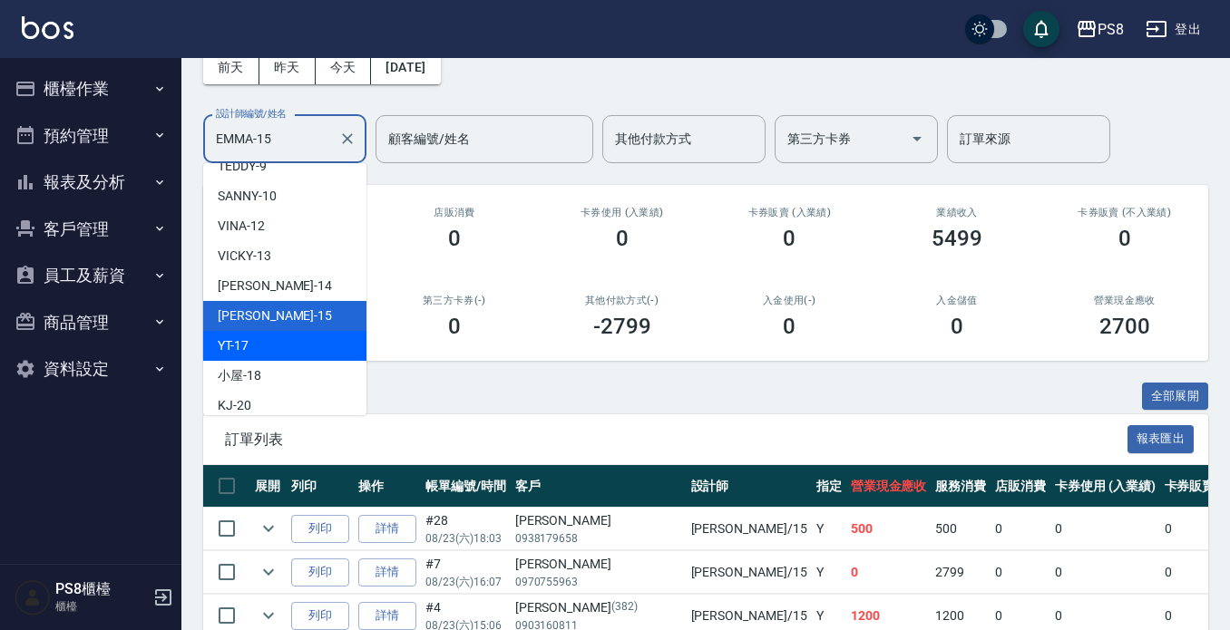
scroll to position [326, 0]
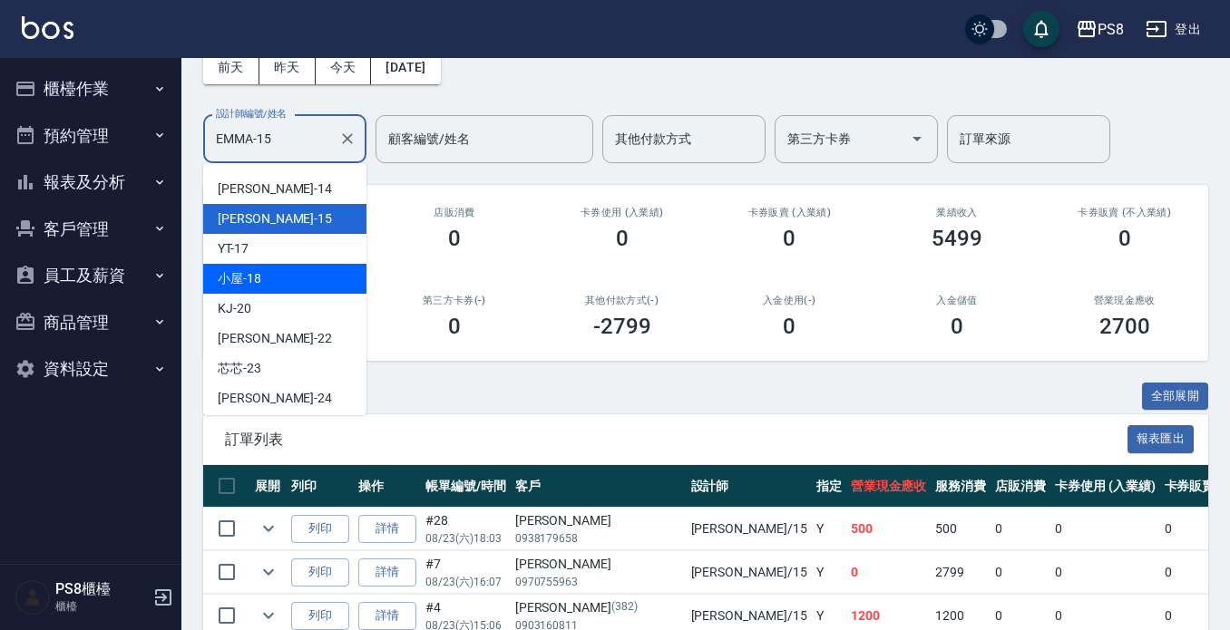
click at [300, 275] on div "小屋 -18" at bounding box center [284, 279] width 163 height 30
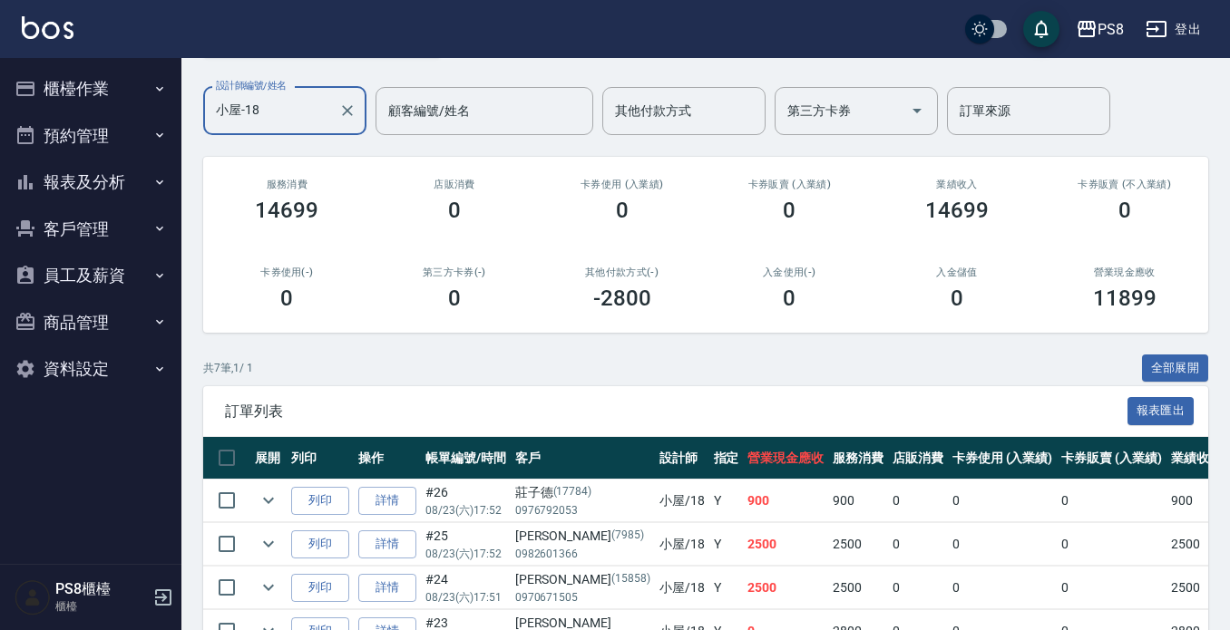
scroll to position [92, 0]
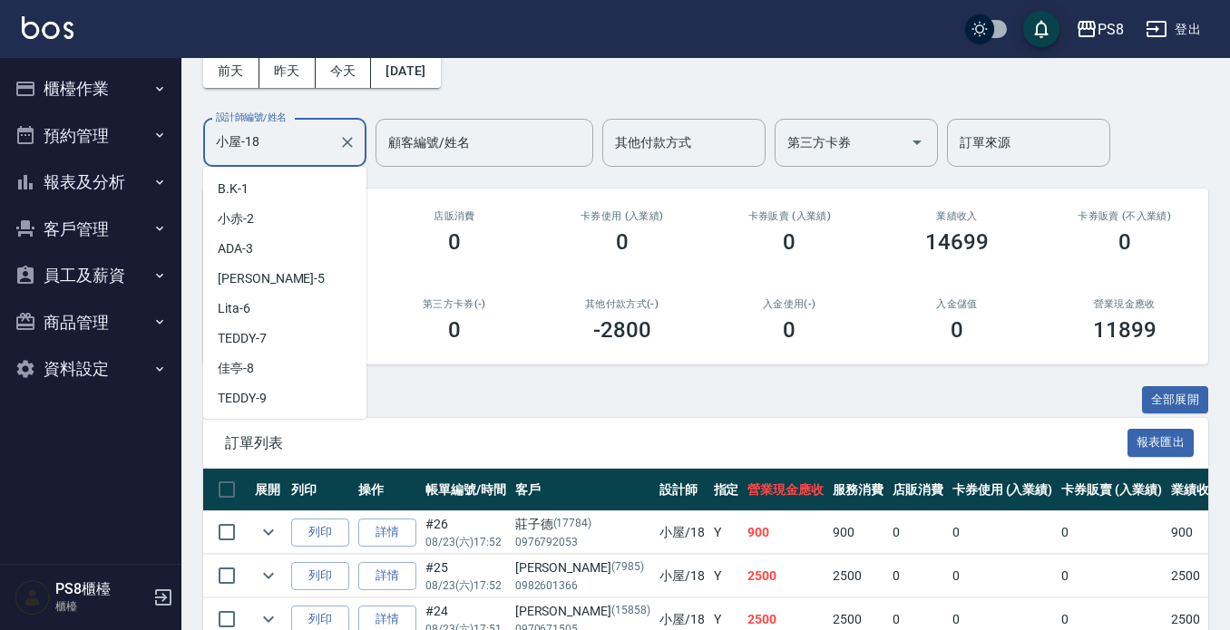
drag, startPoint x: 275, startPoint y: 138, endPoint x: 0, endPoint y: 180, distance: 278.0
click at [0, 180] on div "PS8 登出 櫃檯作業 打帳單 帳單列表 掛單列表 座位開單 營業儀表板 現金收支登錄 材料自購登錄 每日結帳 排班表 掃碼打卡 預約管理 預約管理 單日預約…" at bounding box center [615, 397] width 1230 height 979
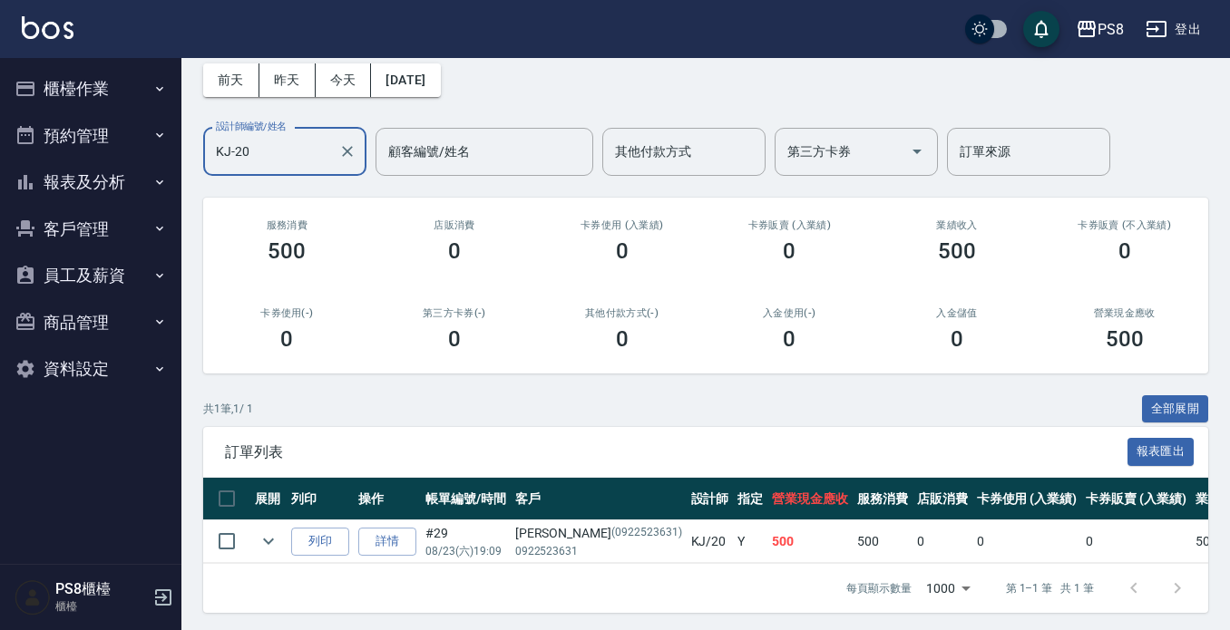
scroll to position [102, 0]
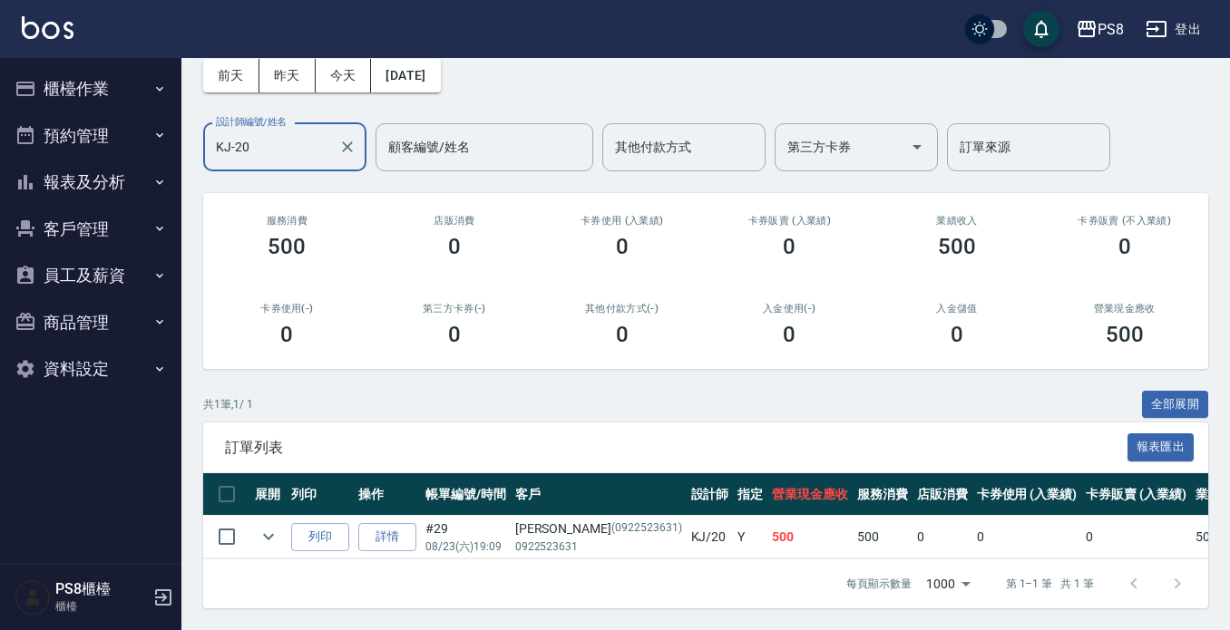
type input "KJ-20"
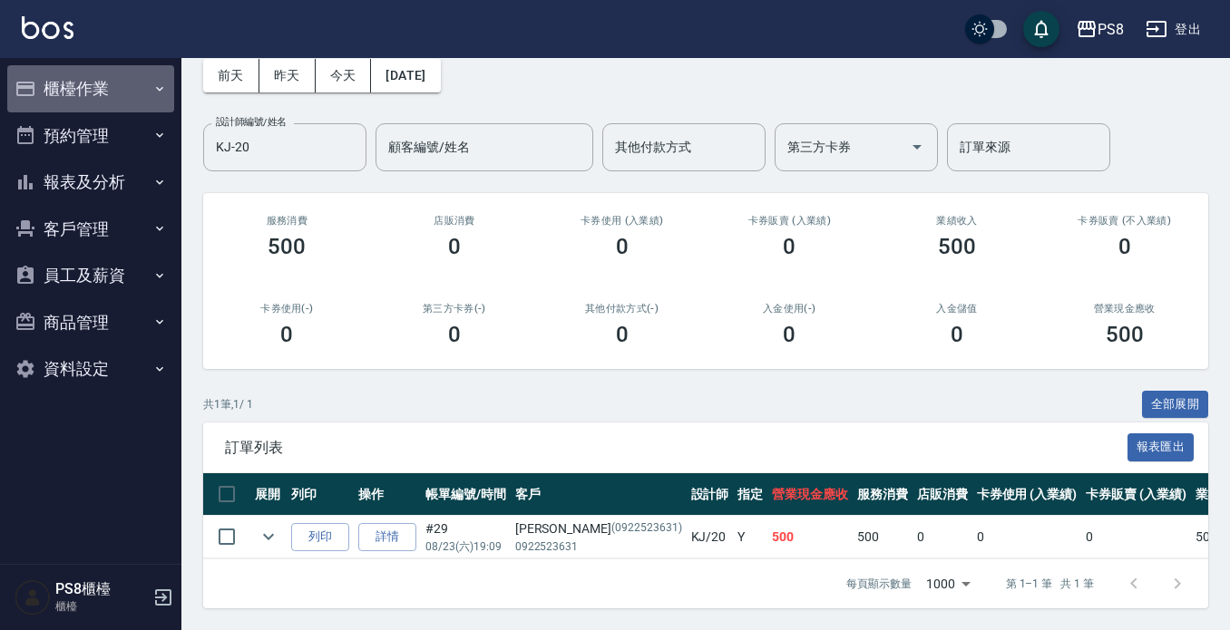
click at [144, 77] on button "櫃檯作業" at bounding box center [90, 88] width 167 height 47
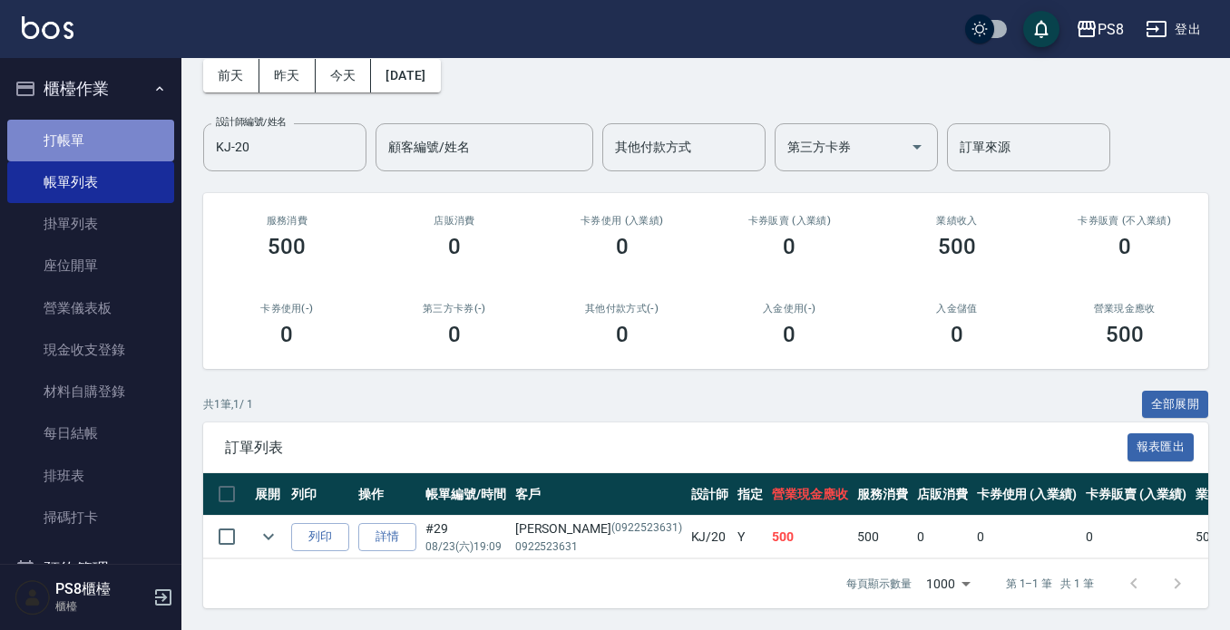
click at [135, 120] on link "打帳單" at bounding box center [90, 141] width 167 height 42
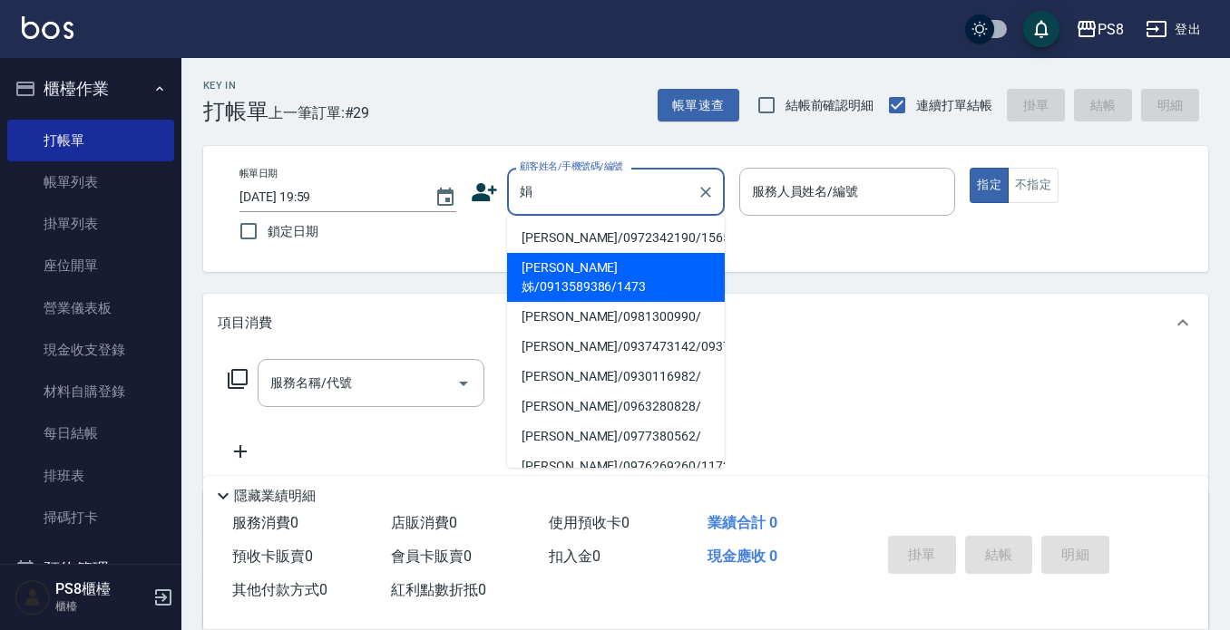
click at [524, 257] on li "娟姊/0913589386/1473" at bounding box center [616, 277] width 218 height 49
type input "娟姊/0913589386/1473"
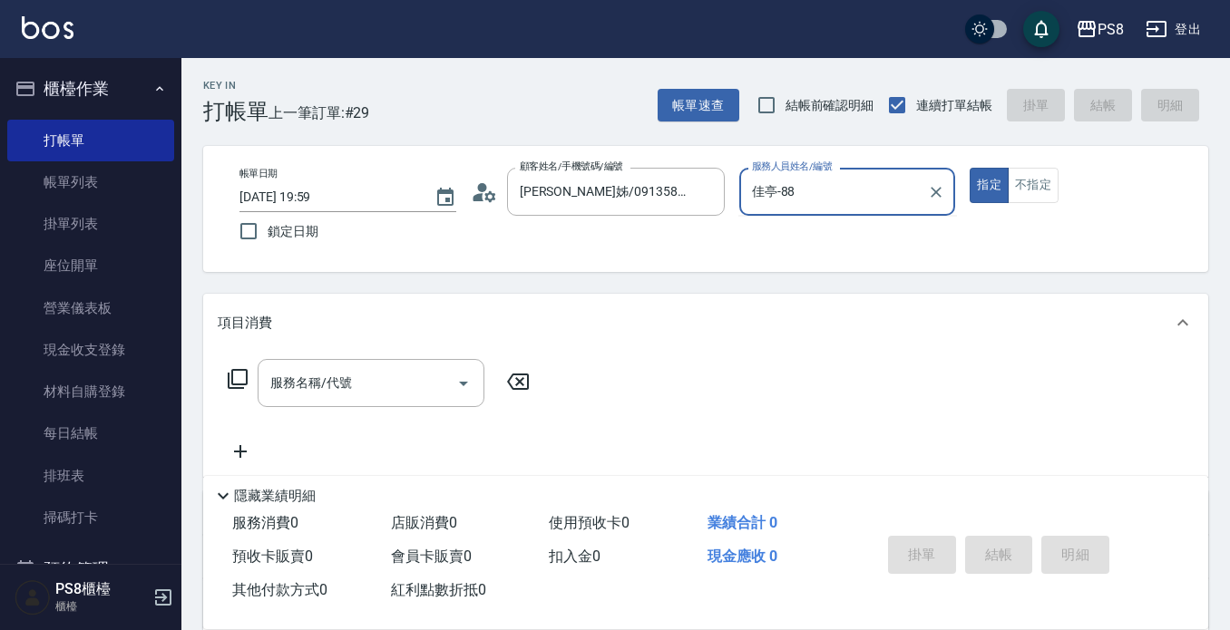
type input "佳亭-88"
click at [970, 168] on button "指定" at bounding box center [989, 185] width 39 height 35
type button "true"
type input "佳亭-8"
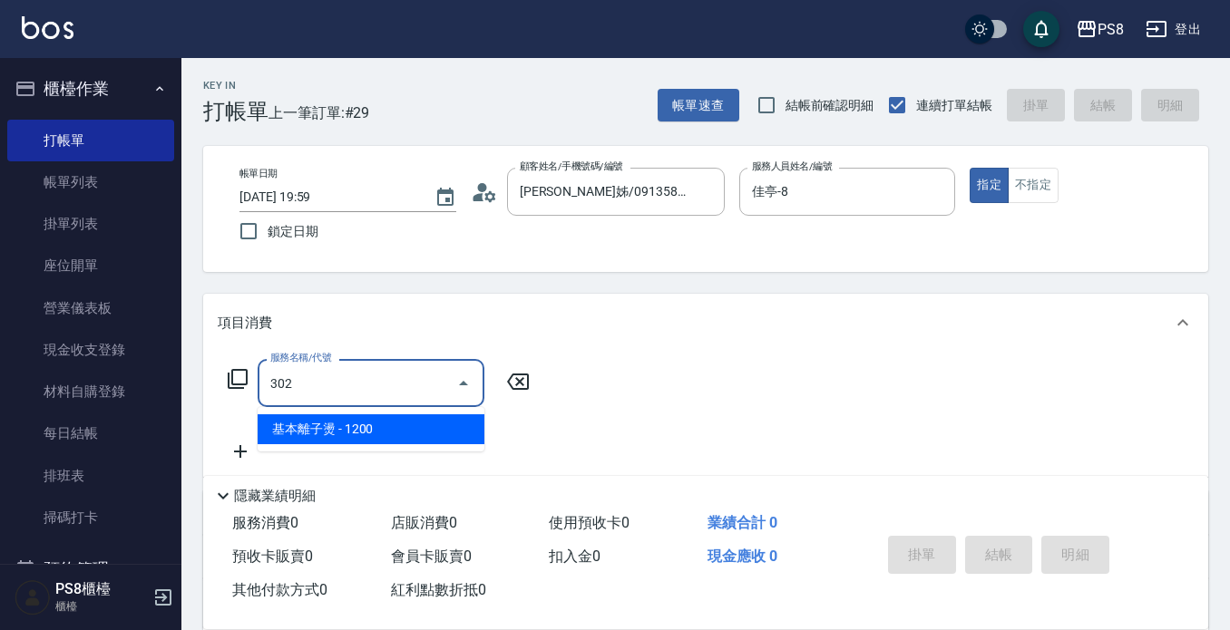
type input "基本離子燙(302)"
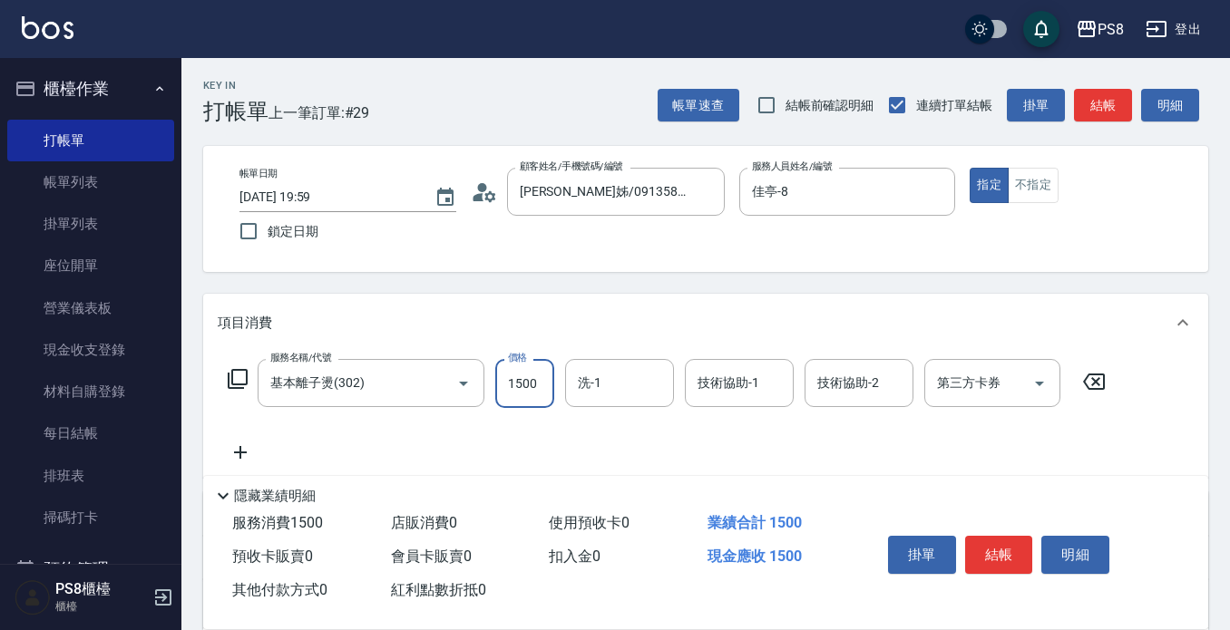
type input "1500"
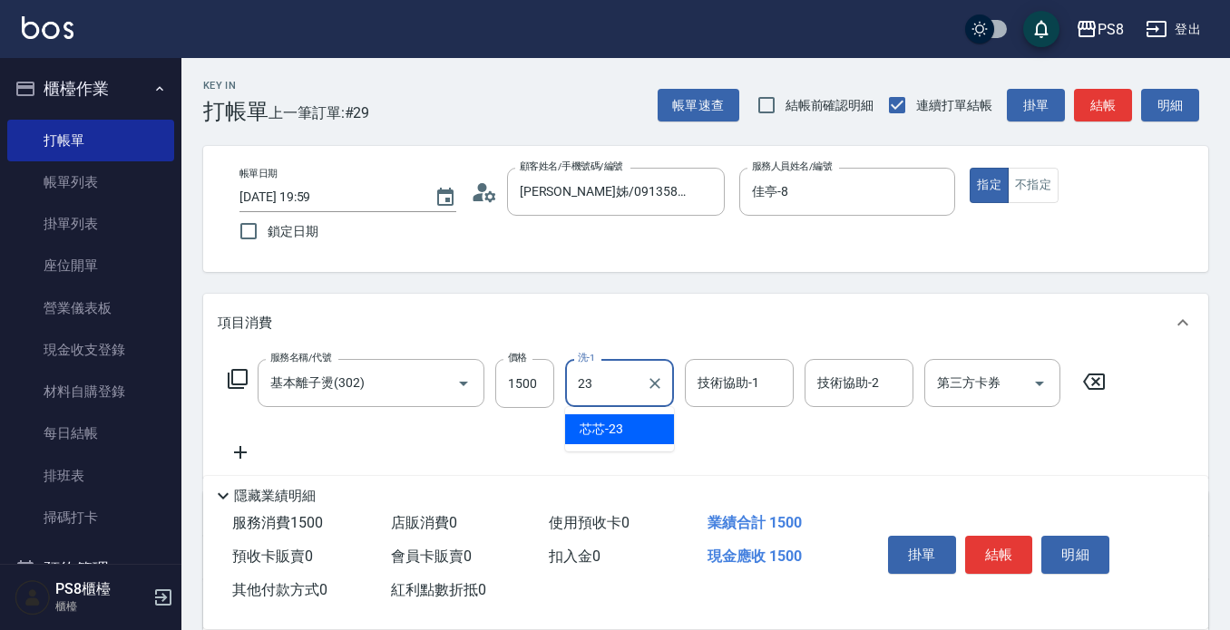
type input "芯芯-23"
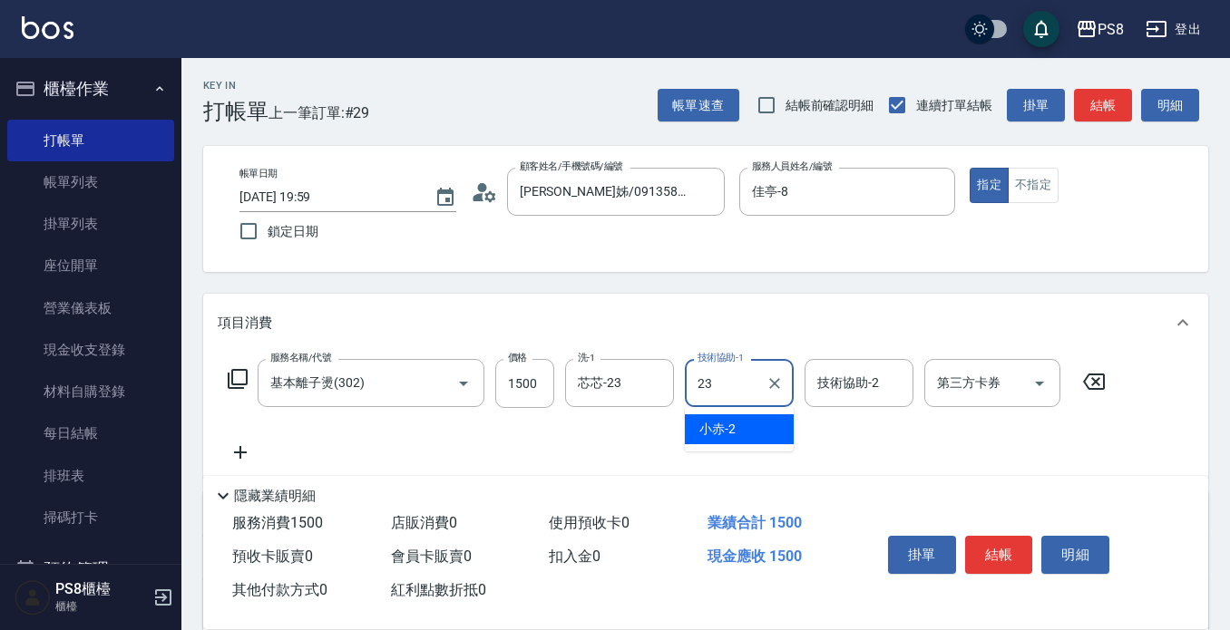
type input "芯芯-23"
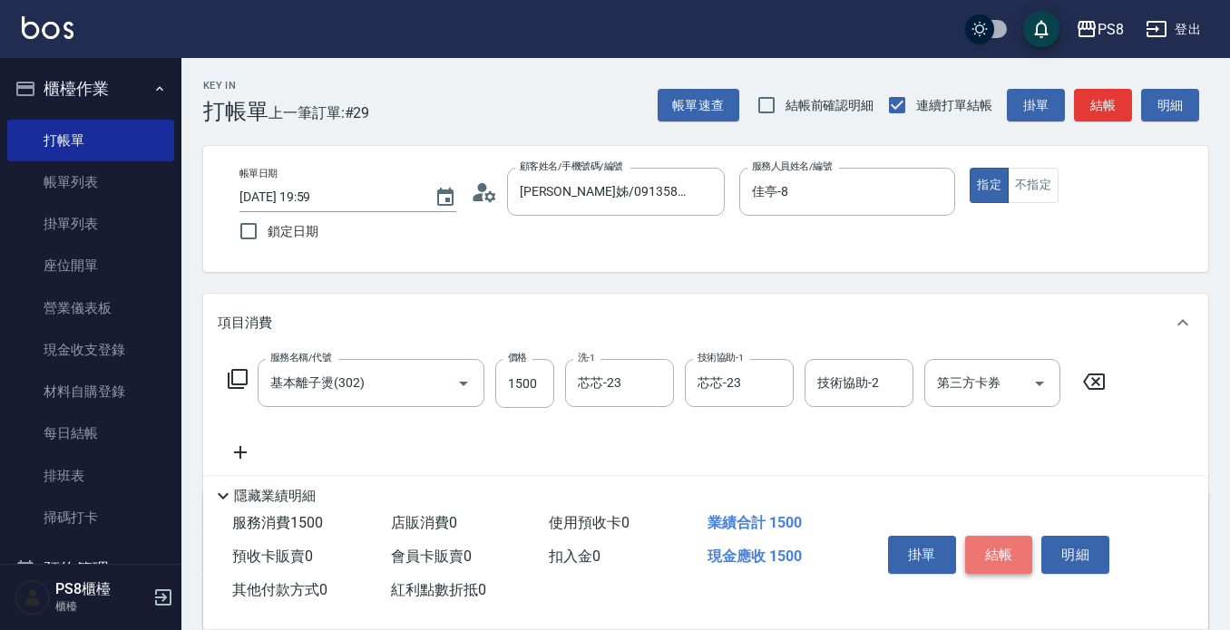
click at [984, 554] on button "結帳" at bounding box center [999, 555] width 68 height 38
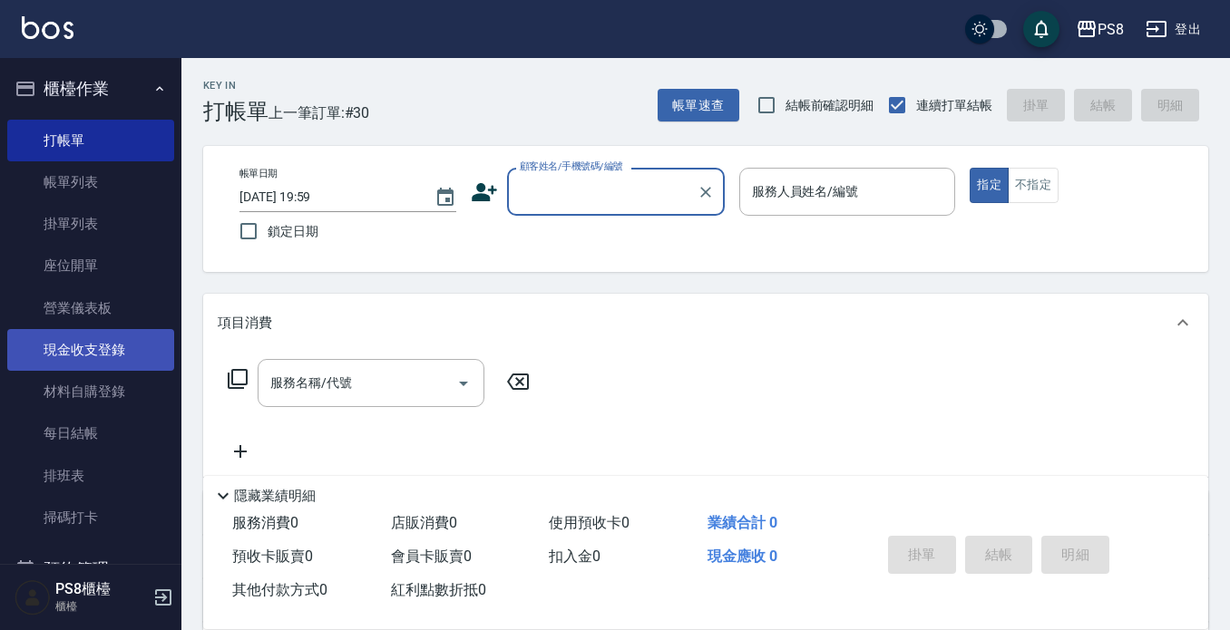
click at [111, 362] on link "現金收支登錄" at bounding box center [90, 350] width 167 height 42
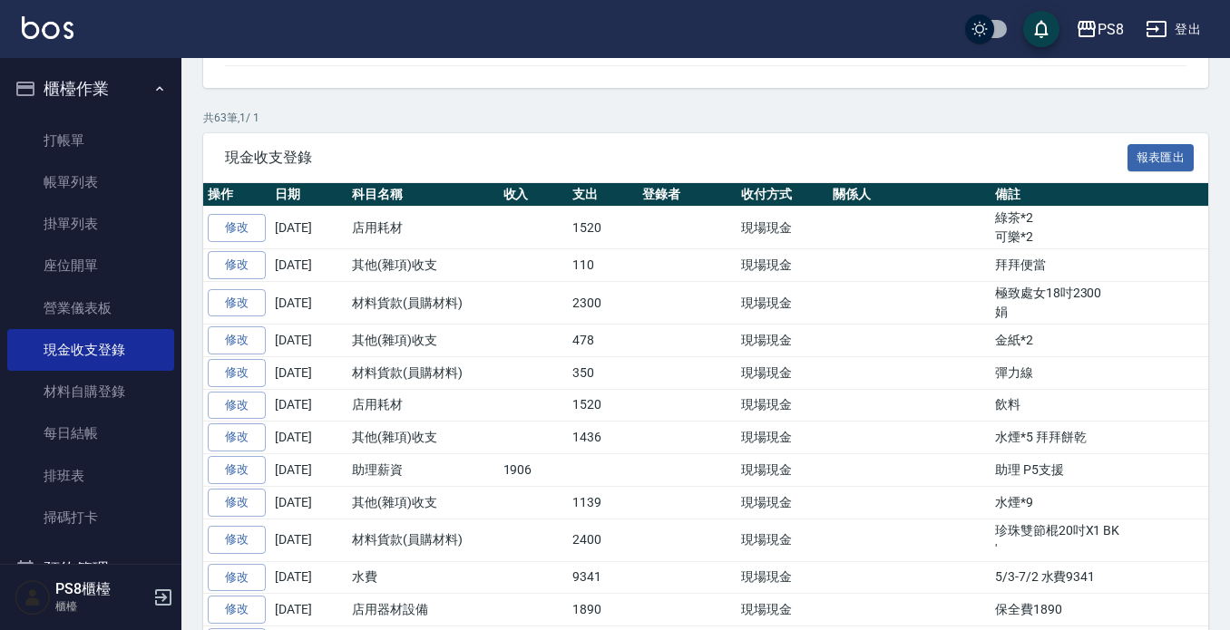
scroll to position [272, 0]
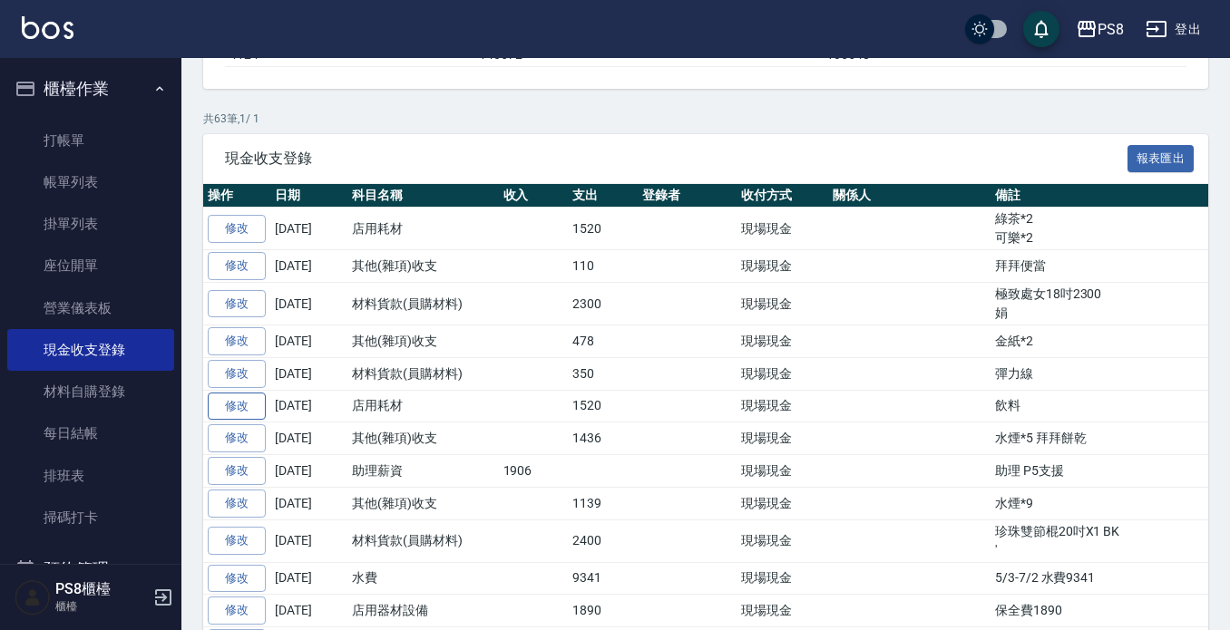
click at [236, 400] on link "修改" at bounding box center [237, 407] width 58 height 28
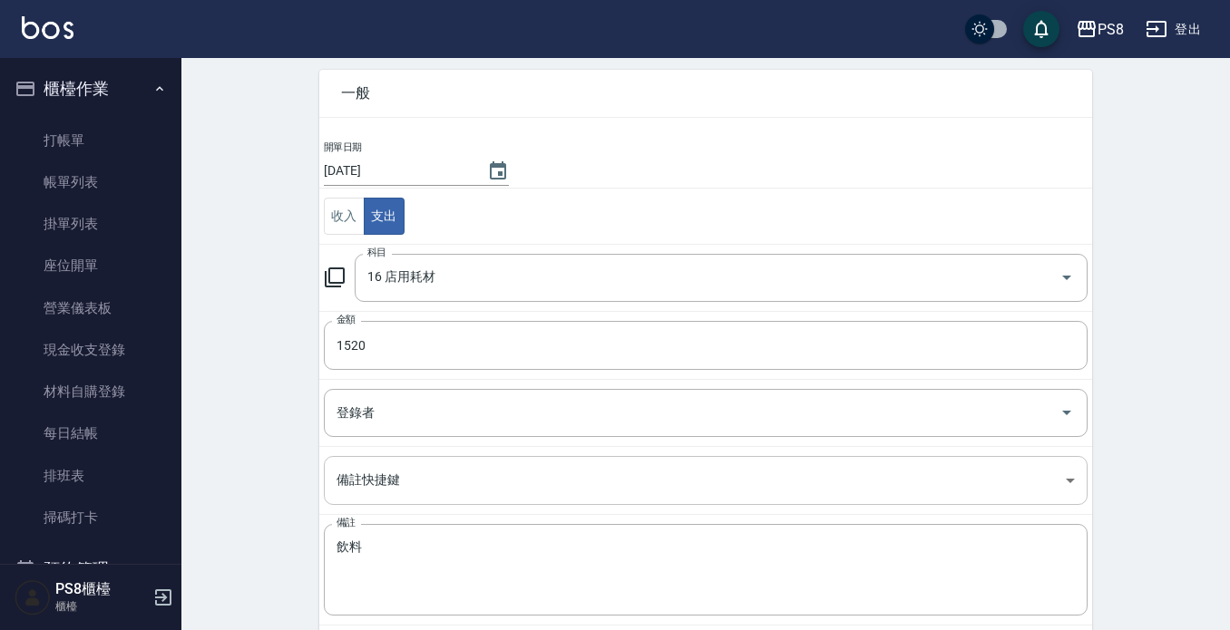
scroll to position [149, 0]
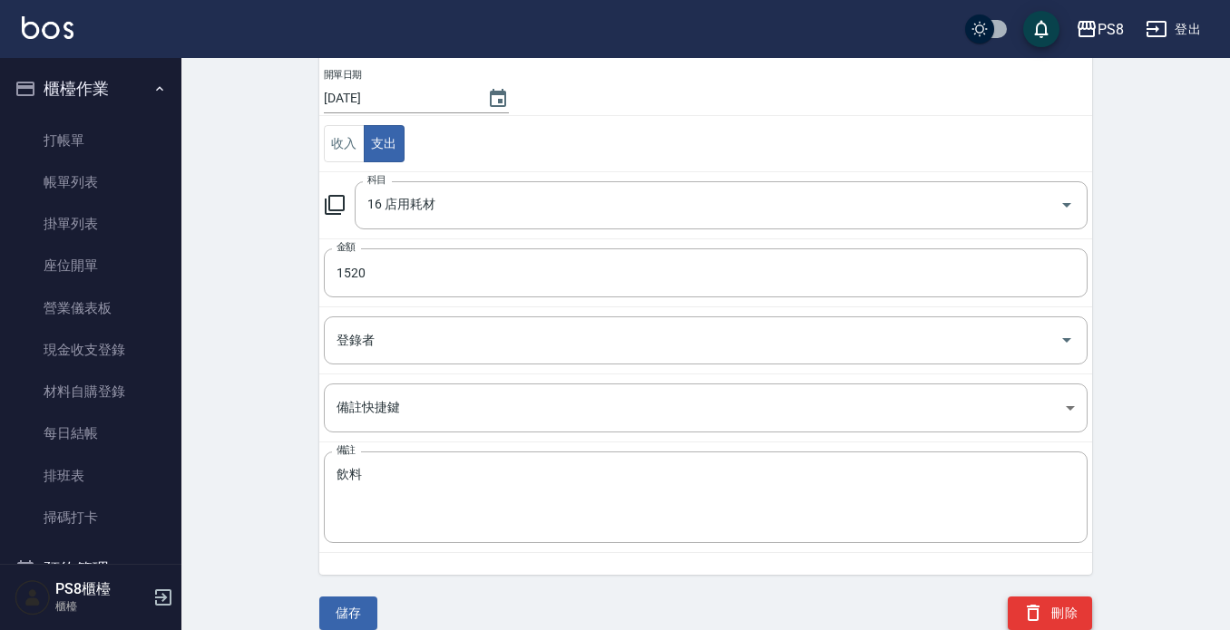
click at [1042, 607] on icon "button" at bounding box center [1033, 613] width 22 height 22
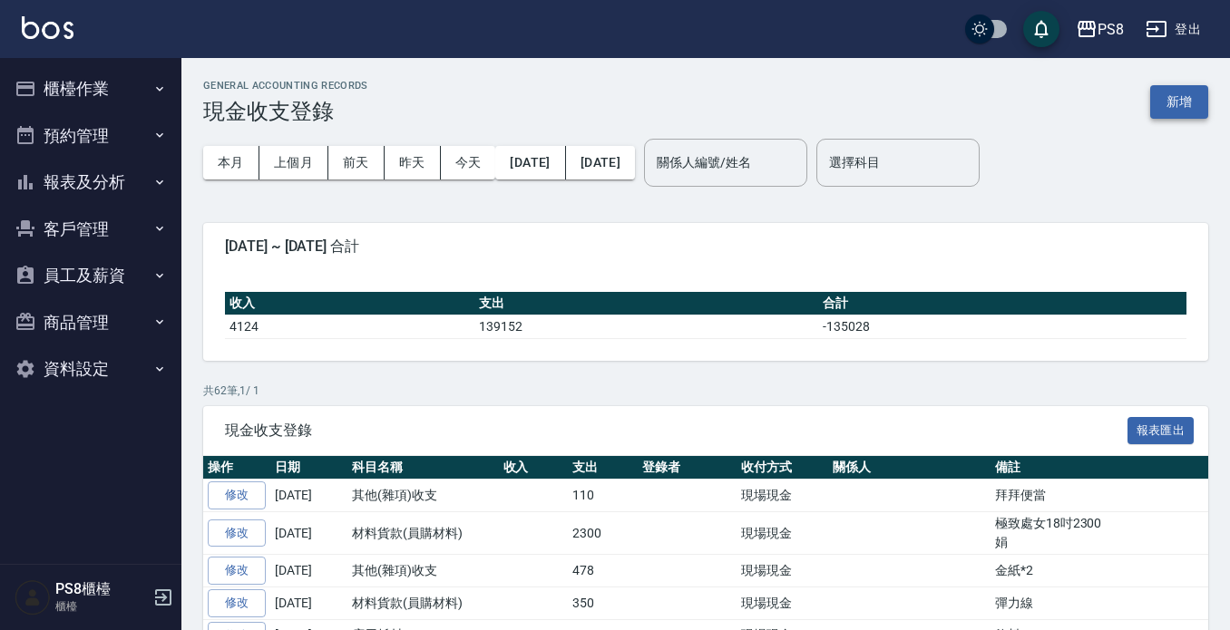
click at [1194, 105] on button "新增" at bounding box center [1179, 102] width 58 height 34
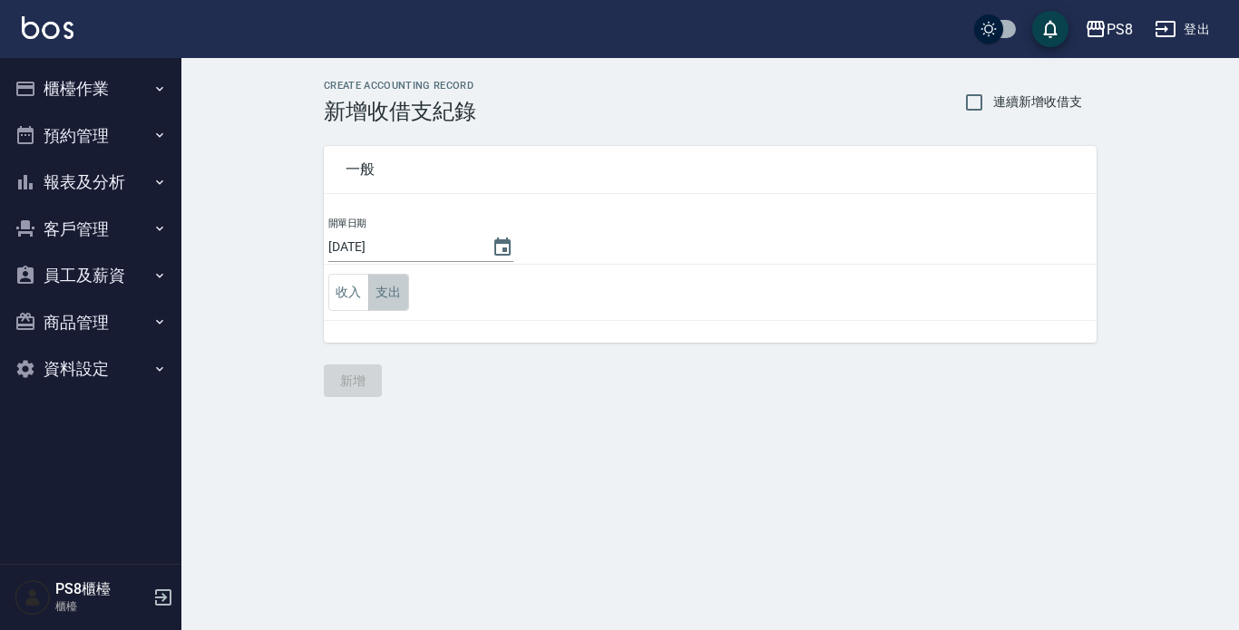
click at [388, 289] on button "支出" at bounding box center [388, 292] width 41 height 37
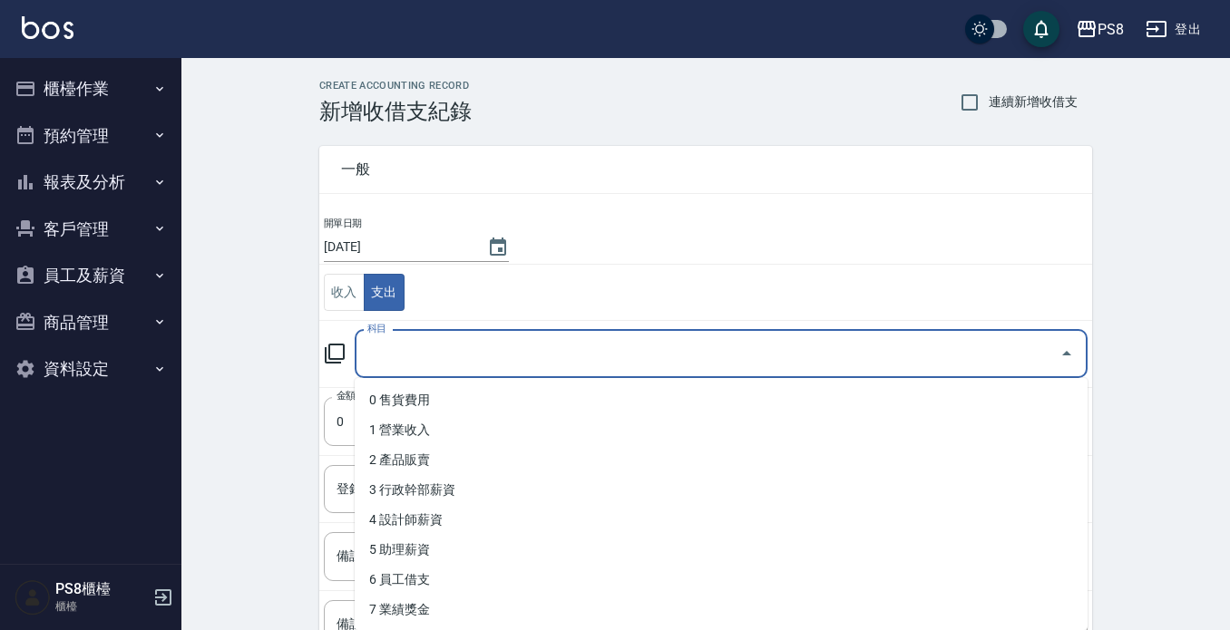
click at [437, 348] on input "科目" at bounding box center [707, 354] width 689 height 32
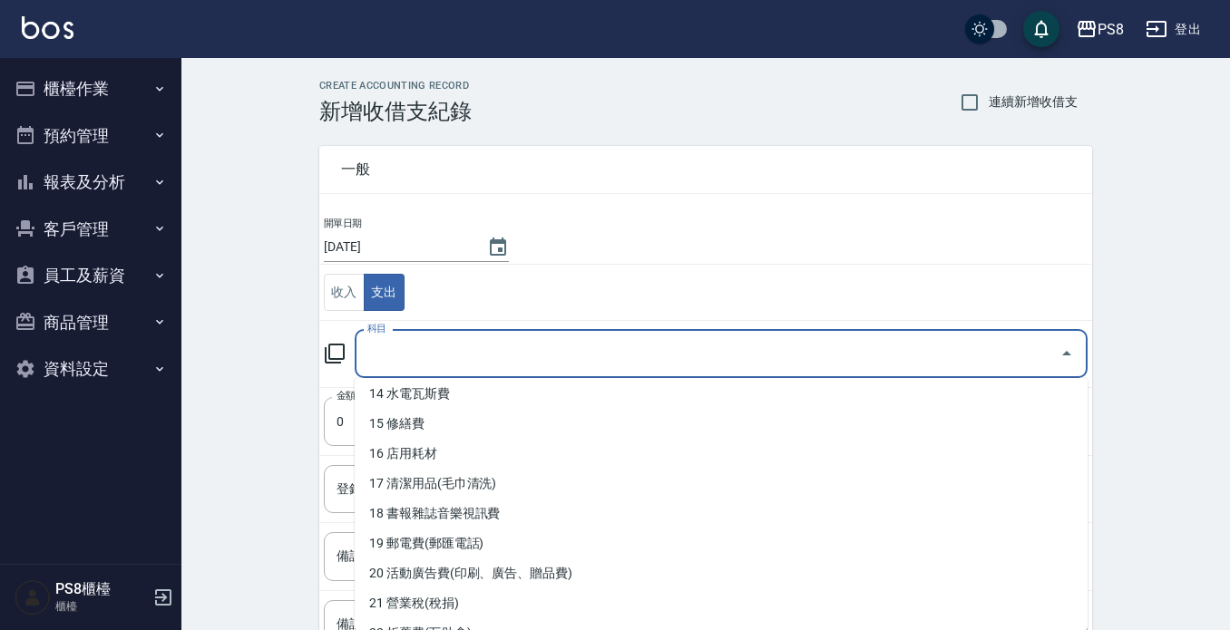
scroll to position [453, 0]
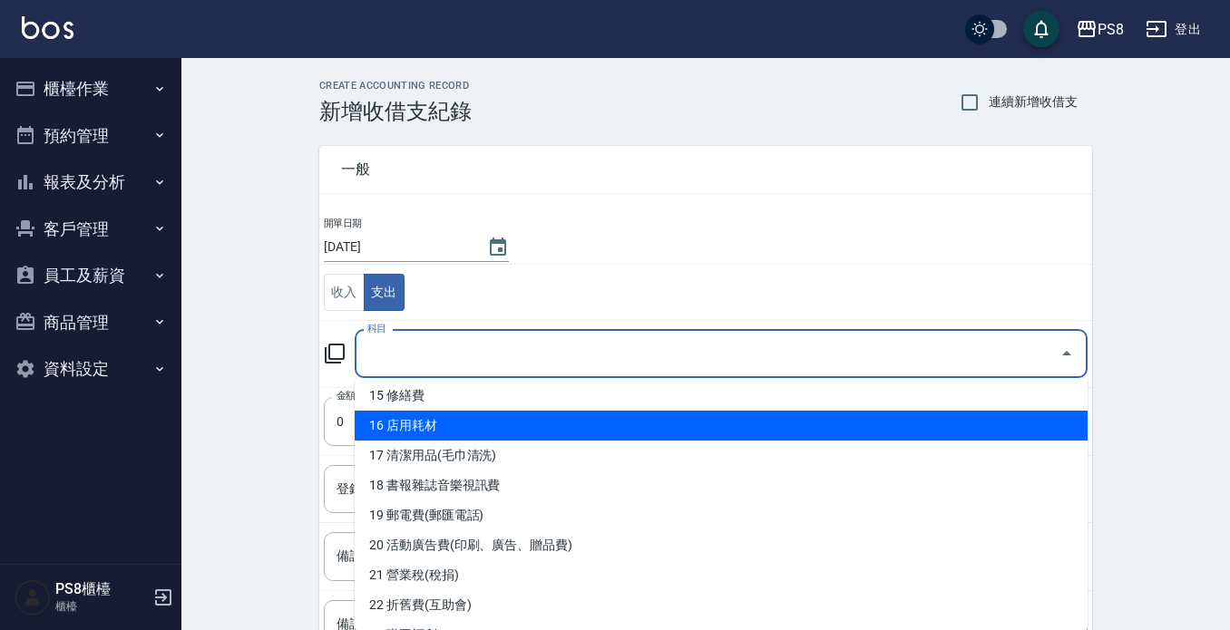
click at [460, 438] on li "16 店用耗材" at bounding box center [721, 426] width 733 height 30
type input "16 店用耗材"
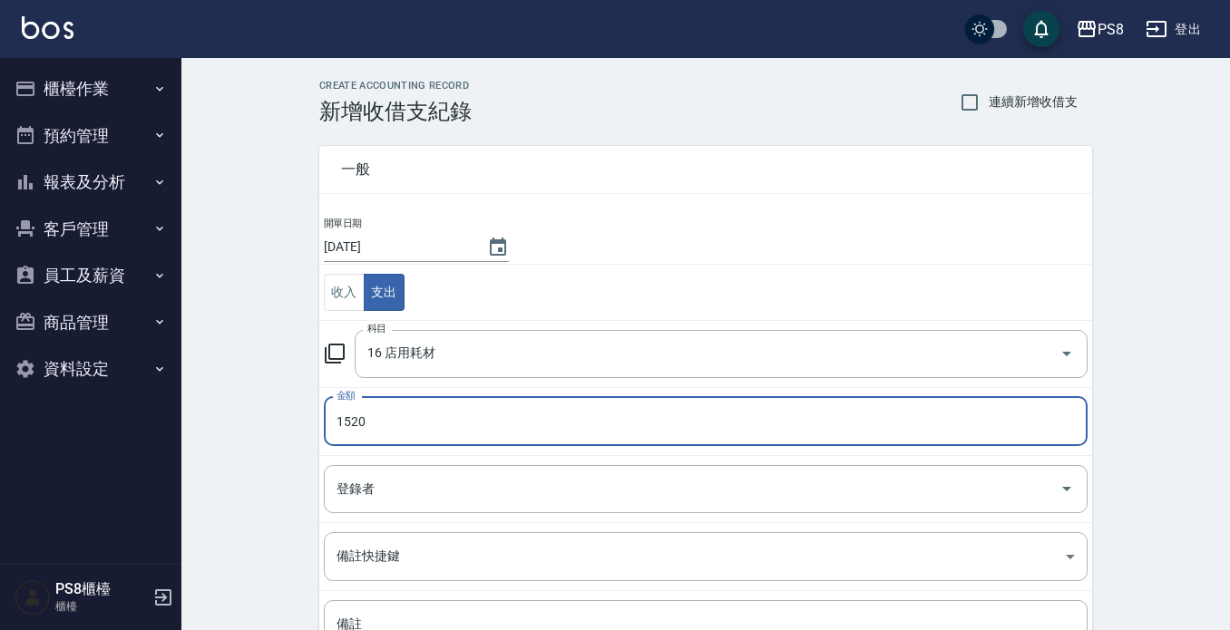
type input "1520"
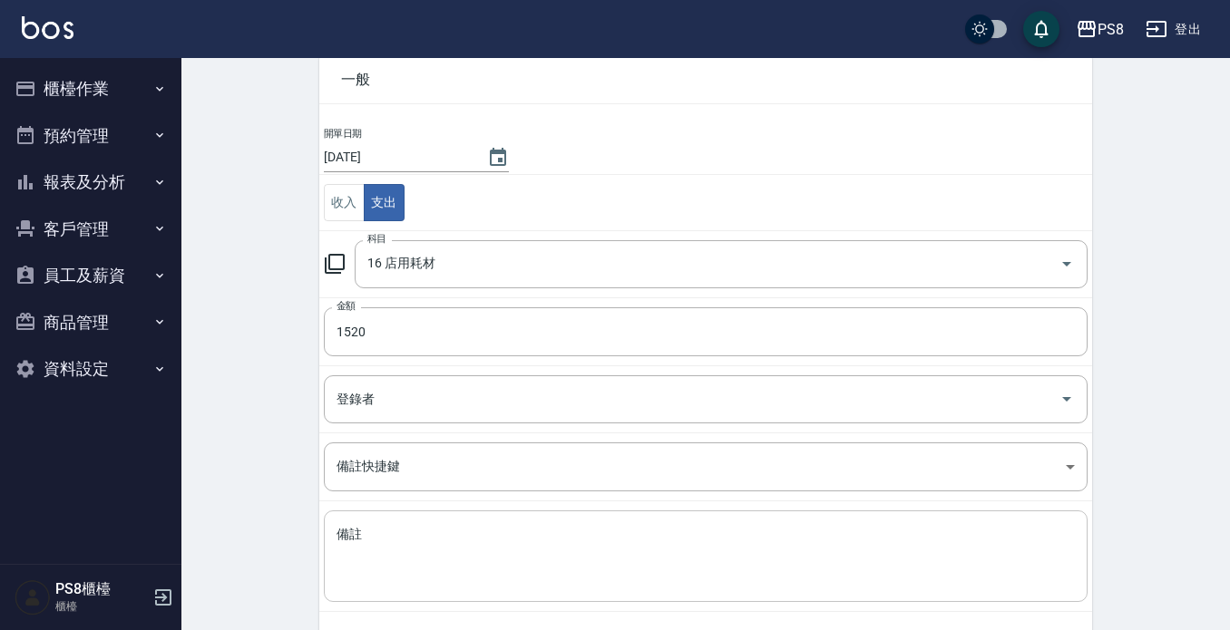
scroll to position [171, 0]
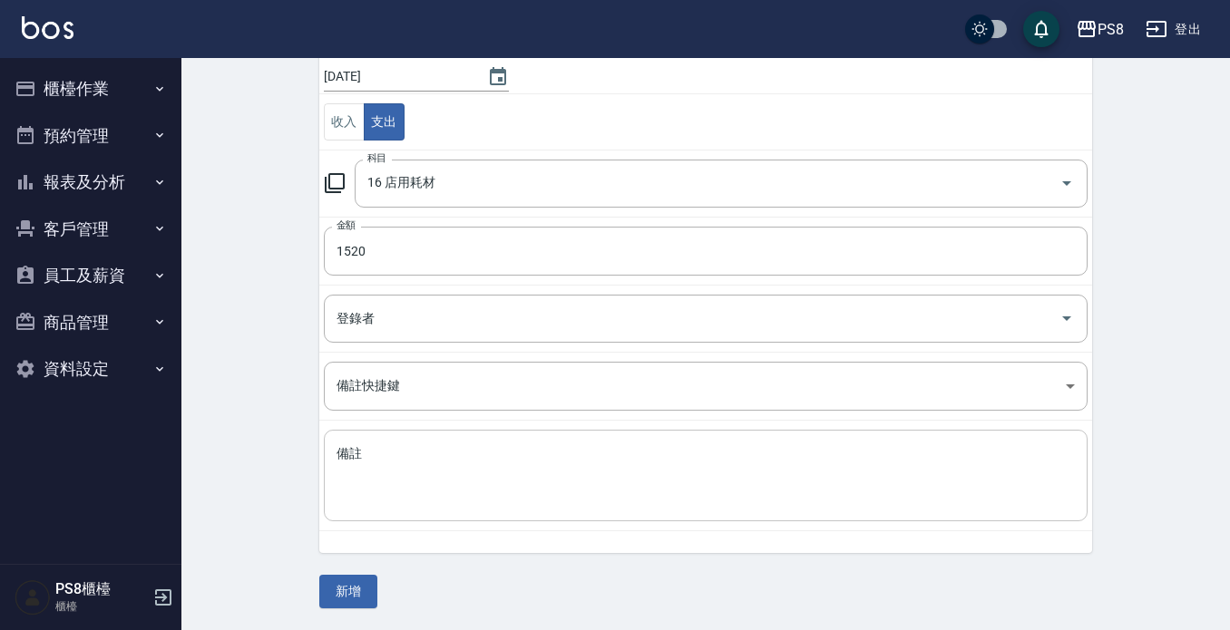
click at [417, 445] on textarea "備註" at bounding box center [705, 476] width 738 height 62
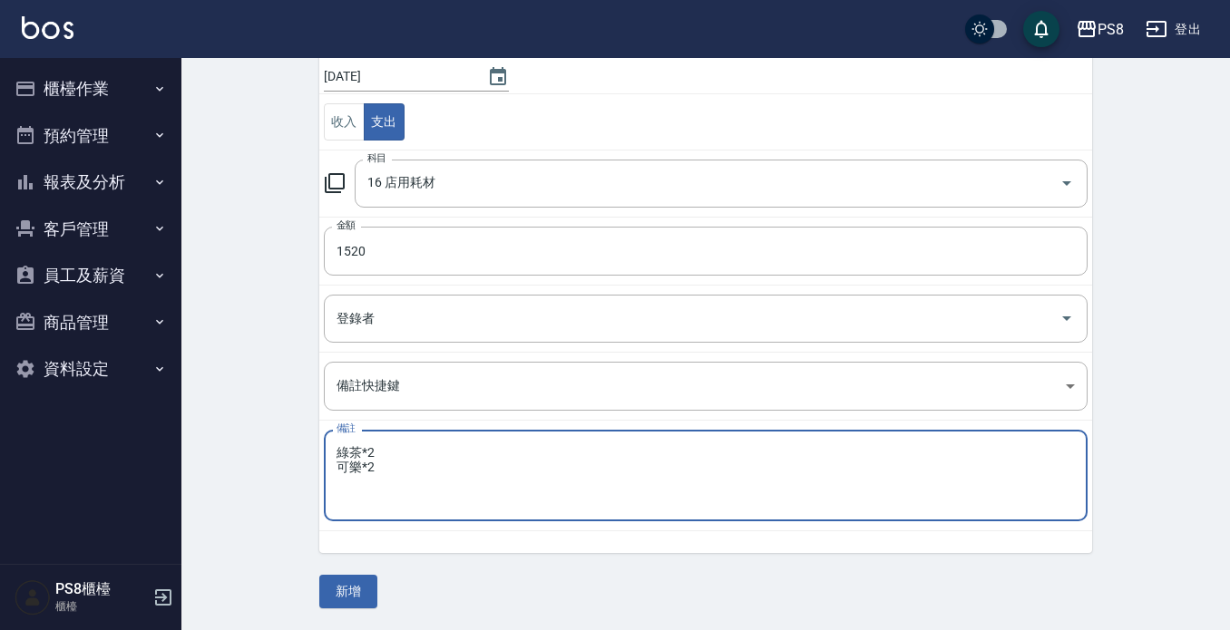
type textarea "綠茶*2 可樂*2"
click at [343, 580] on button "新增" at bounding box center [348, 592] width 58 height 34
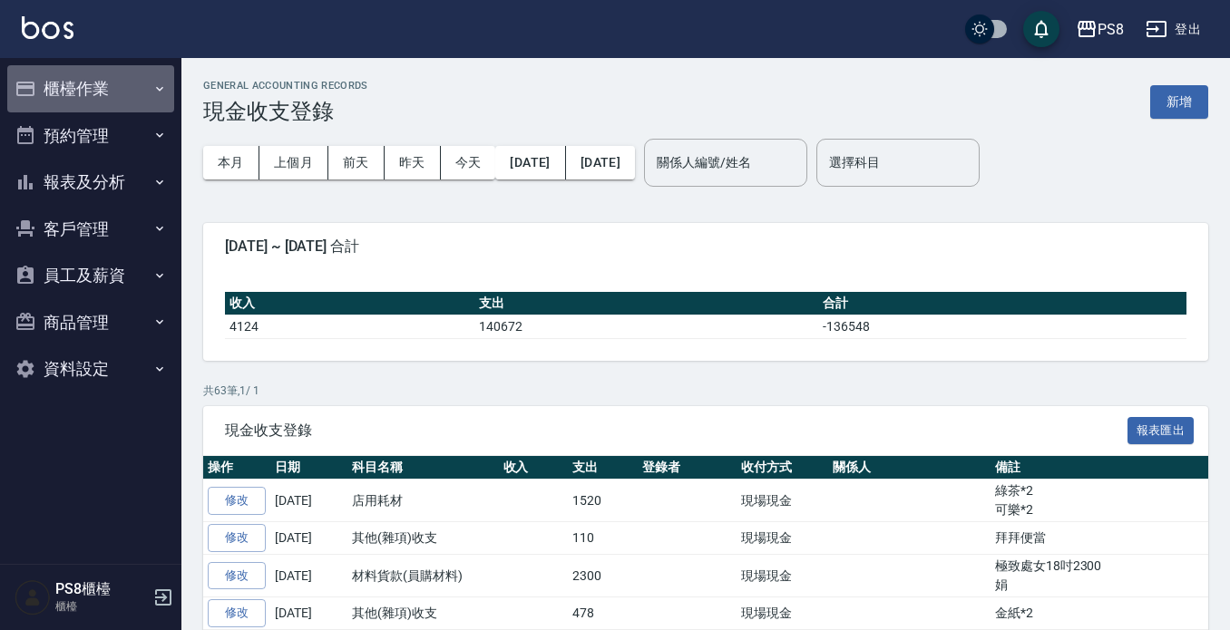
click at [80, 93] on button "櫃檯作業" at bounding box center [90, 88] width 167 height 47
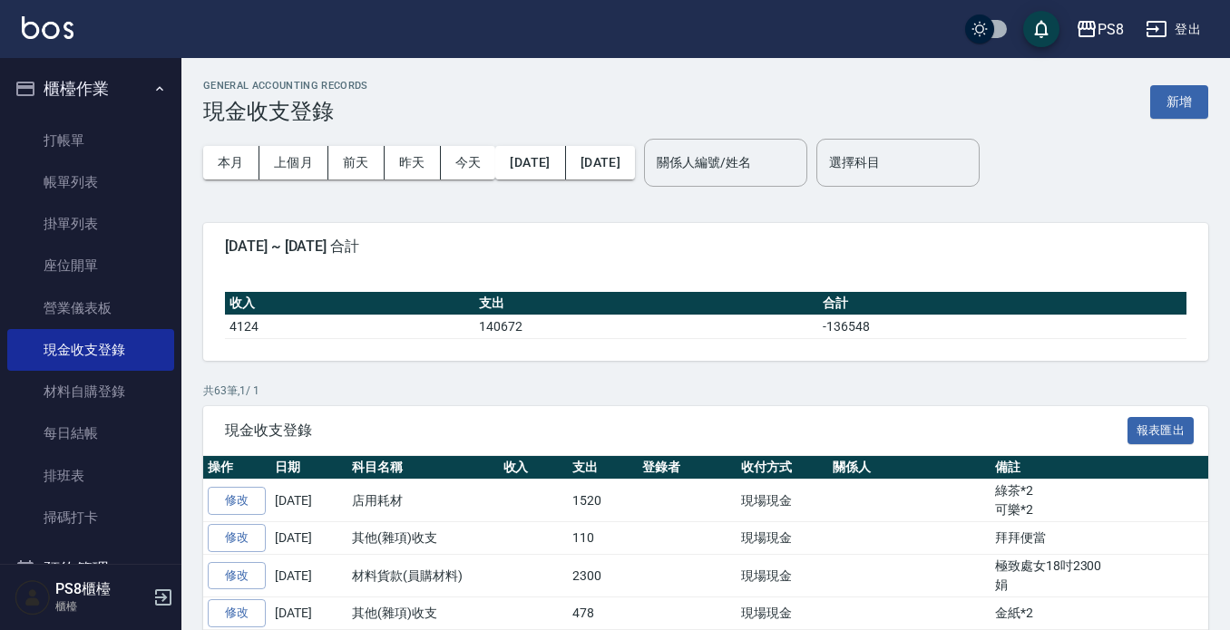
click at [80, 93] on button "櫃檯作業" at bounding box center [90, 88] width 167 height 47
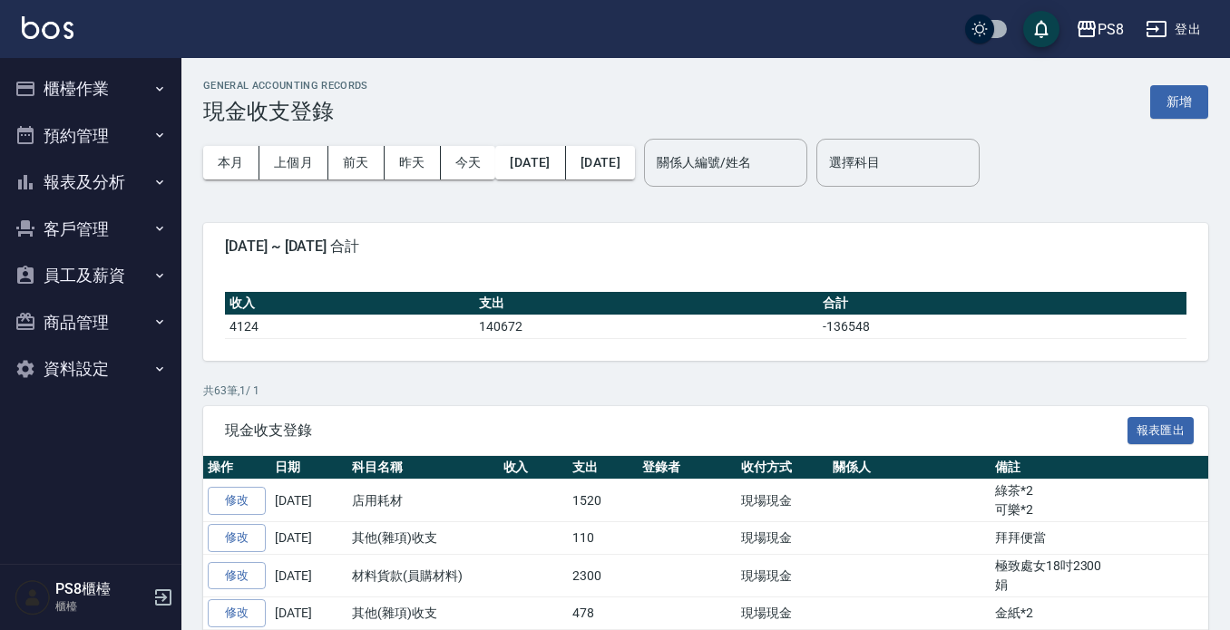
click at [85, 171] on button "報表及分析" at bounding box center [90, 182] width 167 height 47
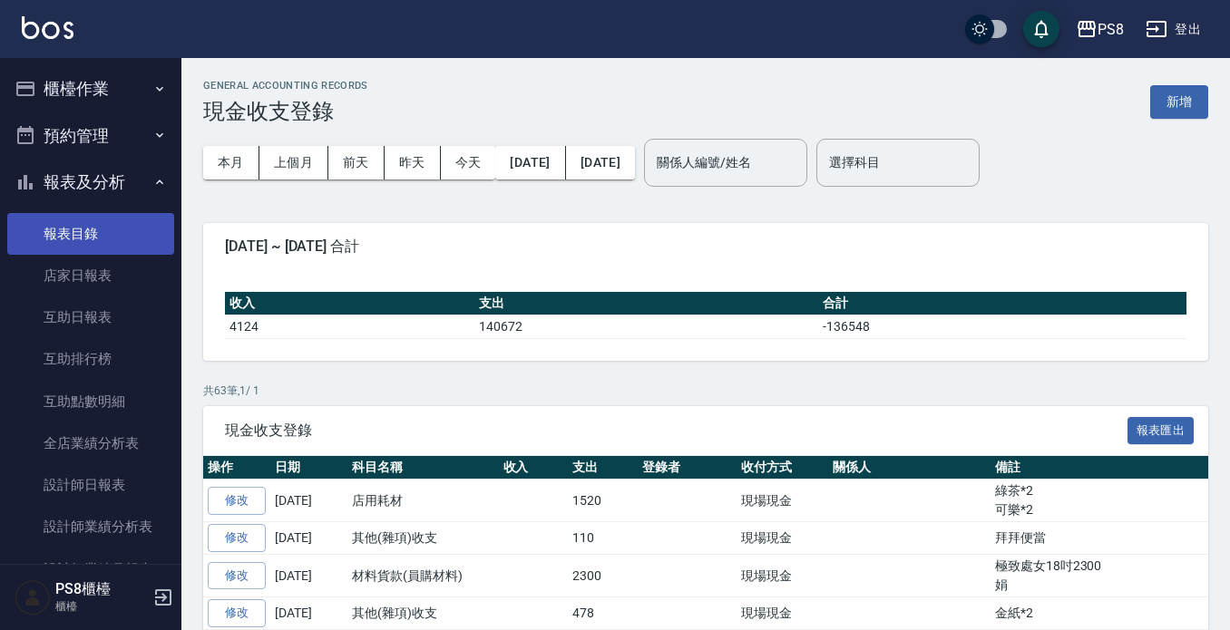
click at [89, 280] on link "店家日報表" at bounding box center [90, 276] width 167 height 42
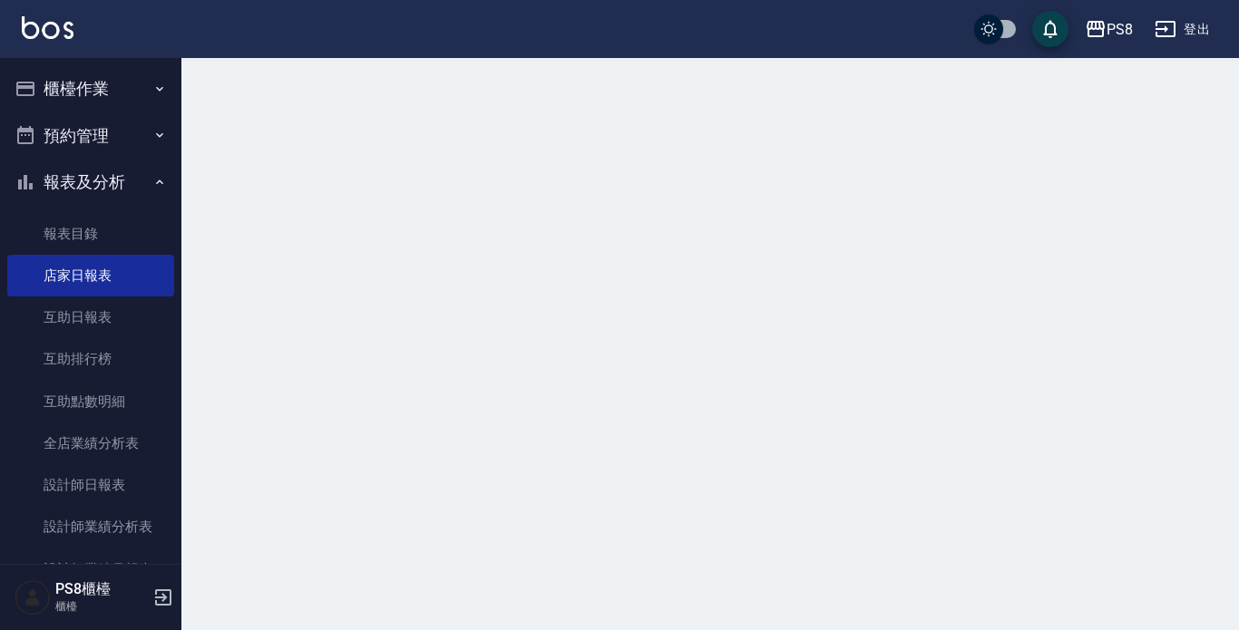
click at [103, 184] on button "報表及分析" at bounding box center [90, 182] width 167 height 47
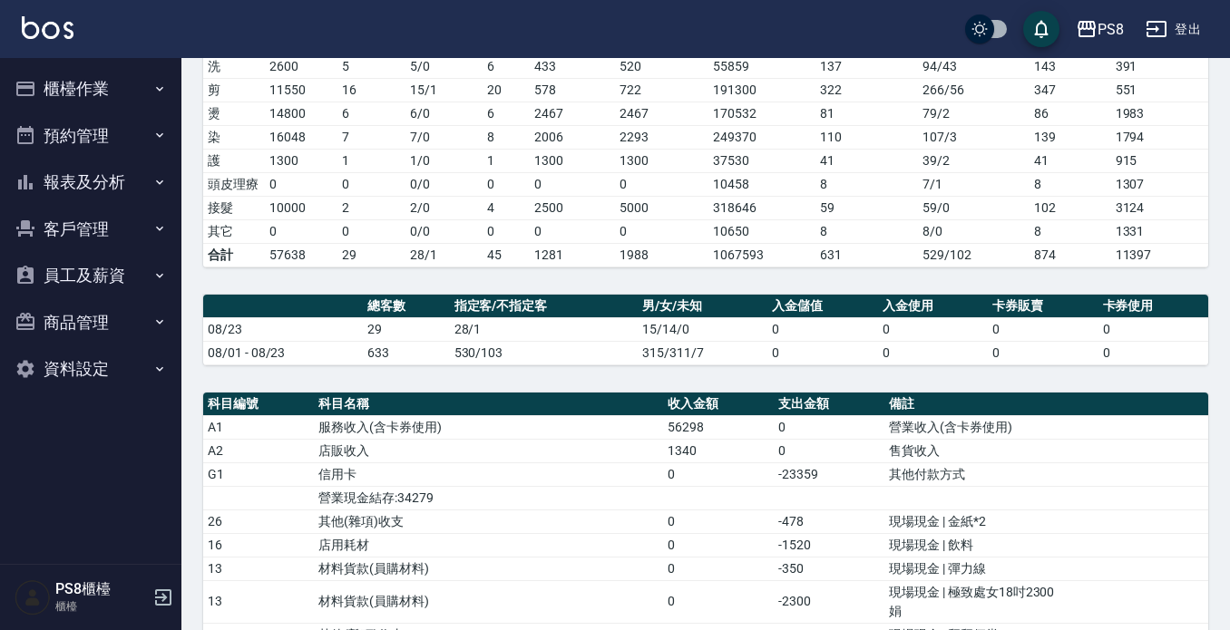
scroll to position [544, 0]
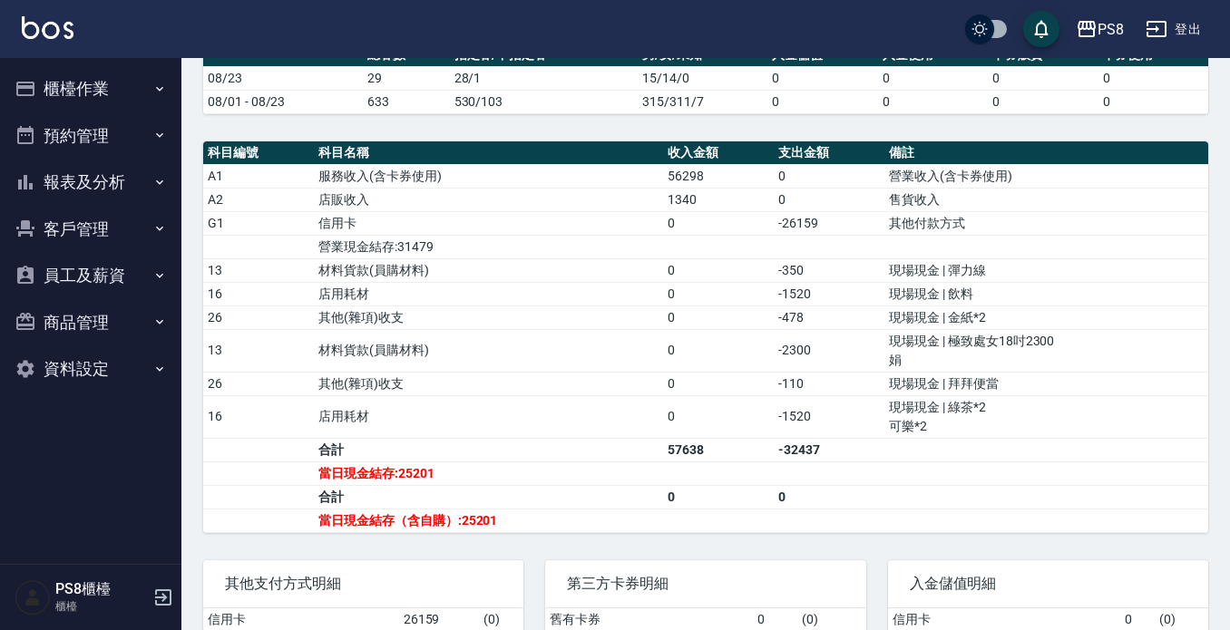
scroll to position [544, 0]
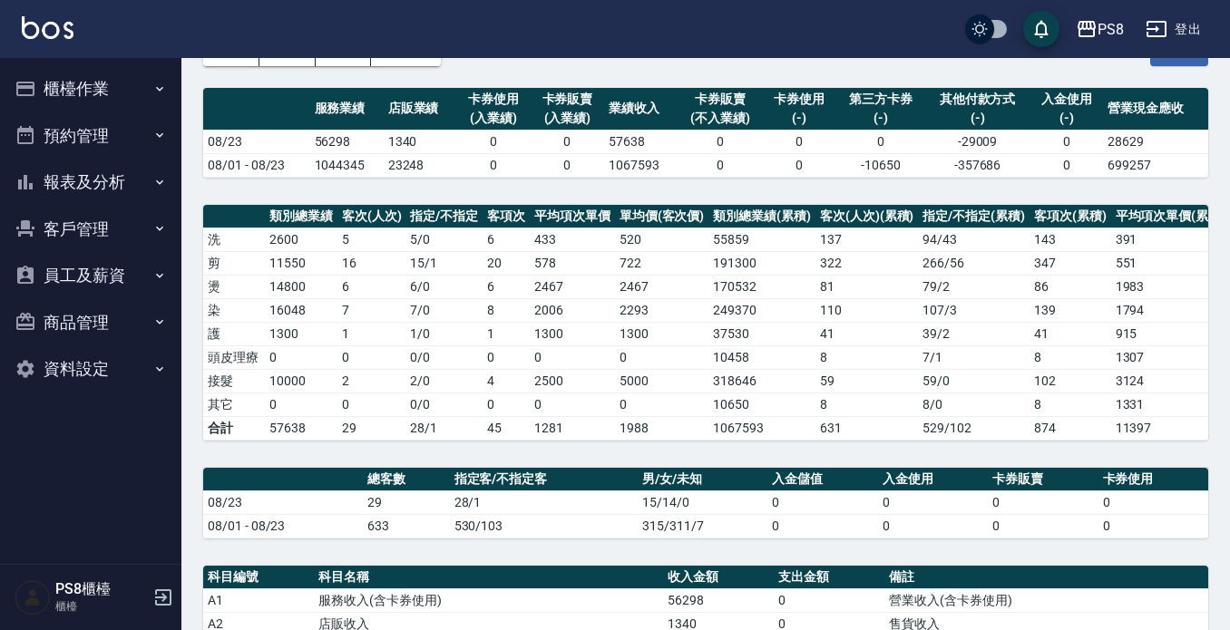
scroll to position [453, 0]
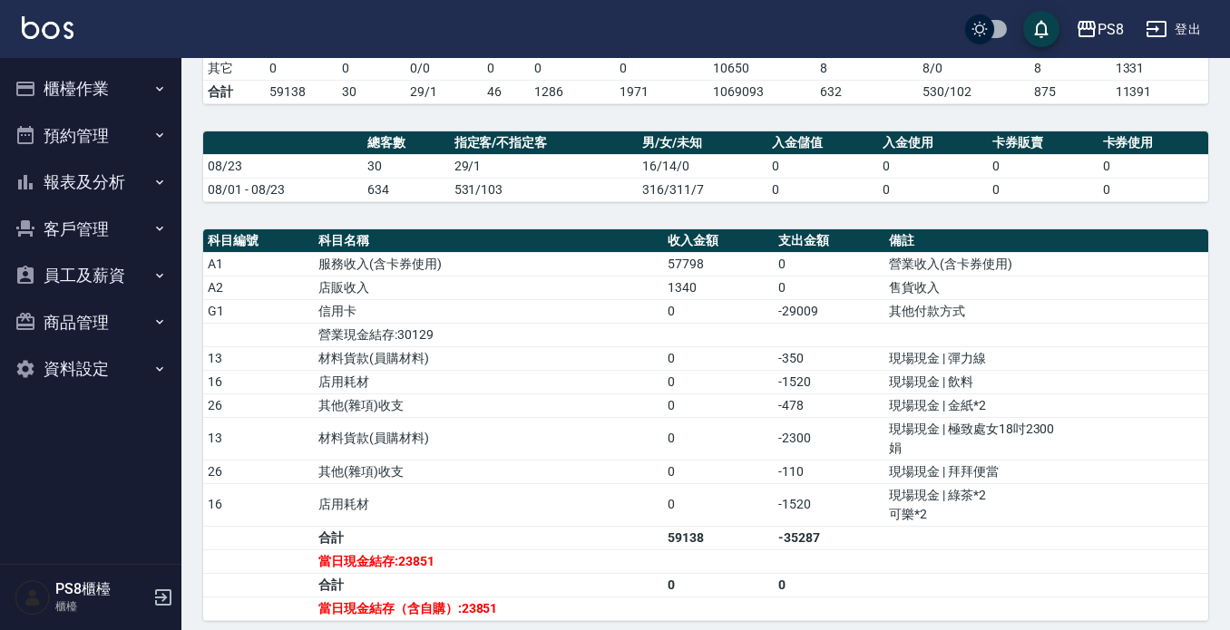
scroll to position [635, 0]
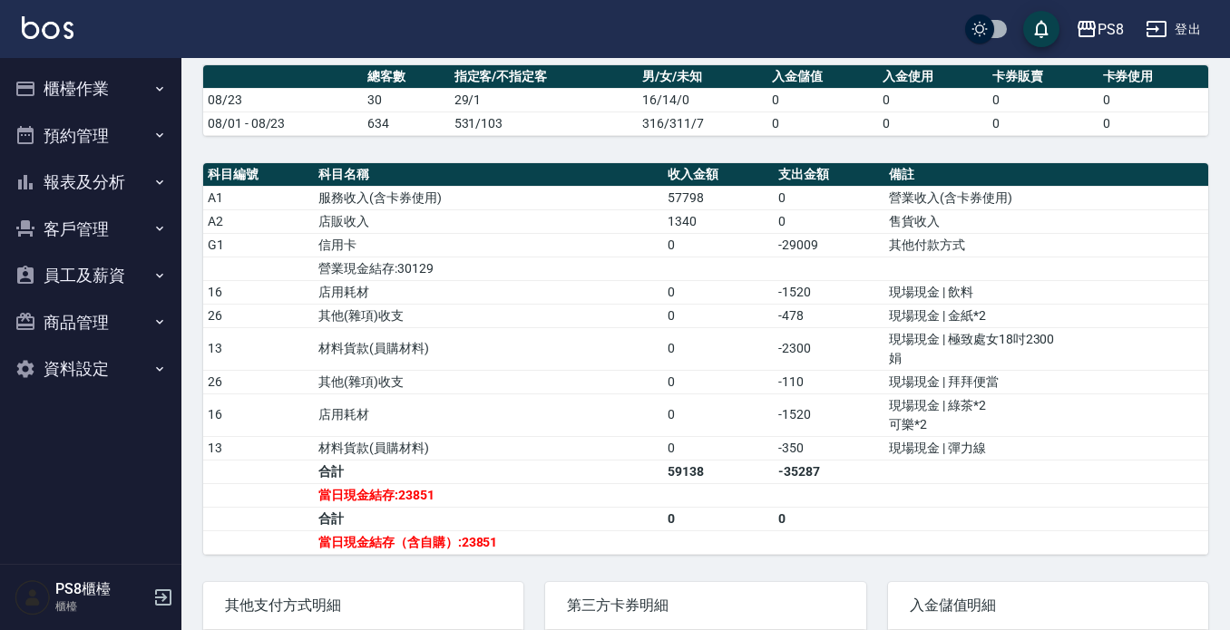
scroll to position [512, 0]
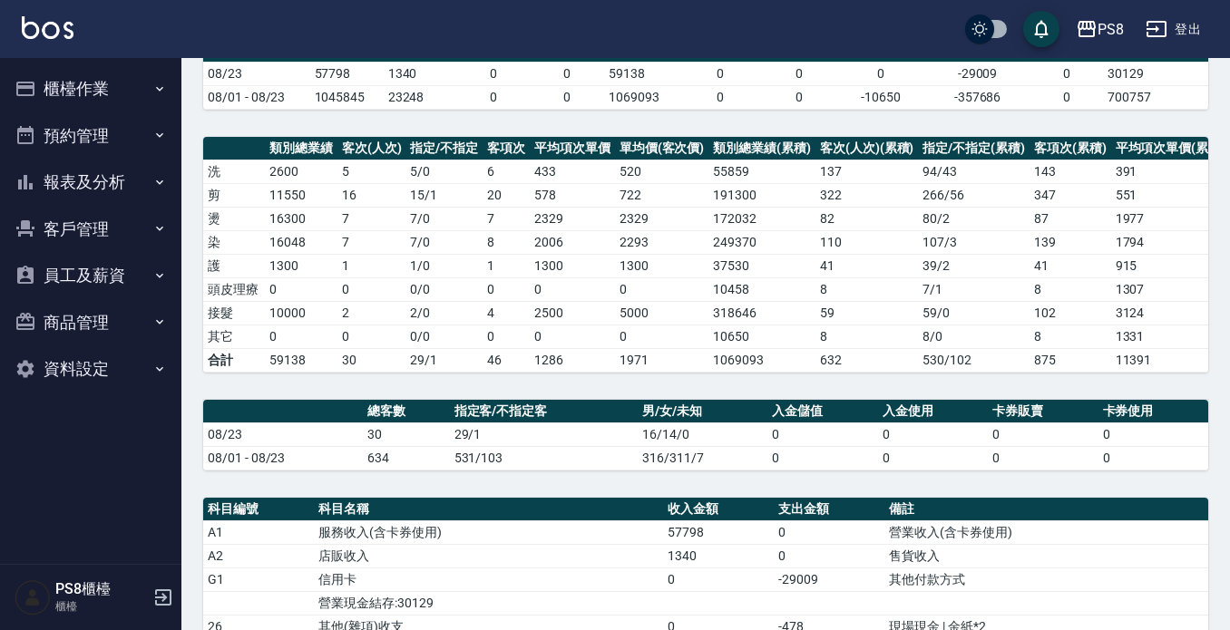
scroll to position [635, 0]
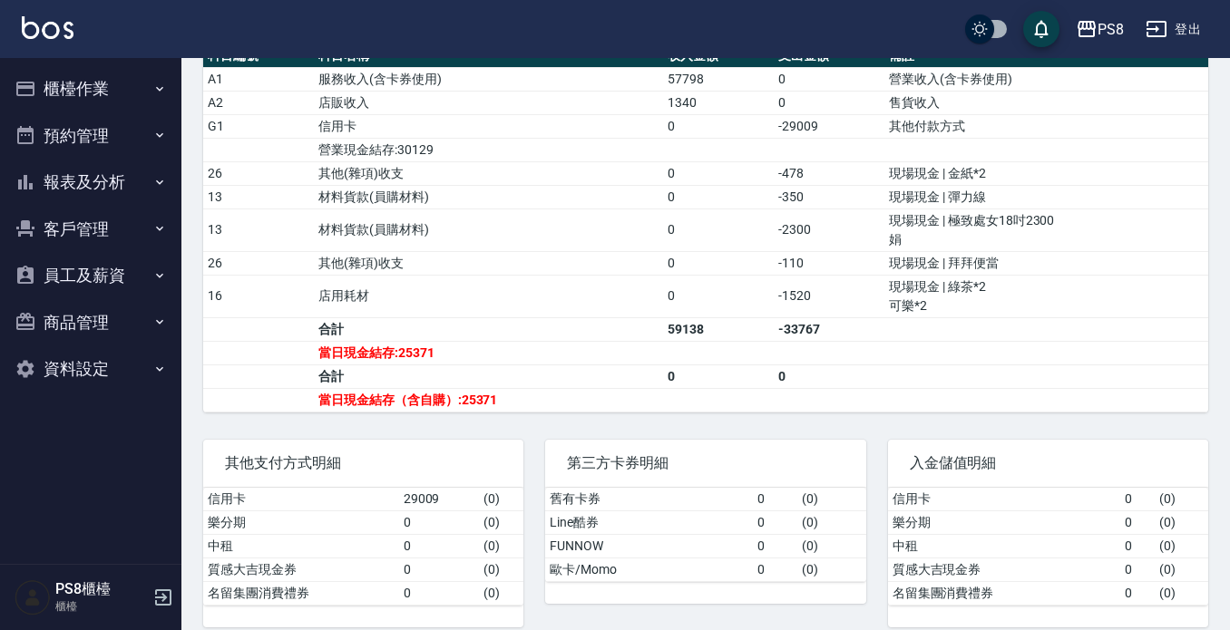
drag, startPoint x: 96, startPoint y: 73, endPoint x: 88, endPoint y: 81, distance: 10.9
click at [96, 72] on button "櫃檯作業" at bounding box center [90, 88] width 167 height 47
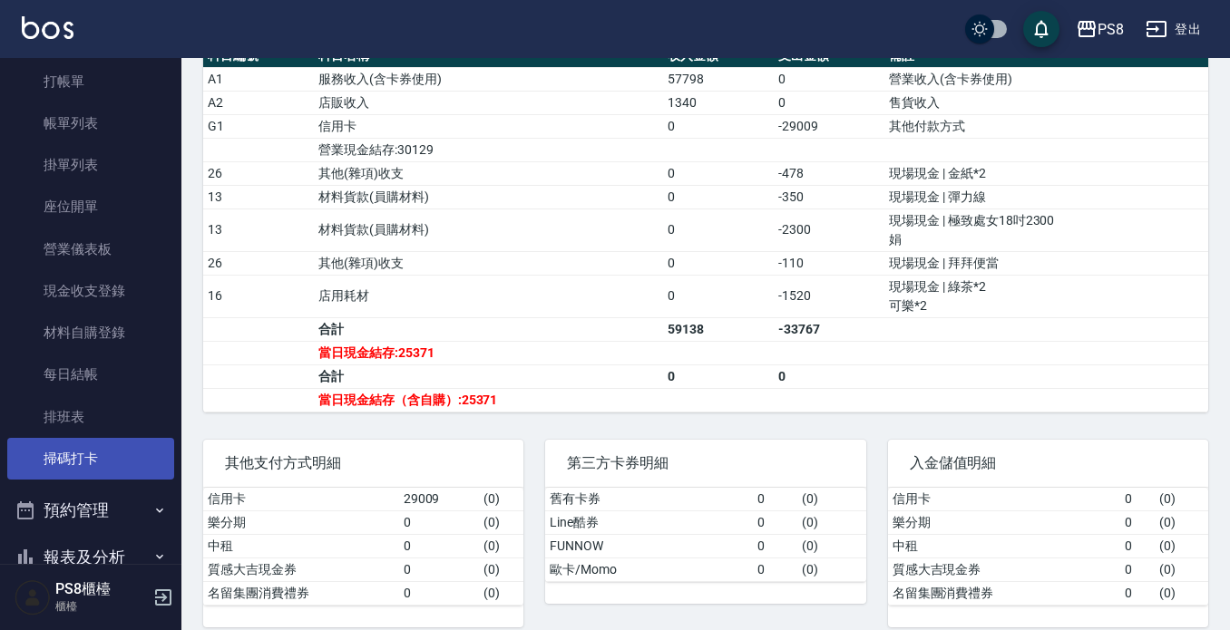
scroll to position [91, 0]
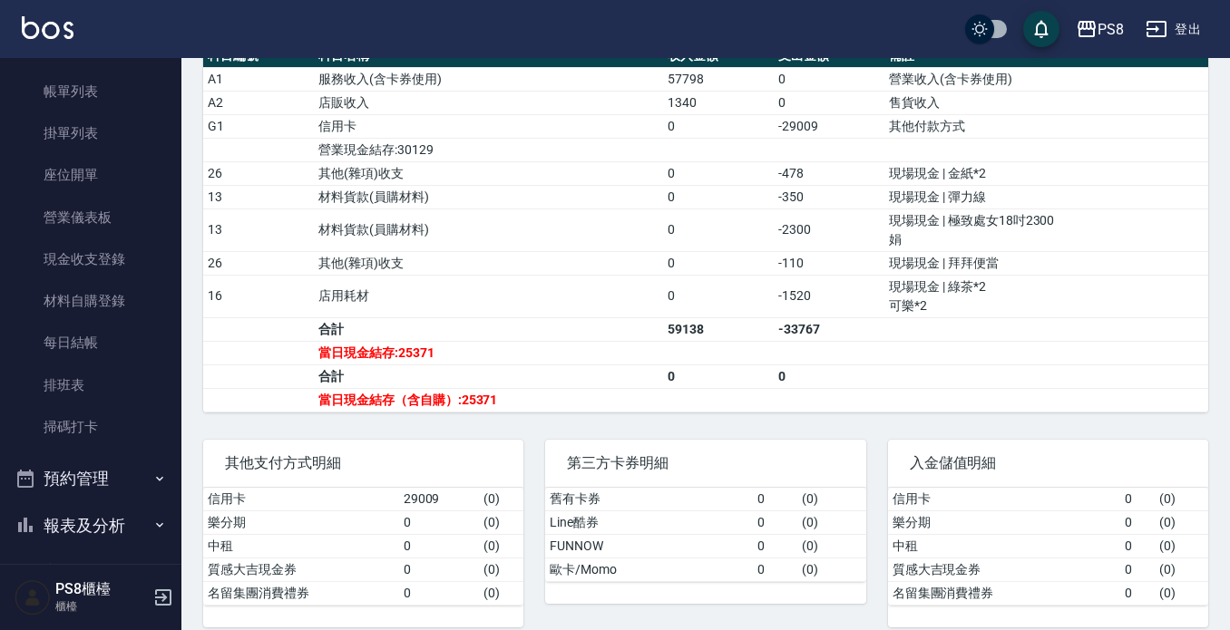
click at [63, 523] on button "報表及分析" at bounding box center [90, 525] width 167 height 47
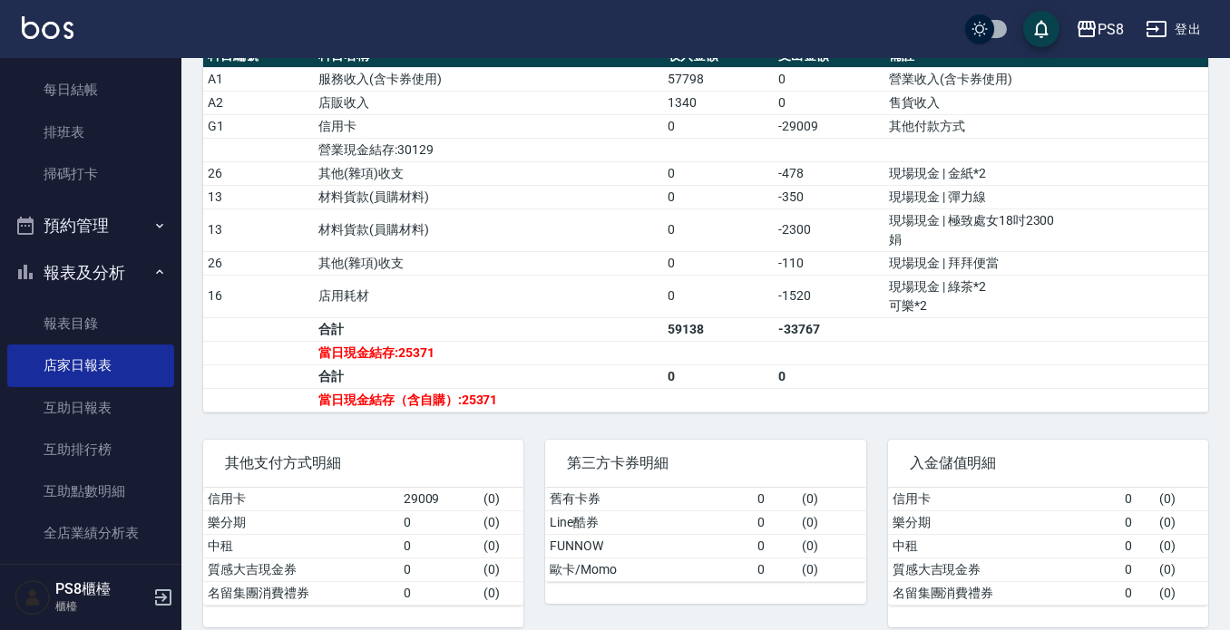
scroll to position [363, 0]
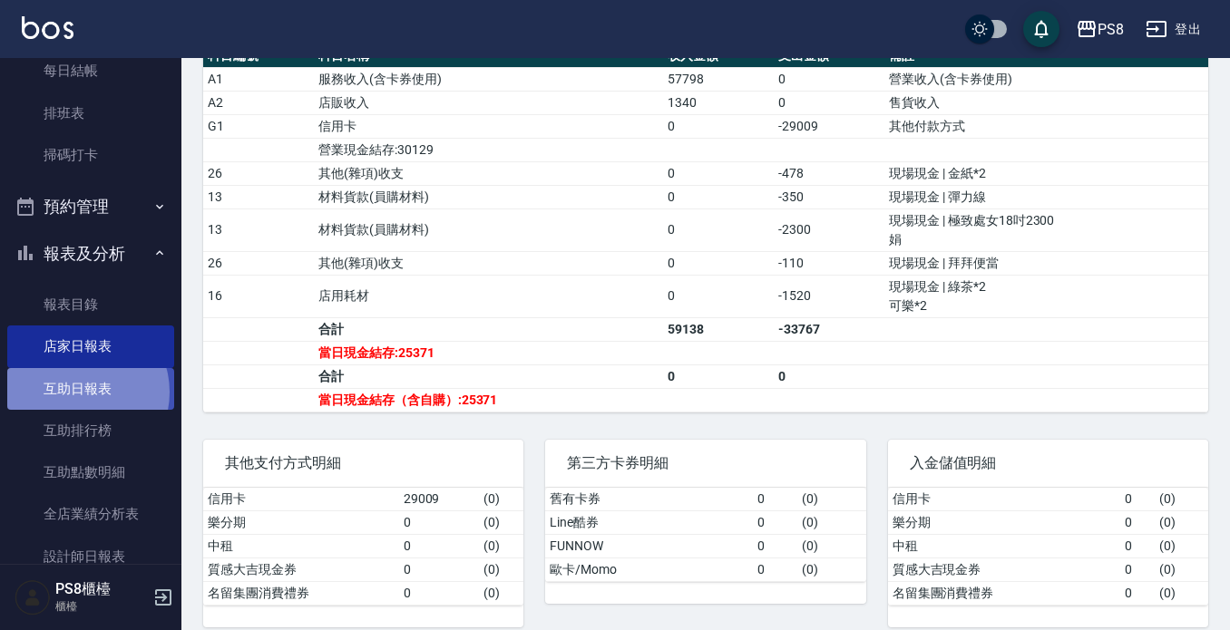
click at [82, 392] on link "互助日報表" at bounding box center [90, 389] width 167 height 42
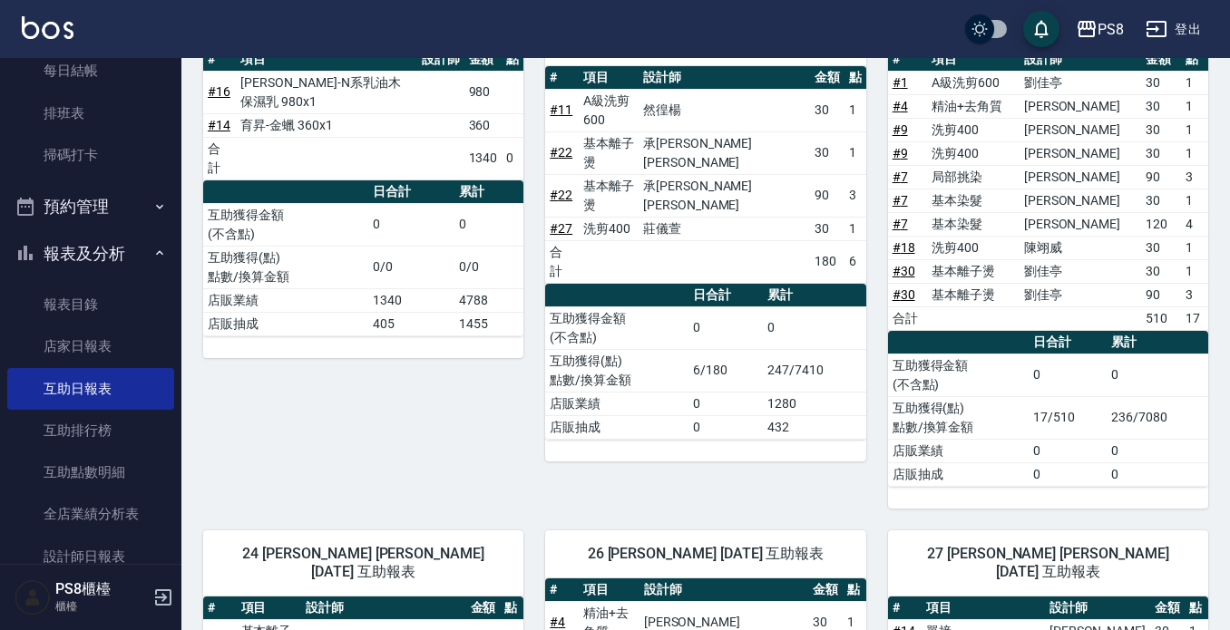
scroll to position [91, 0]
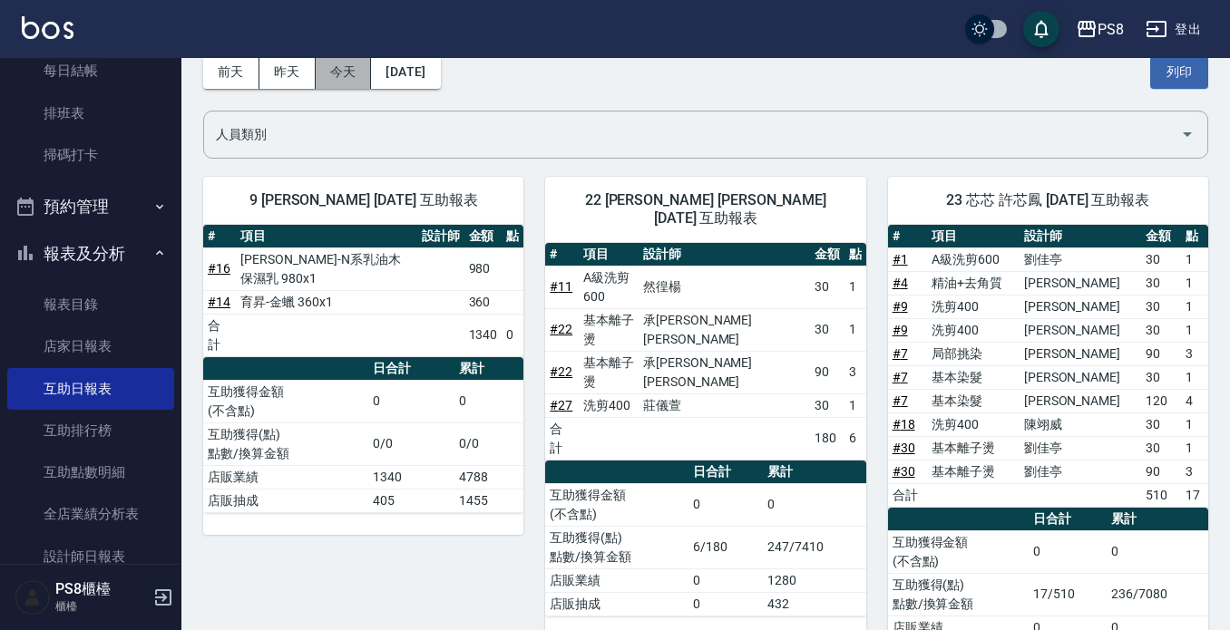
click at [346, 75] on button "今天" at bounding box center [344, 72] width 56 height 34
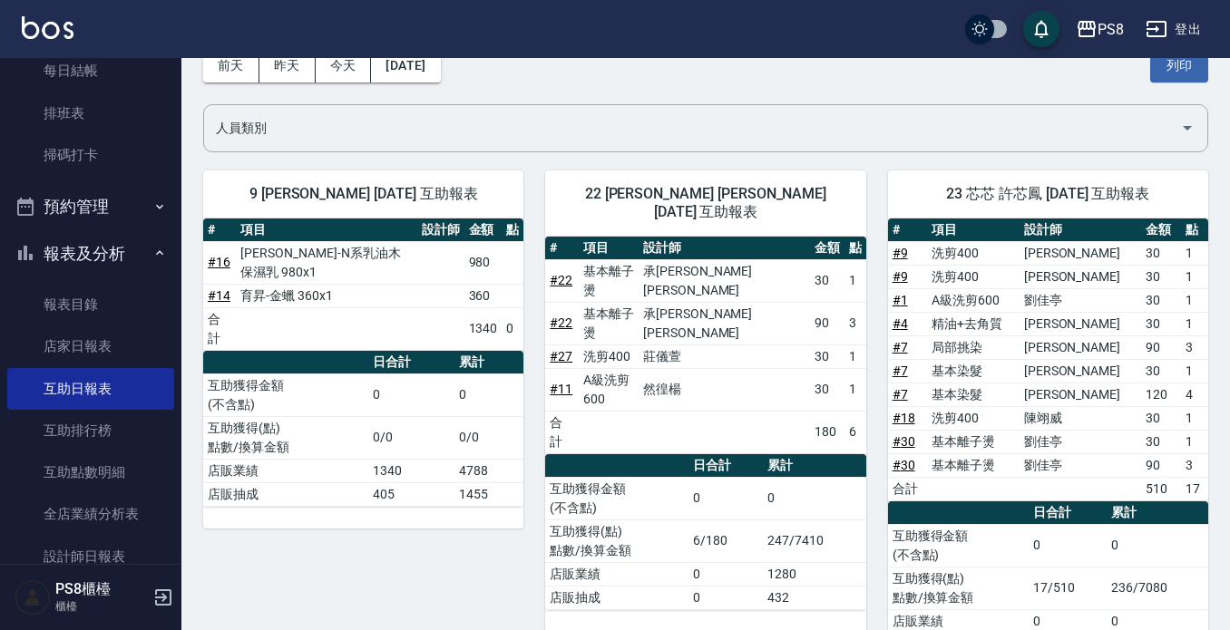
scroll to position [91, 0]
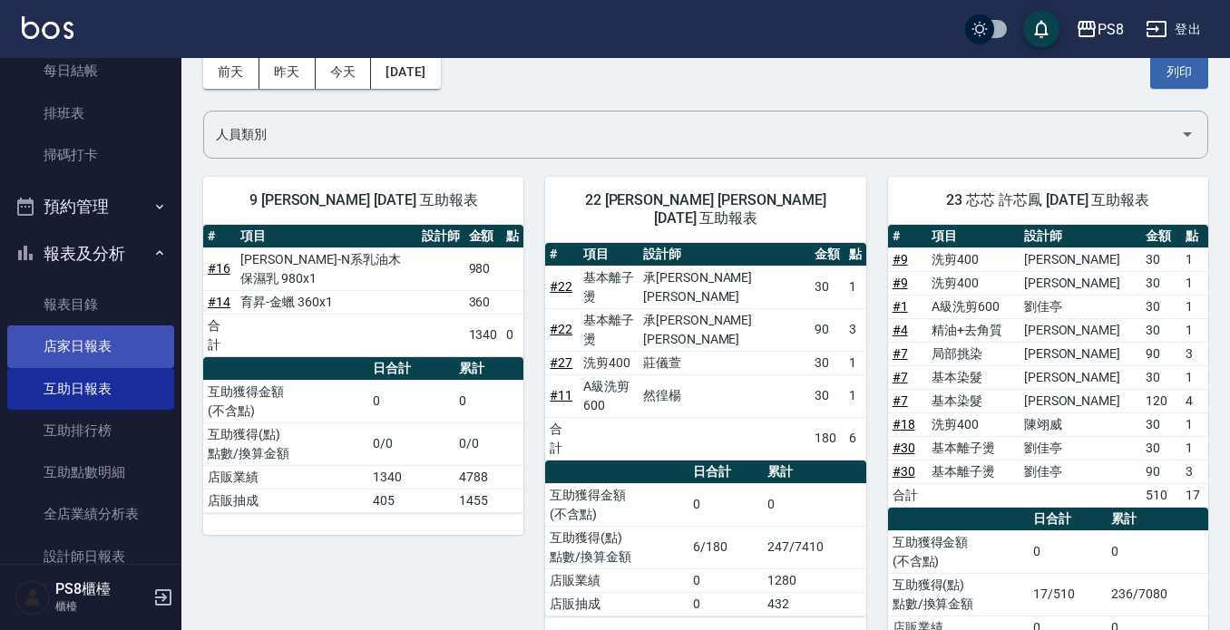
click at [81, 356] on link "店家日報表" at bounding box center [90, 347] width 167 height 42
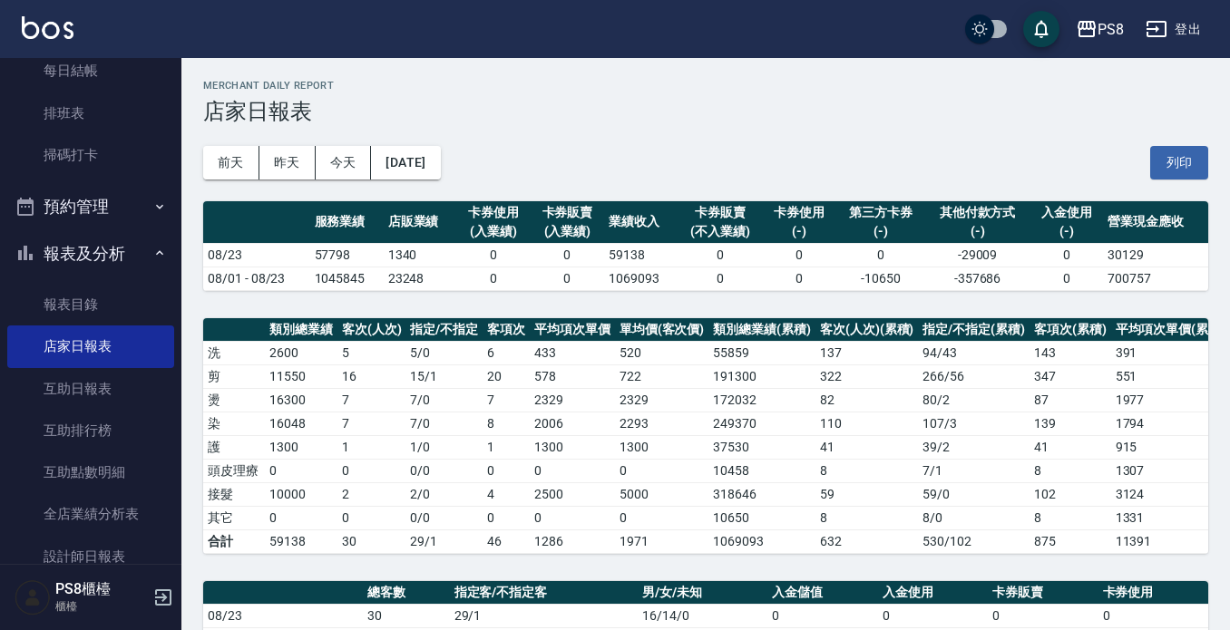
click at [96, 244] on button "報表及分析" at bounding box center [90, 253] width 167 height 47
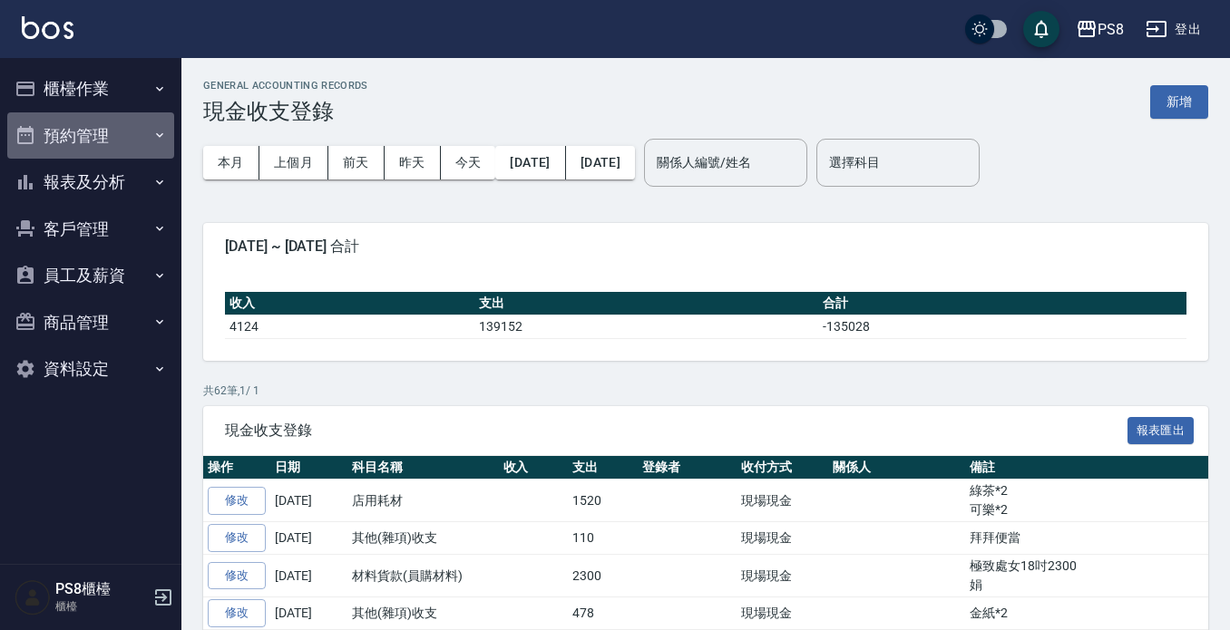
click at [132, 126] on button "預約管理" at bounding box center [90, 135] width 167 height 47
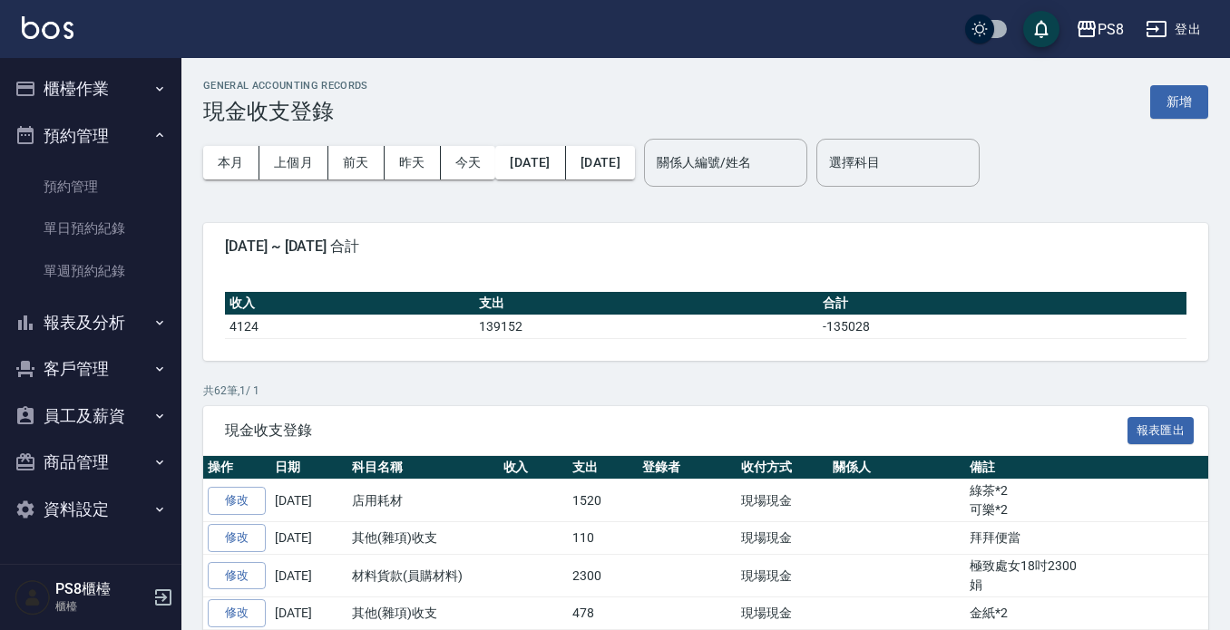
click at [100, 151] on button "預約管理" at bounding box center [90, 135] width 167 height 47
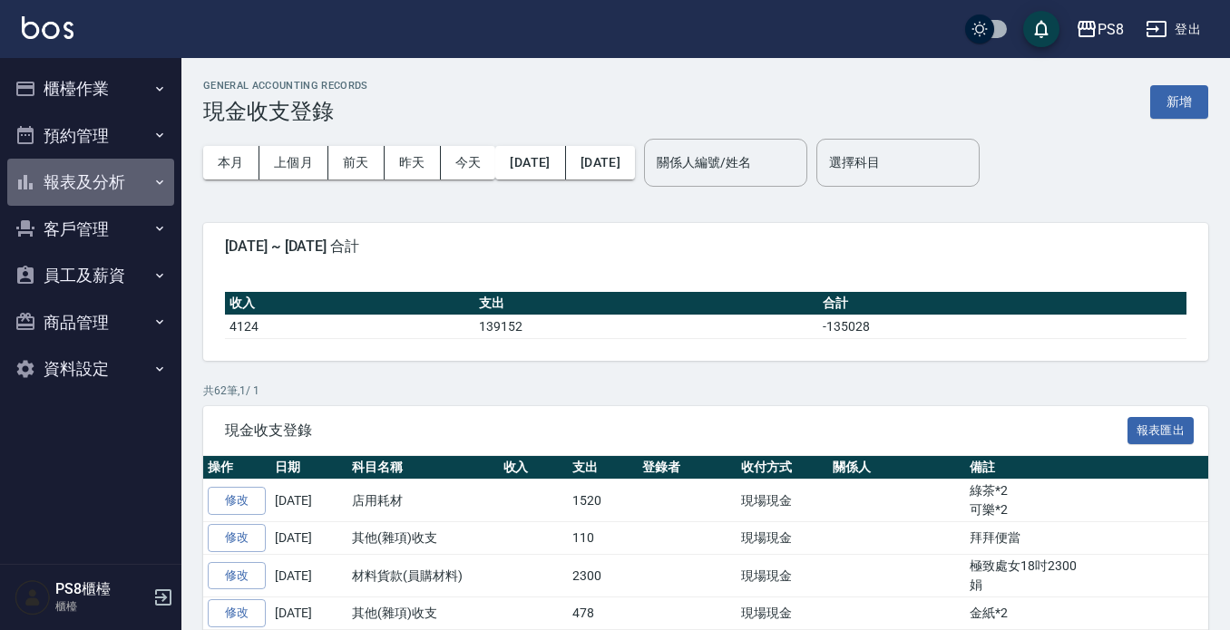
click at [100, 190] on button "報表及分析" at bounding box center [90, 182] width 167 height 47
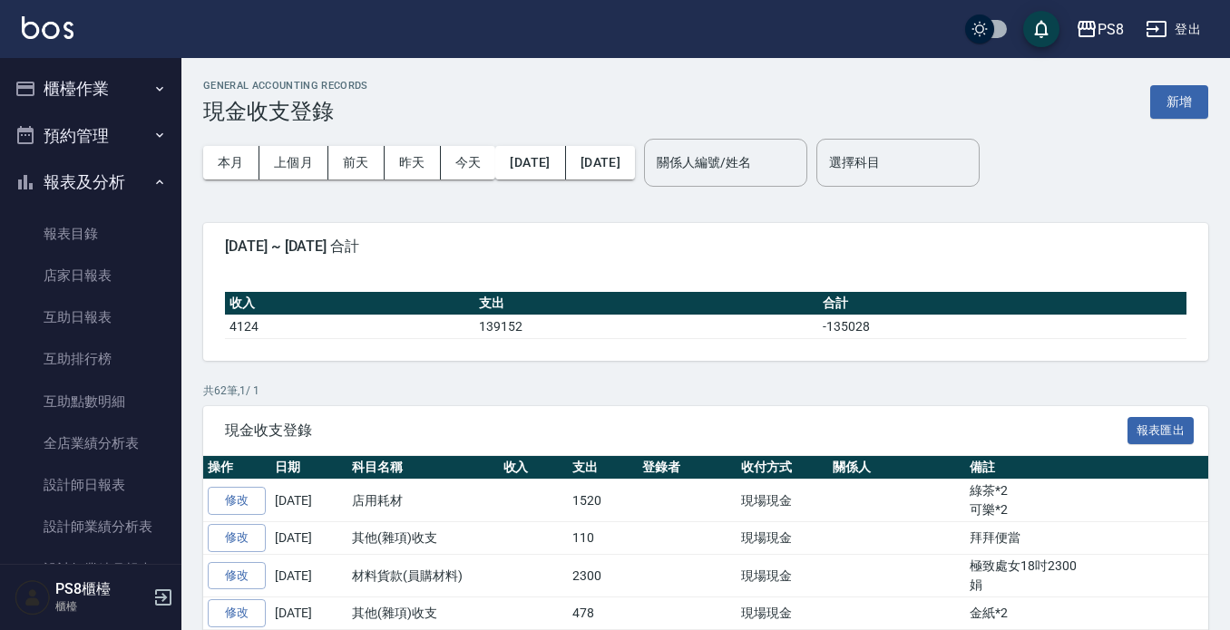
click at [107, 183] on button "報表及分析" at bounding box center [90, 182] width 167 height 47
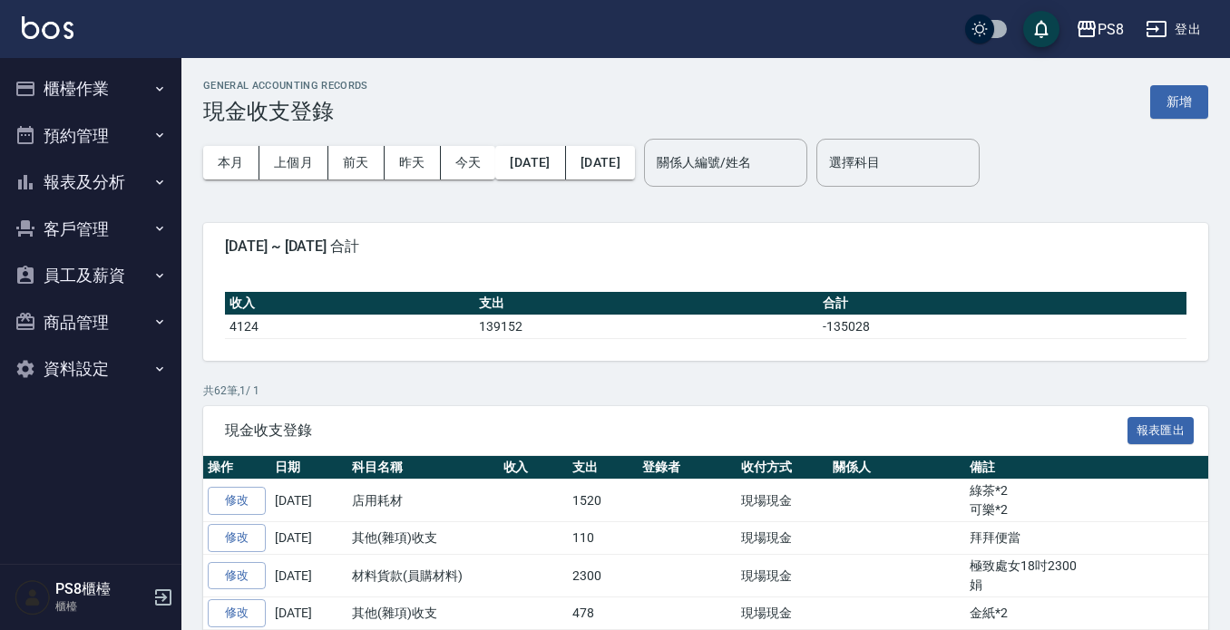
click at [112, 76] on button "櫃檯作業" at bounding box center [90, 88] width 167 height 47
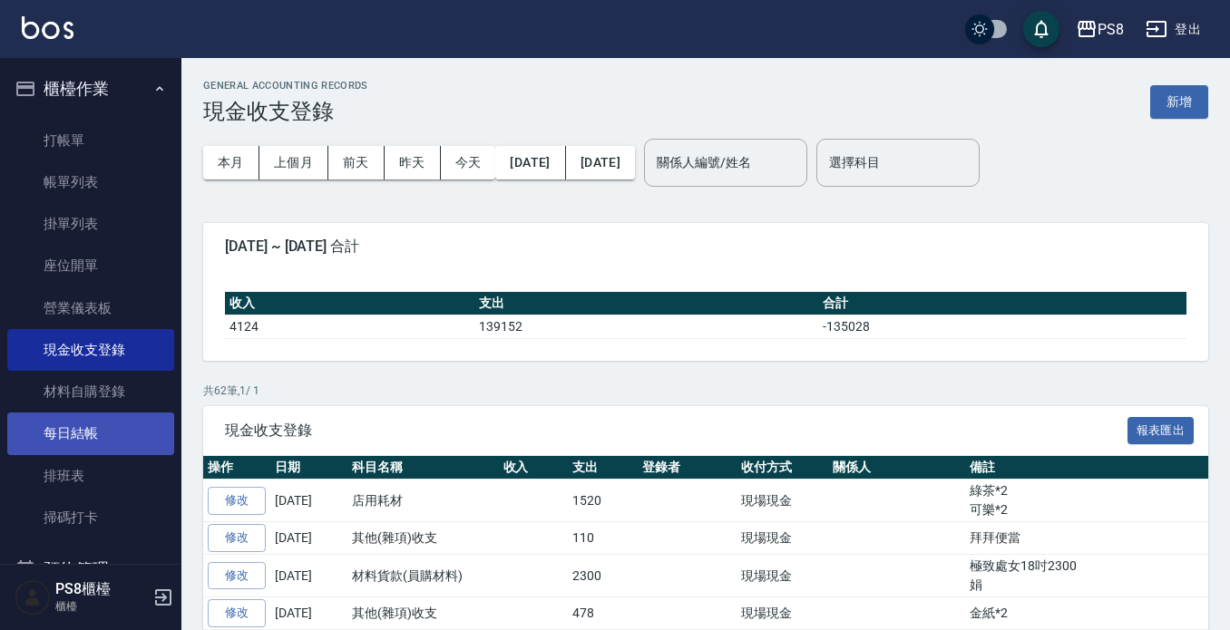
click at [122, 424] on link "每日結帳" at bounding box center [90, 434] width 167 height 42
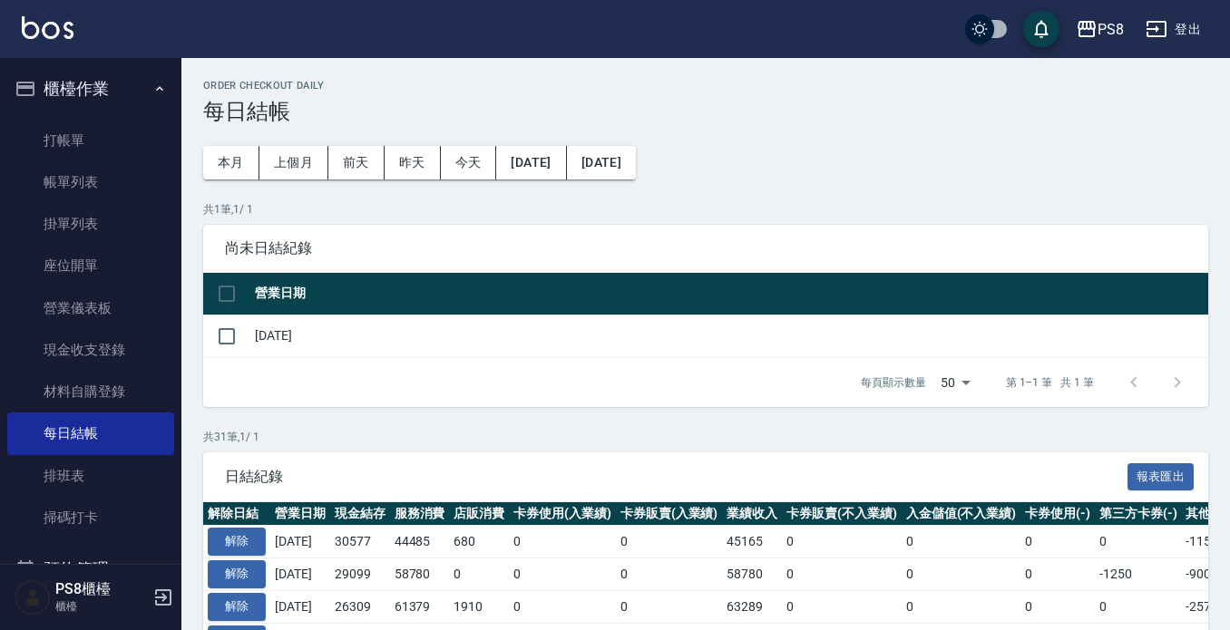
click at [218, 285] on input "checkbox" at bounding box center [227, 294] width 38 height 38
checkbox input "true"
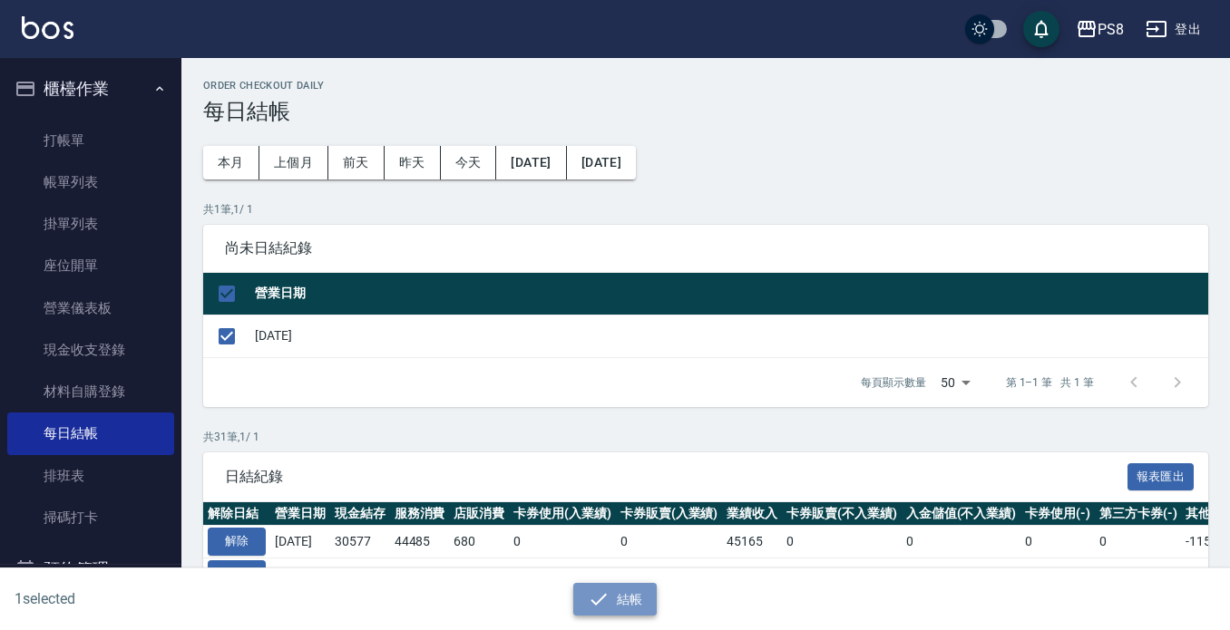
click at [597, 597] on icon "button" at bounding box center [599, 600] width 22 height 22
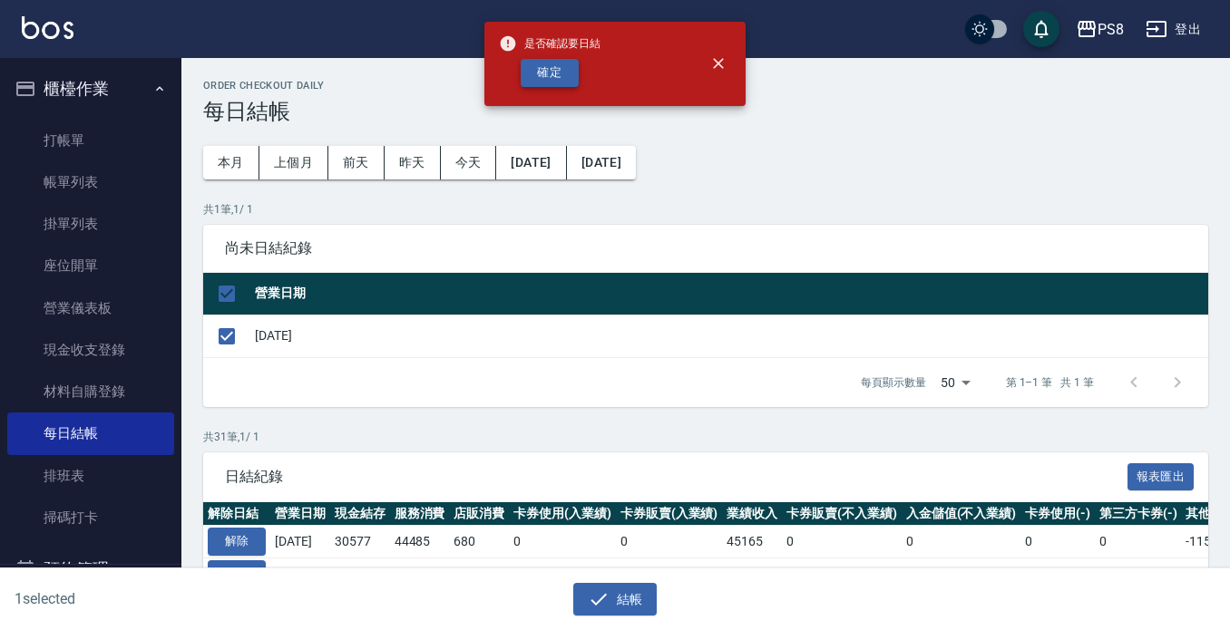
click at [555, 74] on button "確定" at bounding box center [550, 73] width 58 height 28
checkbox input "false"
